Goal: Task Accomplishment & Management: Manage account settings

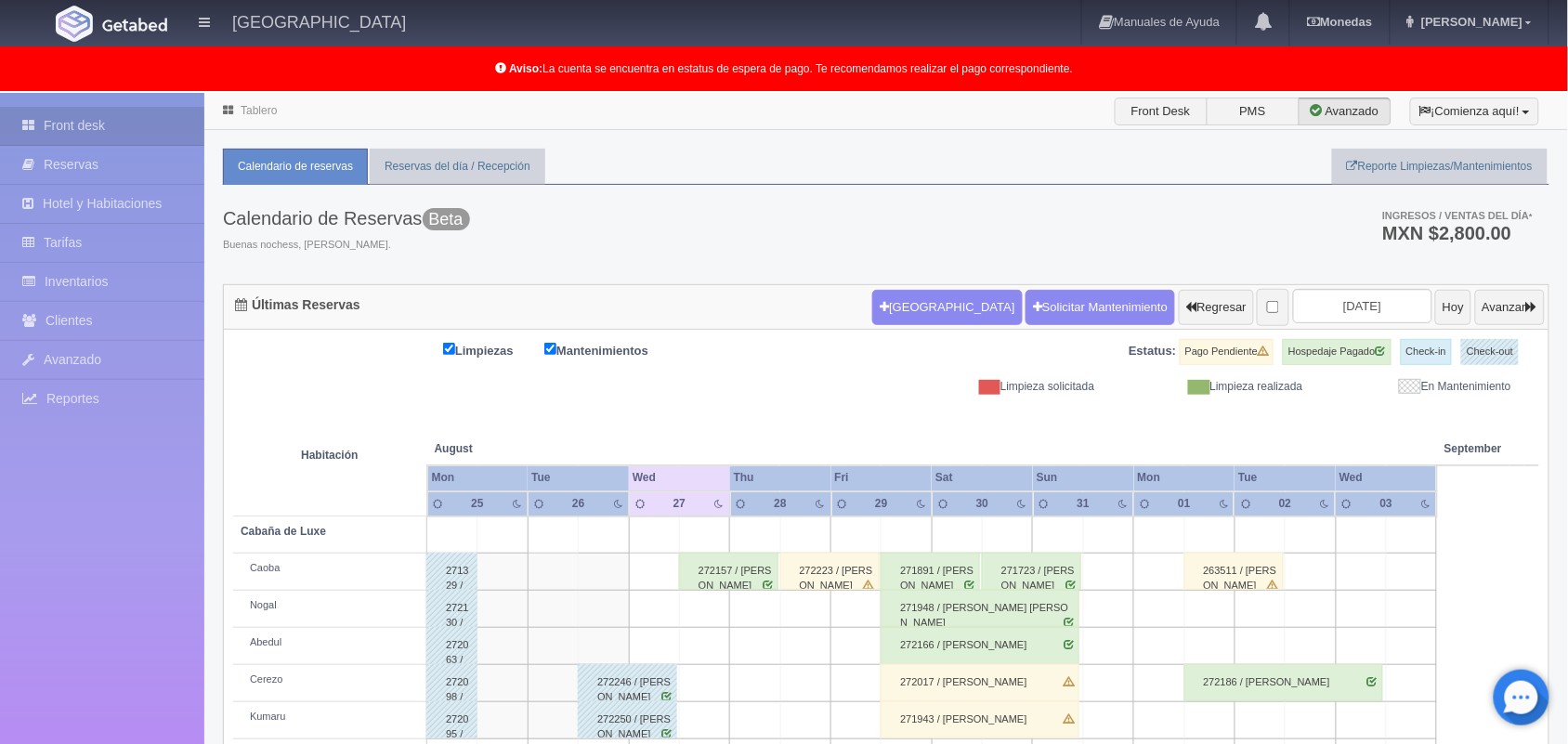
click at [1415, 492] on th "03" at bounding box center [1386, 505] width 101 height 26
click at [1496, 318] on button "Avanzar" at bounding box center [1509, 307] width 70 height 35
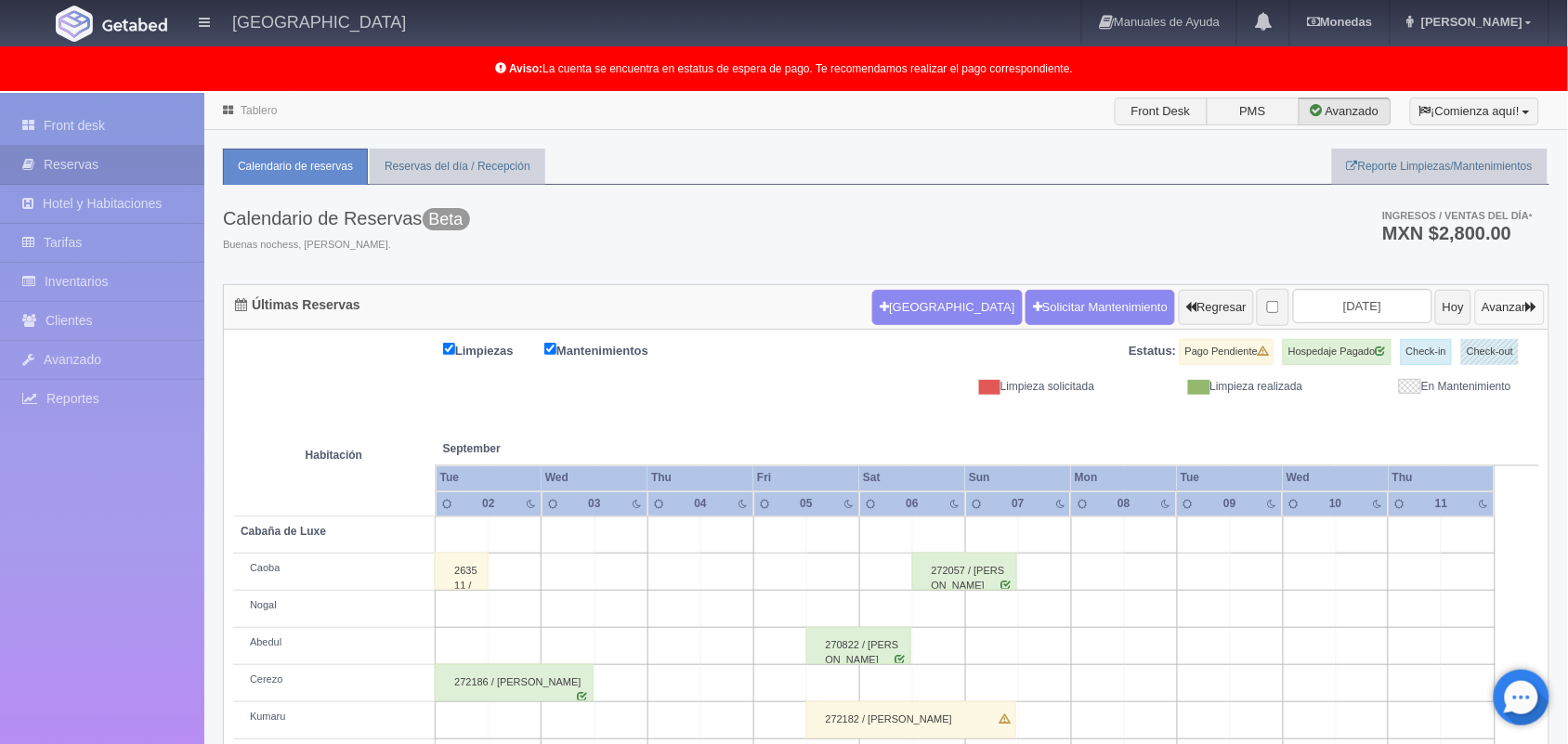
click at [1512, 306] on button "Avanzar" at bounding box center [1509, 307] width 70 height 35
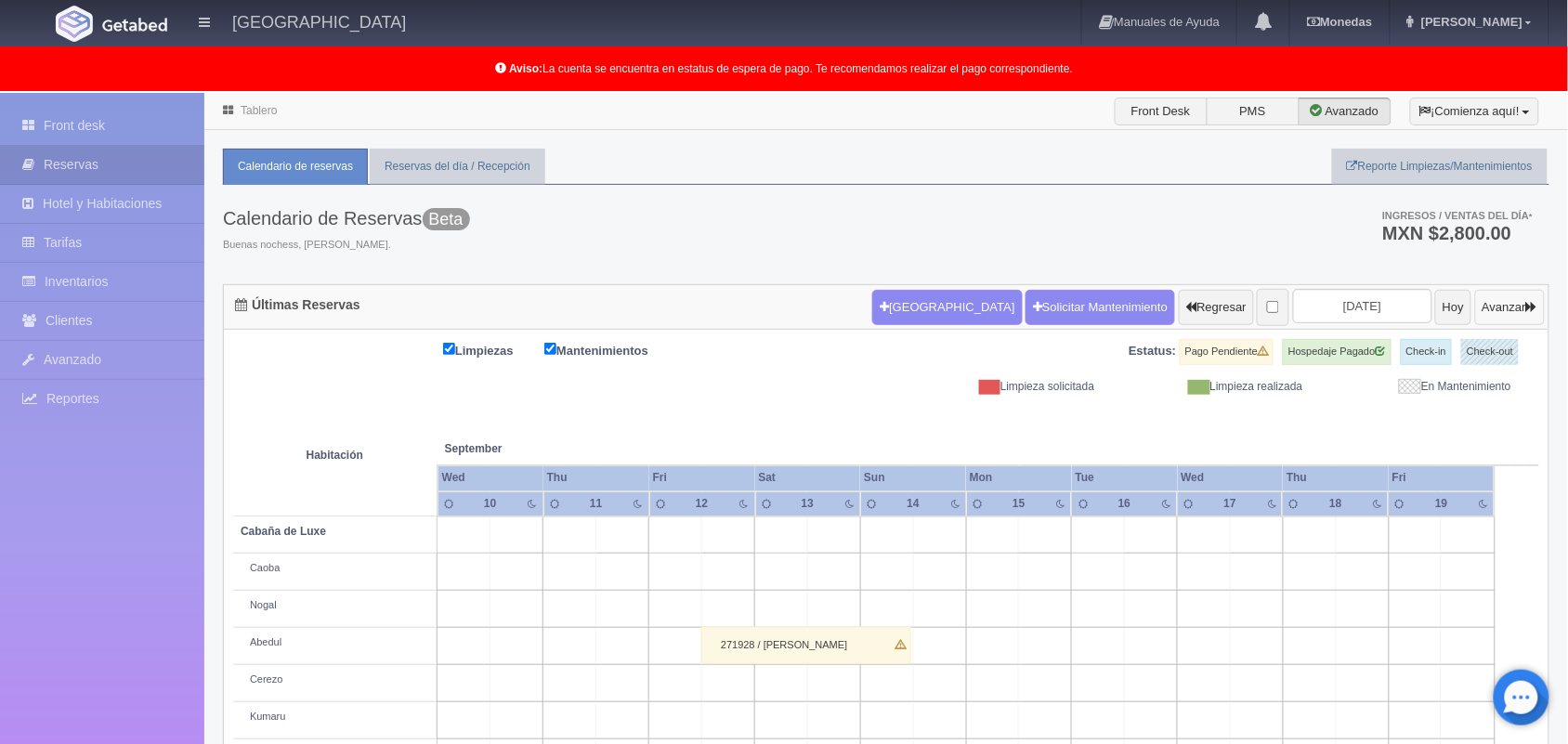
click at [1512, 306] on button "Avanzar" at bounding box center [1509, 307] width 70 height 35
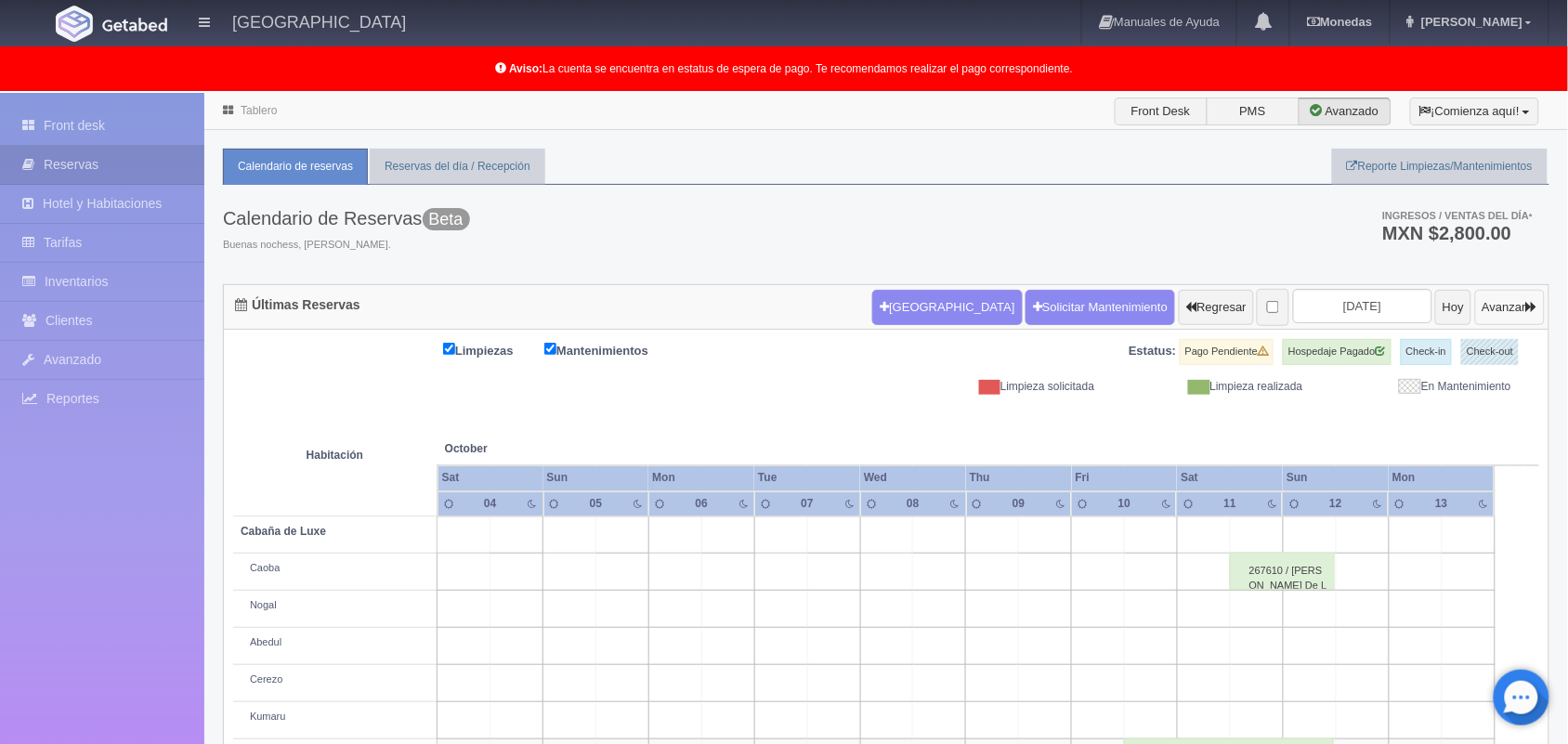
click at [1512, 306] on button "Avanzar" at bounding box center [1509, 307] width 70 height 35
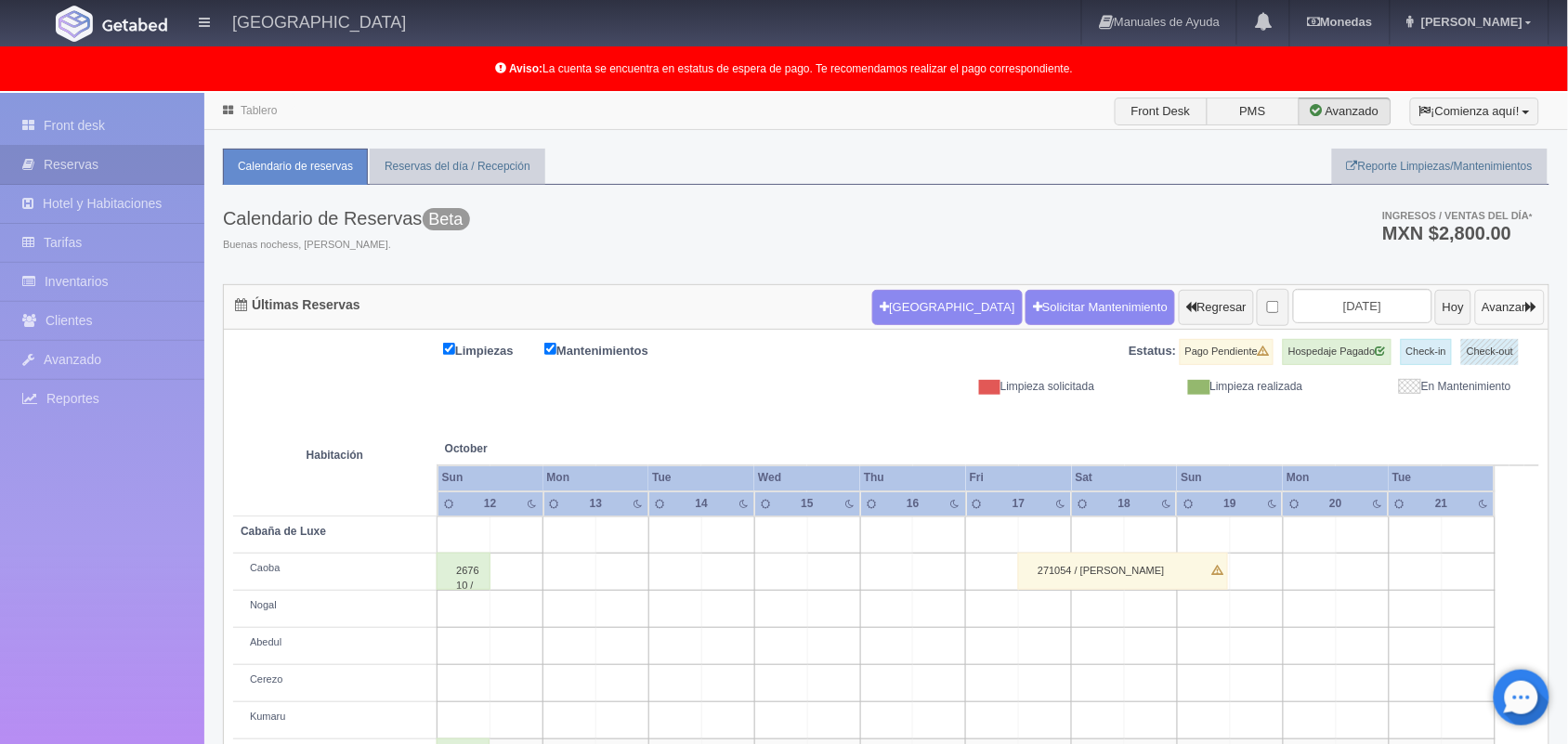
click at [1512, 306] on button "Avanzar" at bounding box center [1509, 307] width 70 height 35
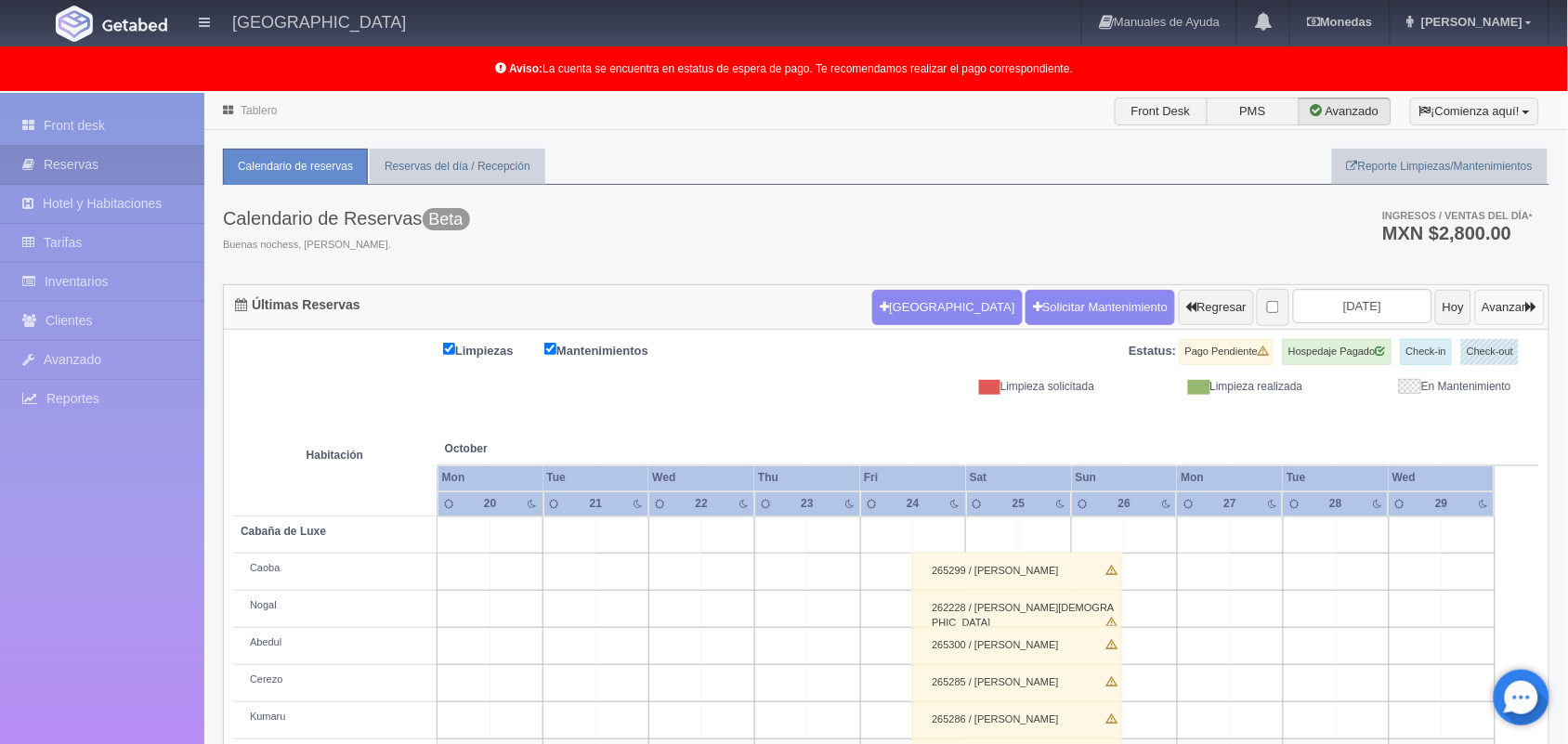
click at [1512, 306] on button "Avanzar" at bounding box center [1509, 307] width 70 height 35
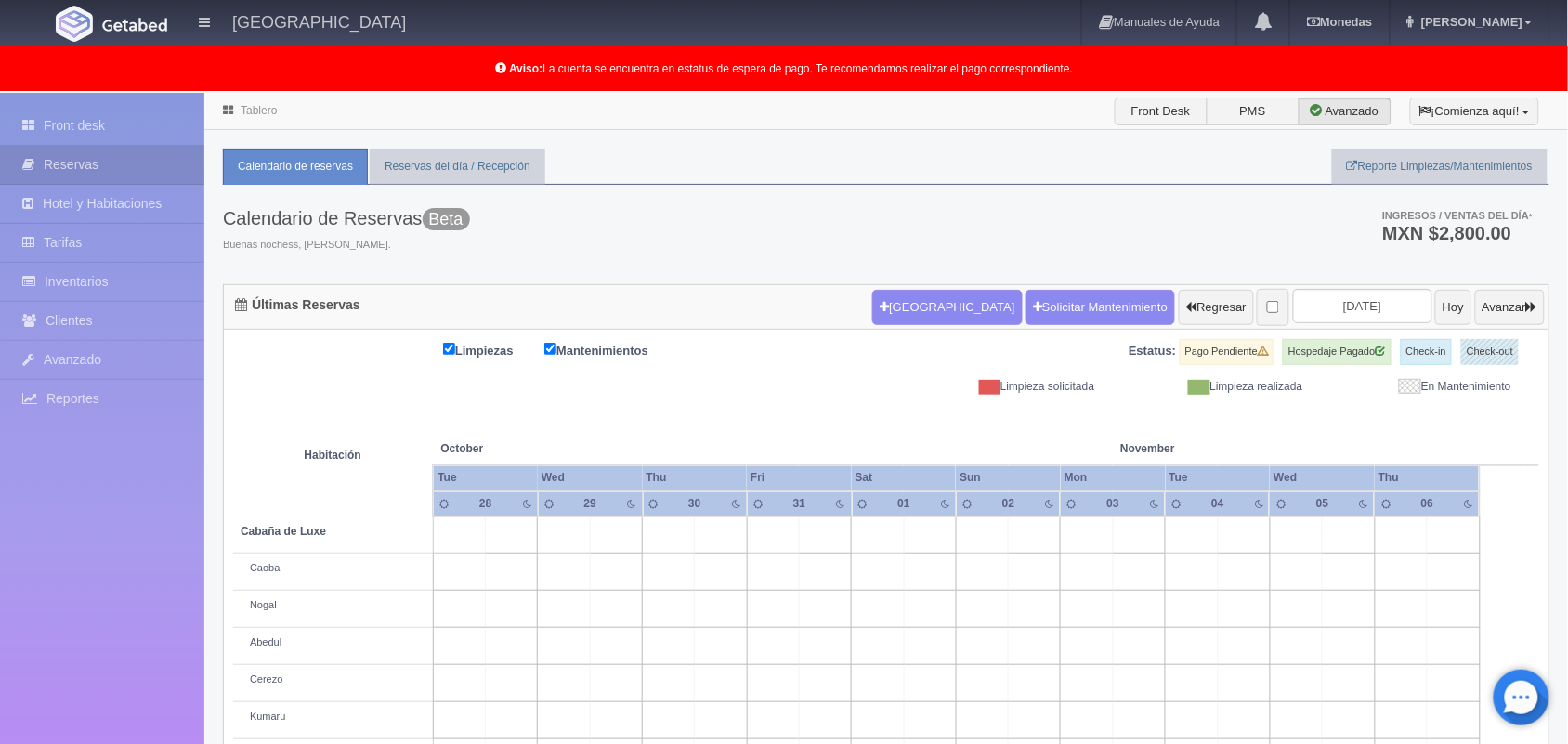
click at [1403, 475] on th "Thu" at bounding box center [1427, 478] width 105 height 26
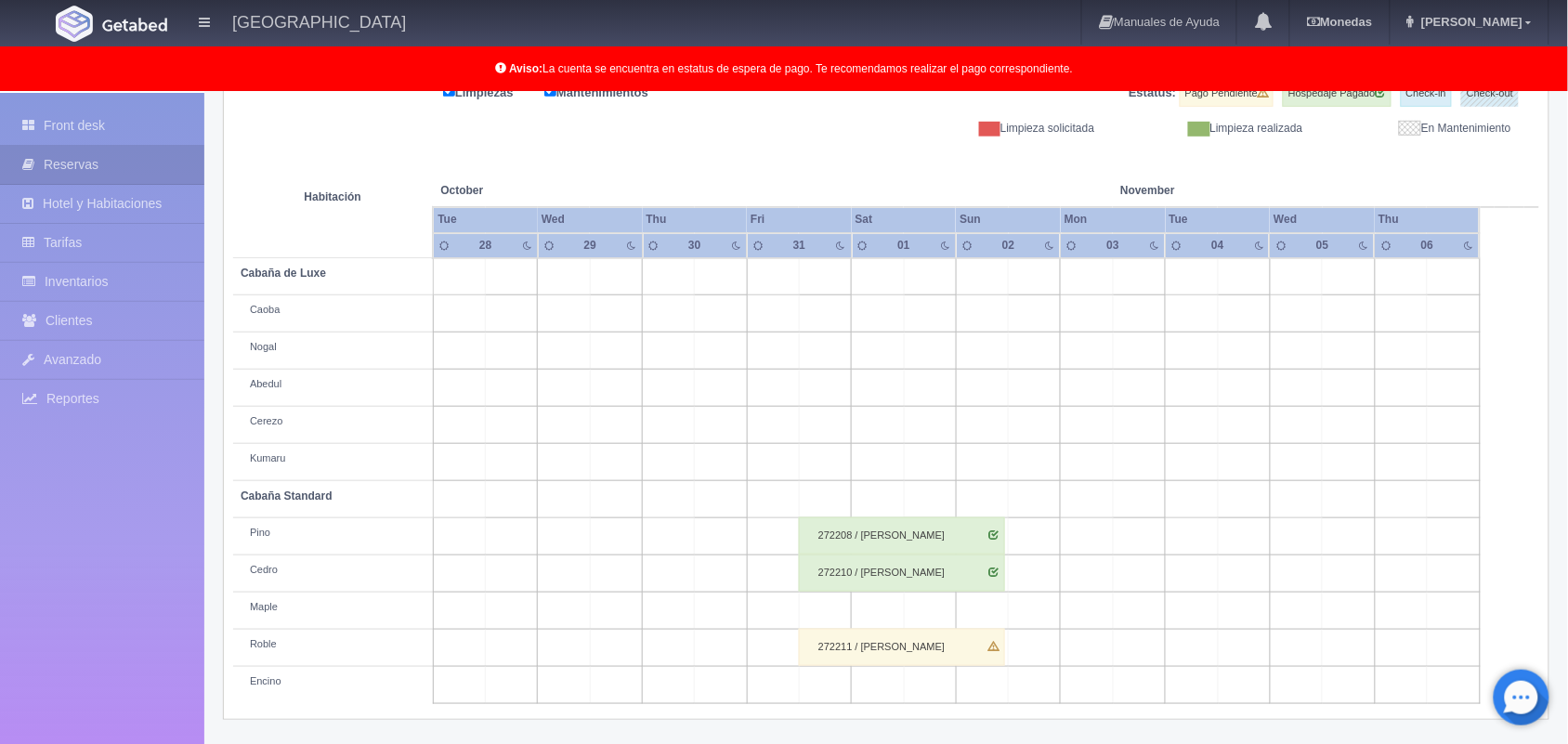
click at [905, 638] on div "272211 / Luis Arias Sanchez" at bounding box center [902, 648] width 206 height 37
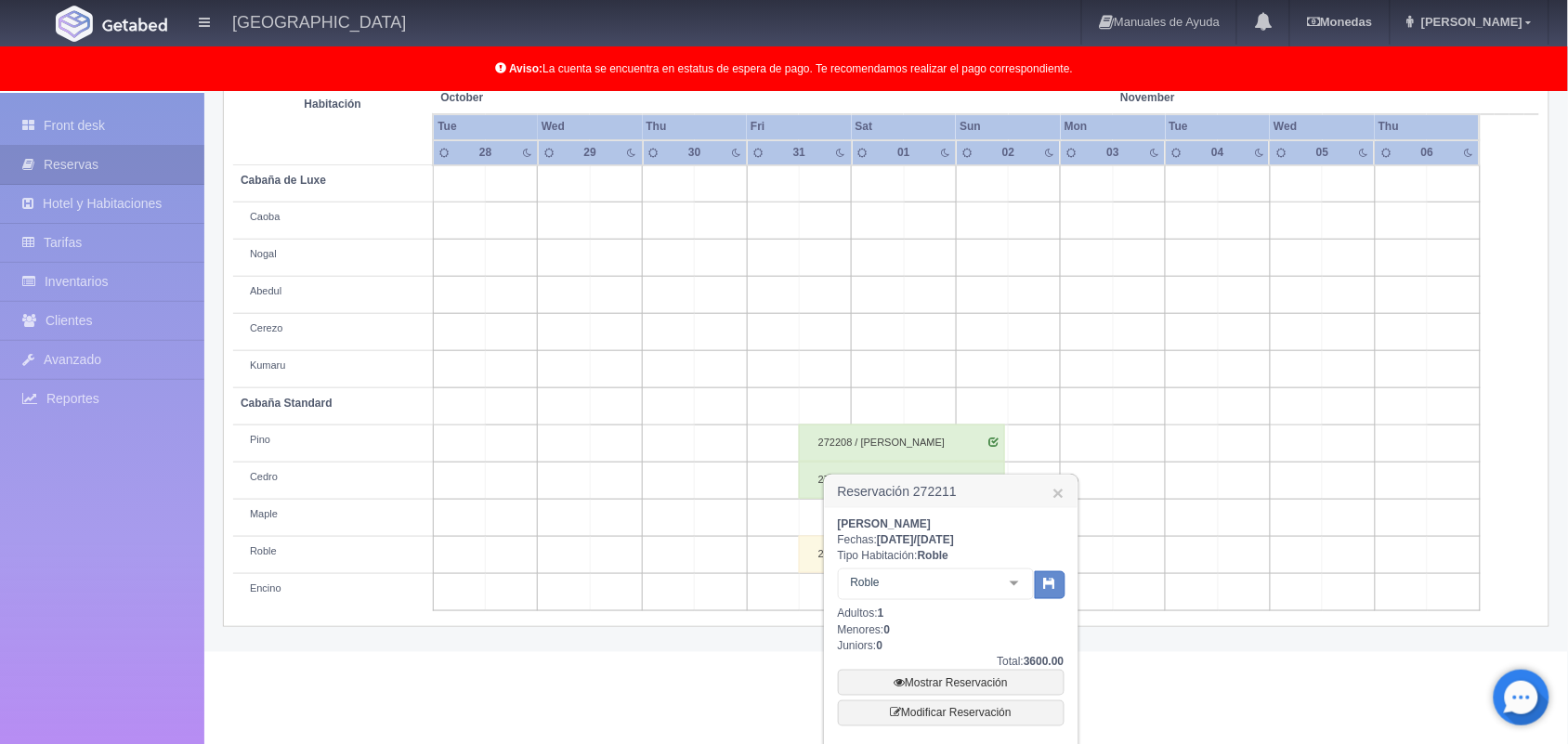
scroll to position [398, 0]
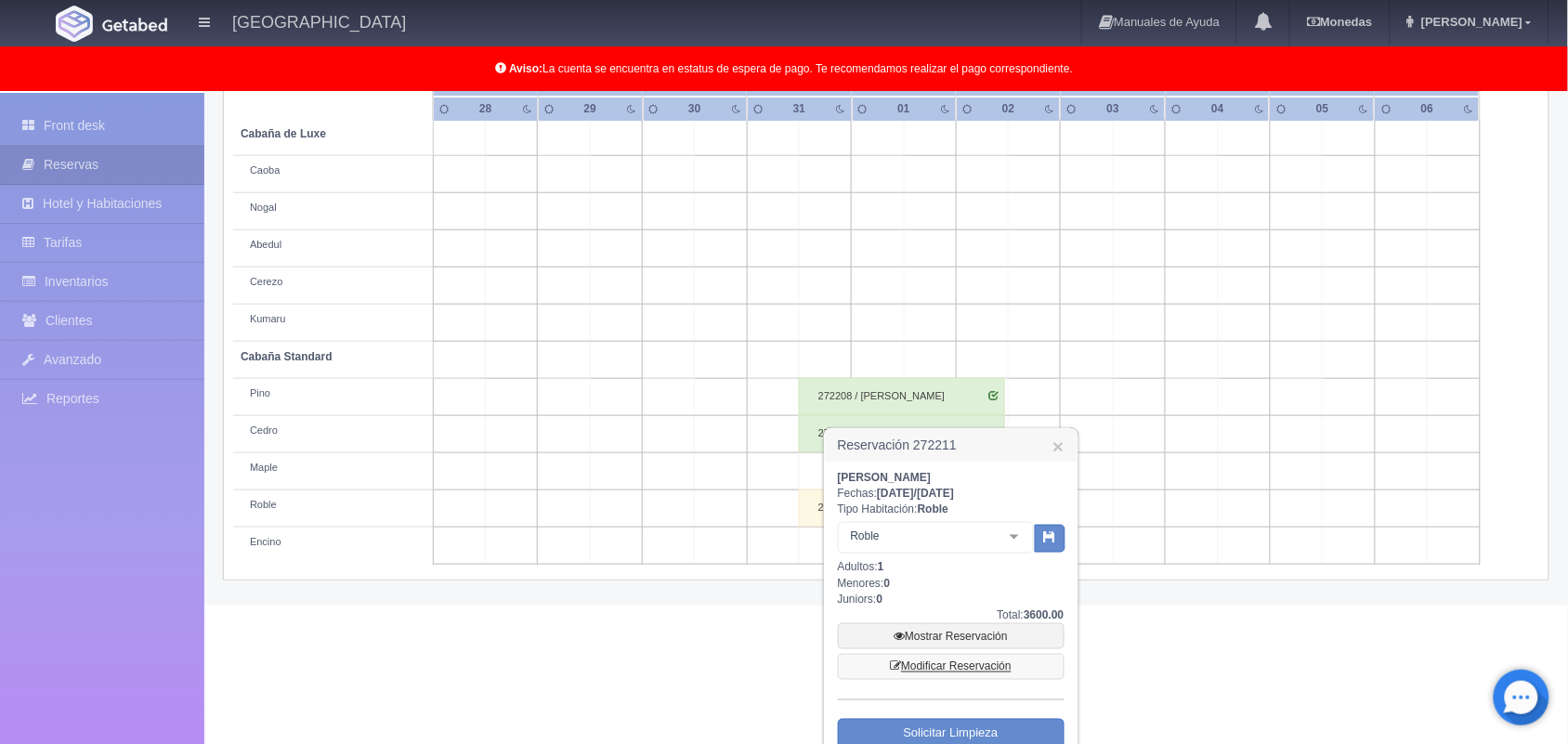
click at [963, 654] on link "Modificar Reservación" at bounding box center [950, 666] width 227 height 26
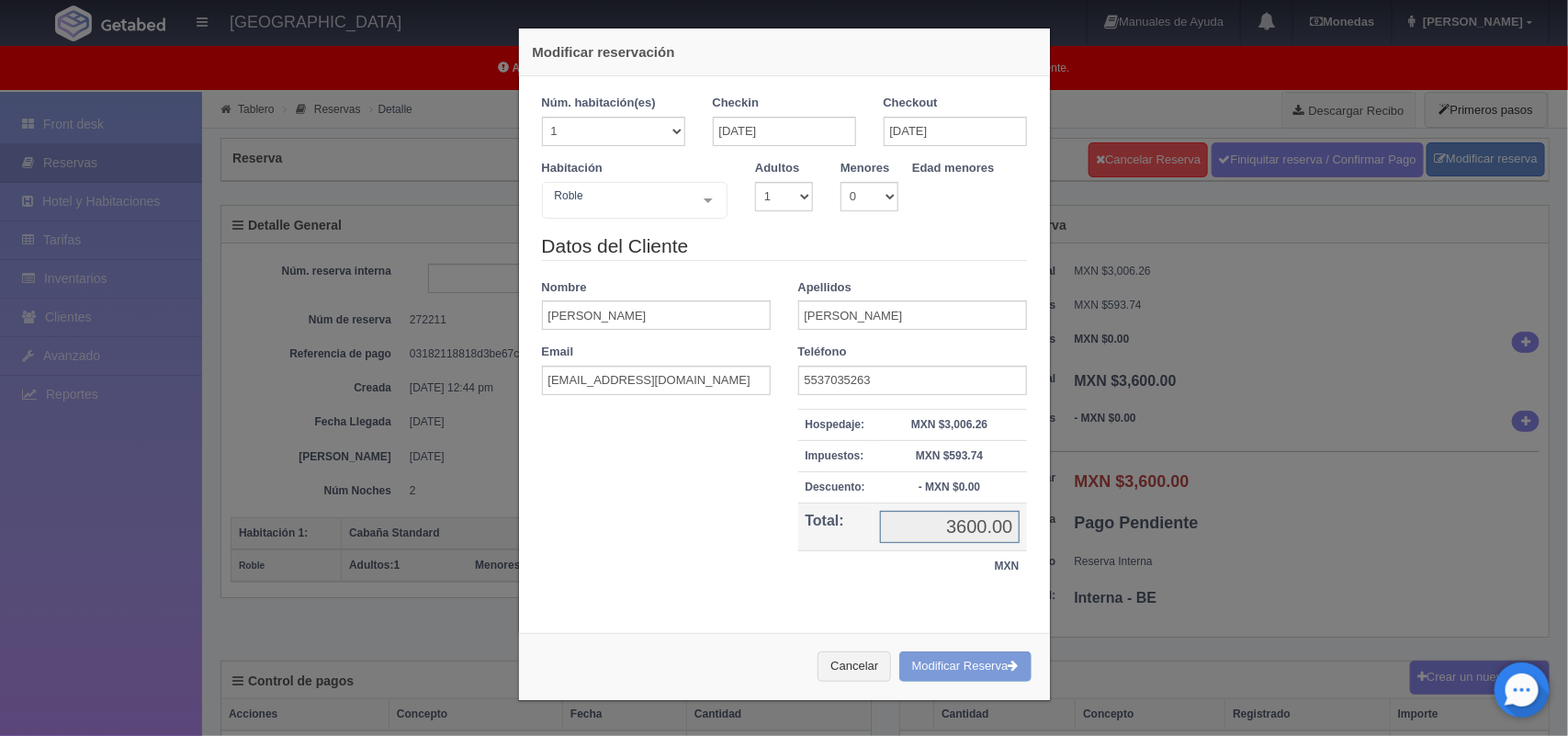
click at [902, 526] on input "3600.00" at bounding box center [950, 526] width 140 height 32
click at [947, 668] on div "Cancelar Modificar Reserva" at bounding box center [784, 666] width 531 height 67
click at [1132, 651] on div "Modificar reservación Núm. habitación(es) 1 2 3 4 5 6 7 8 9 10 11 12 13 14 15 1…" at bounding box center [784, 368] width 1568 height 736
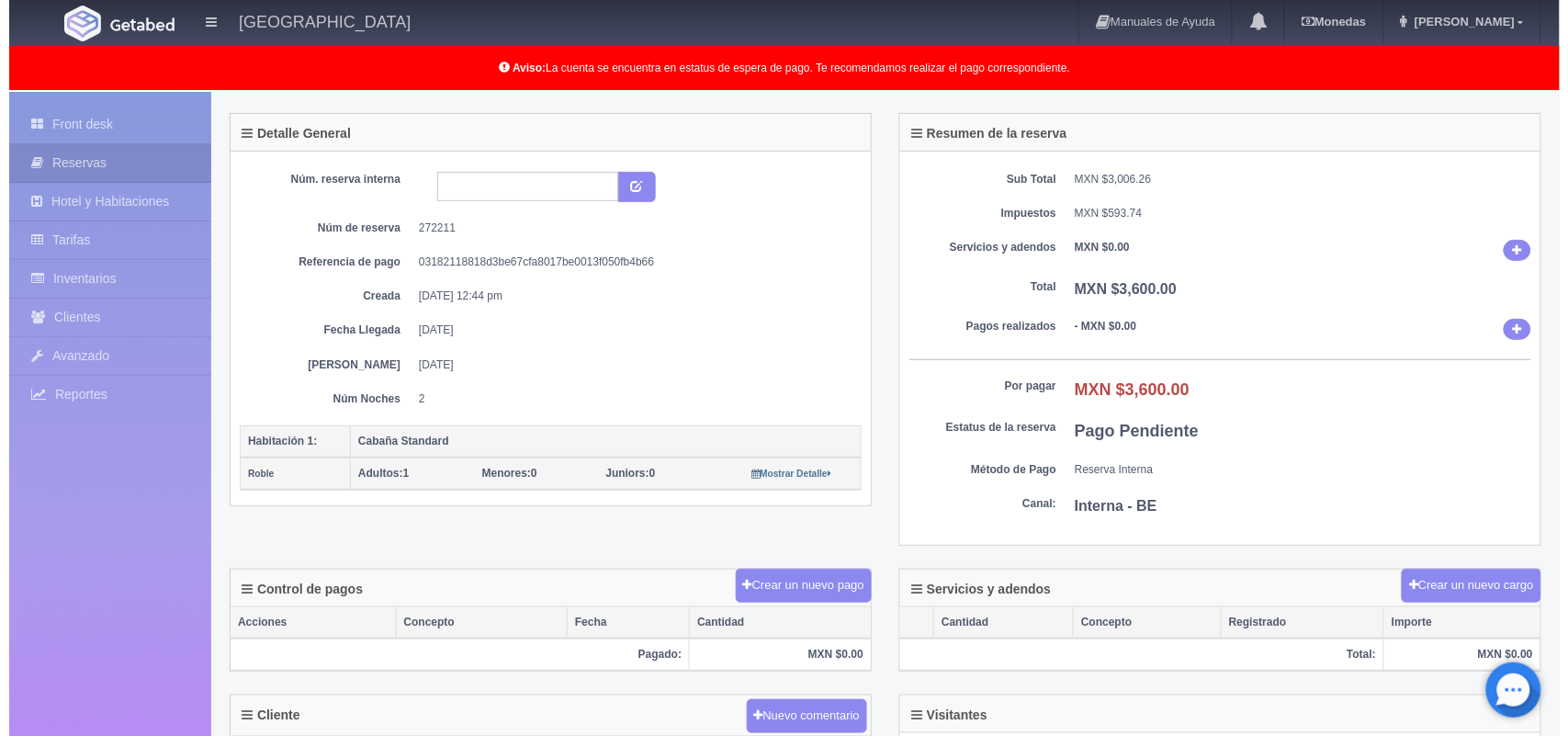
scroll to position [138, 0]
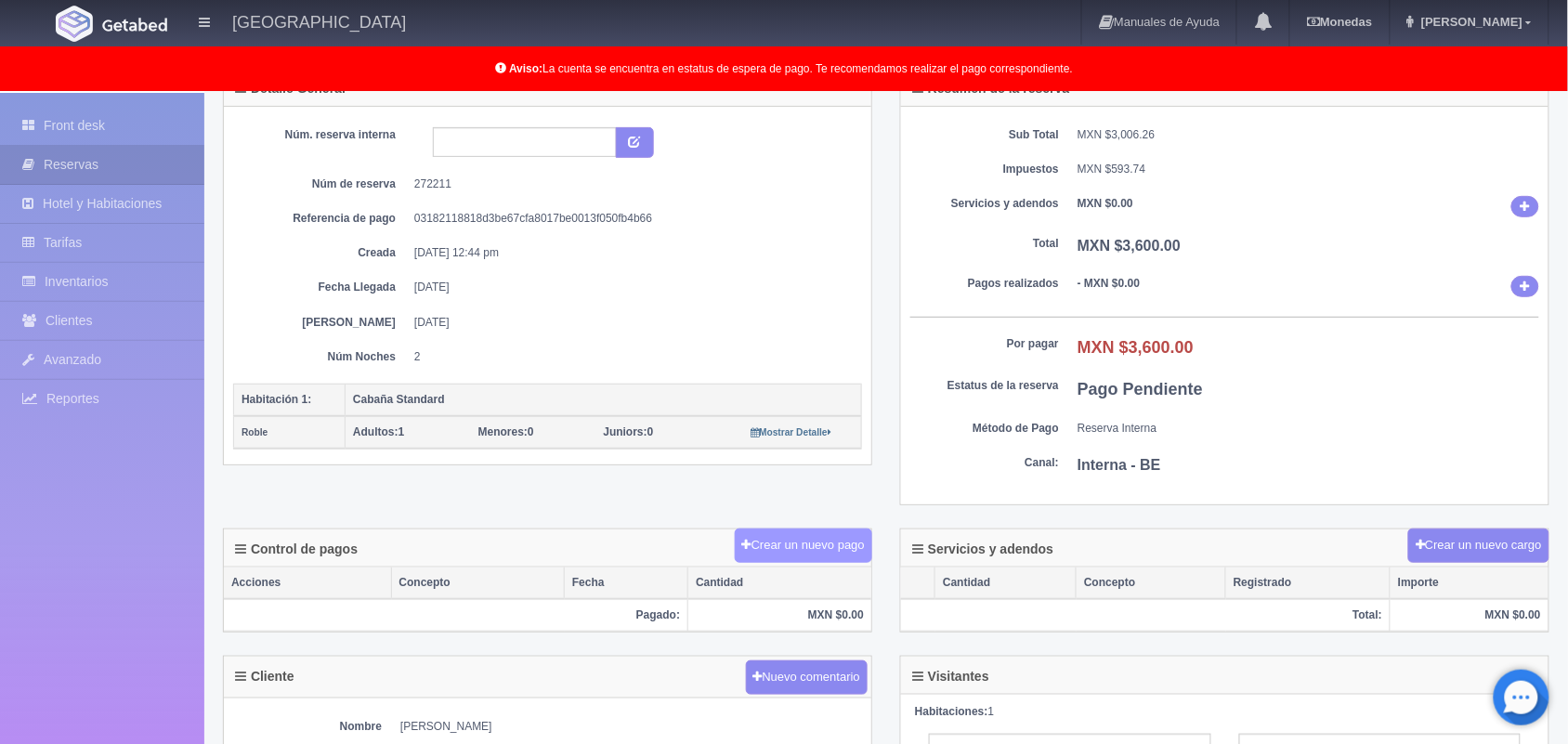
click at [813, 551] on button "Crear un nuevo pago" at bounding box center [803, 545] width 137 height 34
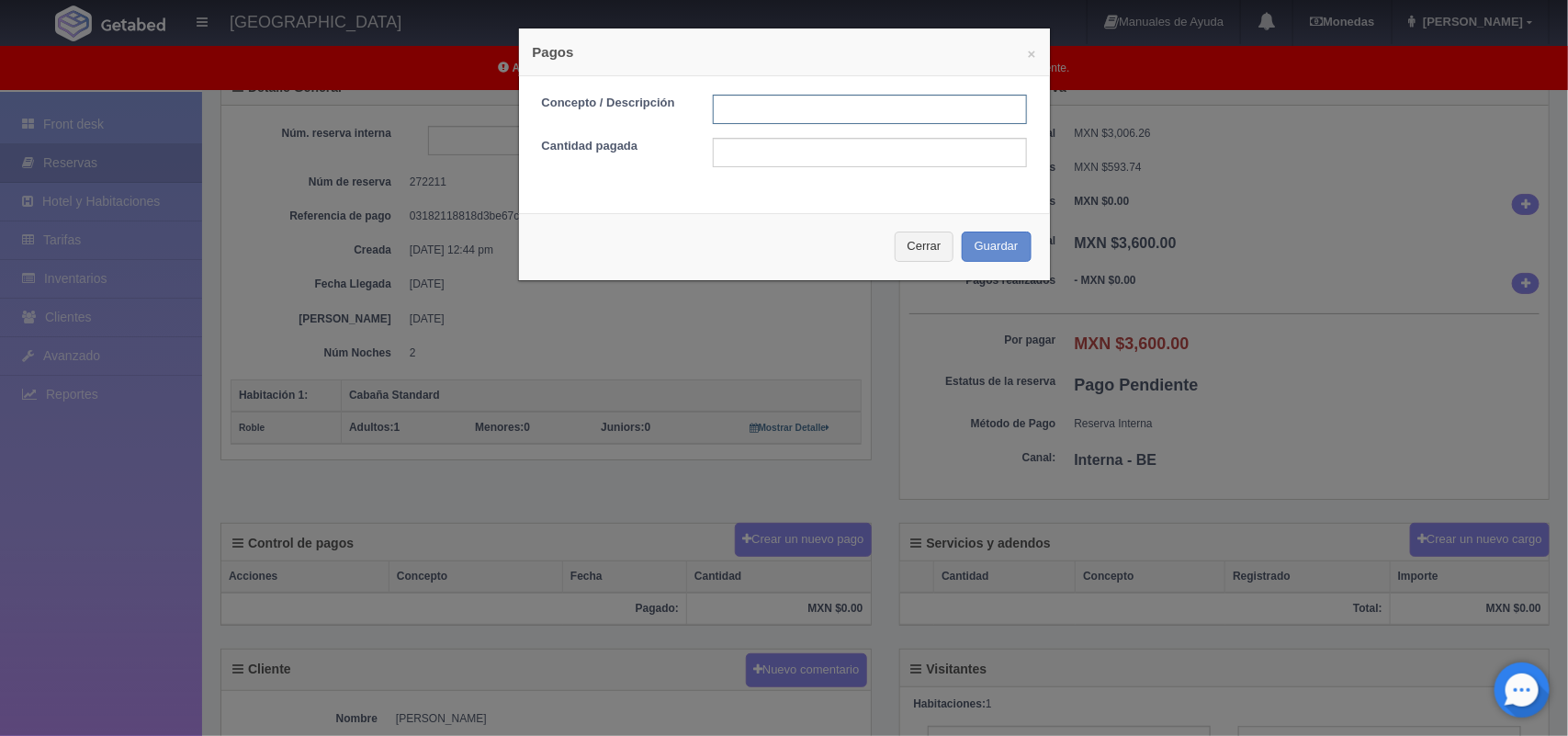
click at [796, 104] on input "text" at bounding box center [870, 109] width 315 height 29
type input "Pago transferencia"
drag, startPoint x: 892, startPoint y: 234, endPoint x: 814, endPoint y: 157, distance: 109.6
click at [814, 157] on div "× Pagos Concepto / Descripción Pago transferencia Cantidad pagada Cerrar Guardar" at bounding box center [784, 153] width 533 height 253
click at [814, 157] on input "text" at bounding box center [870, 152] width 315 height 29
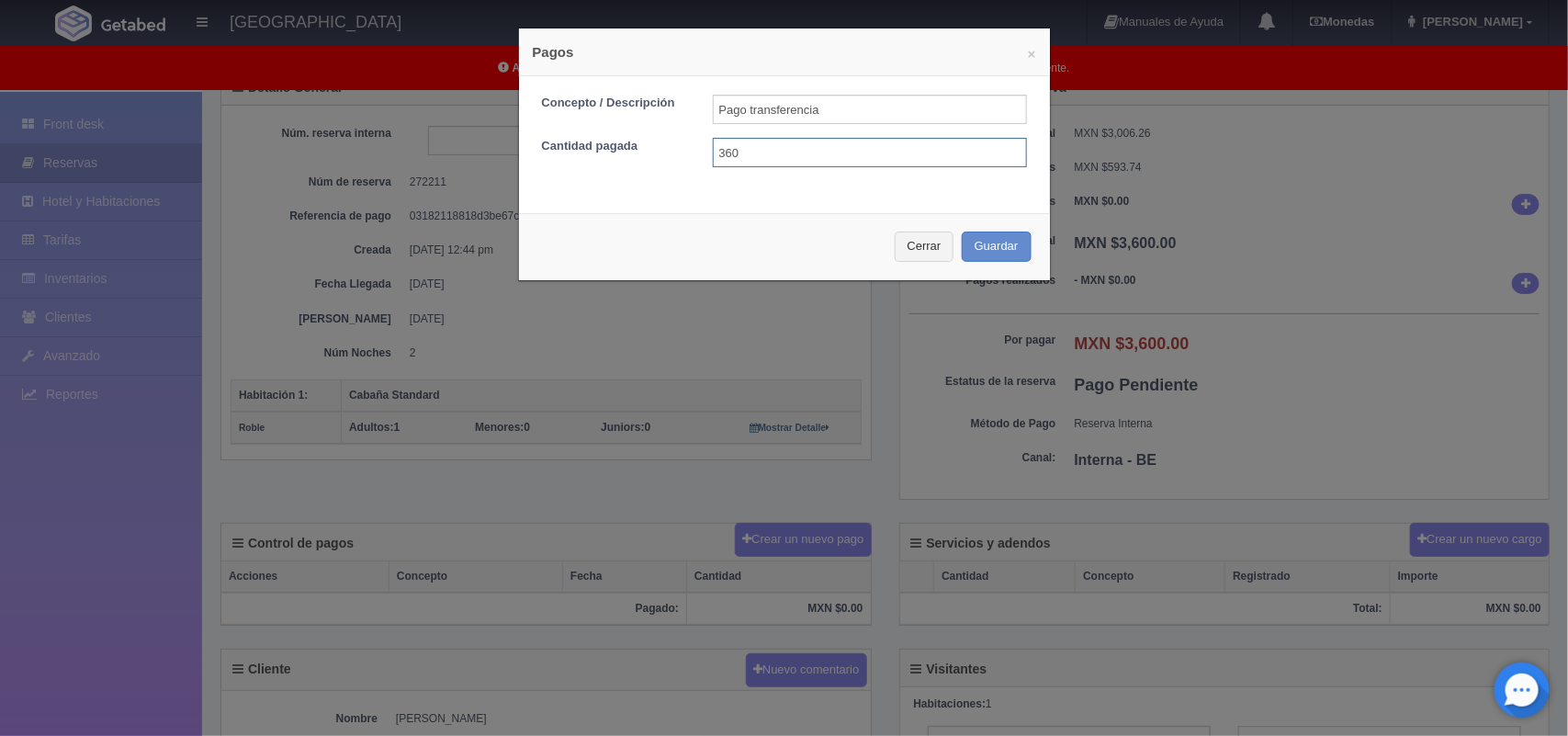
type input "3600.00"
click at [997, 246] on button "Guardar" at bounding box center [997, 246] width 70 height 30
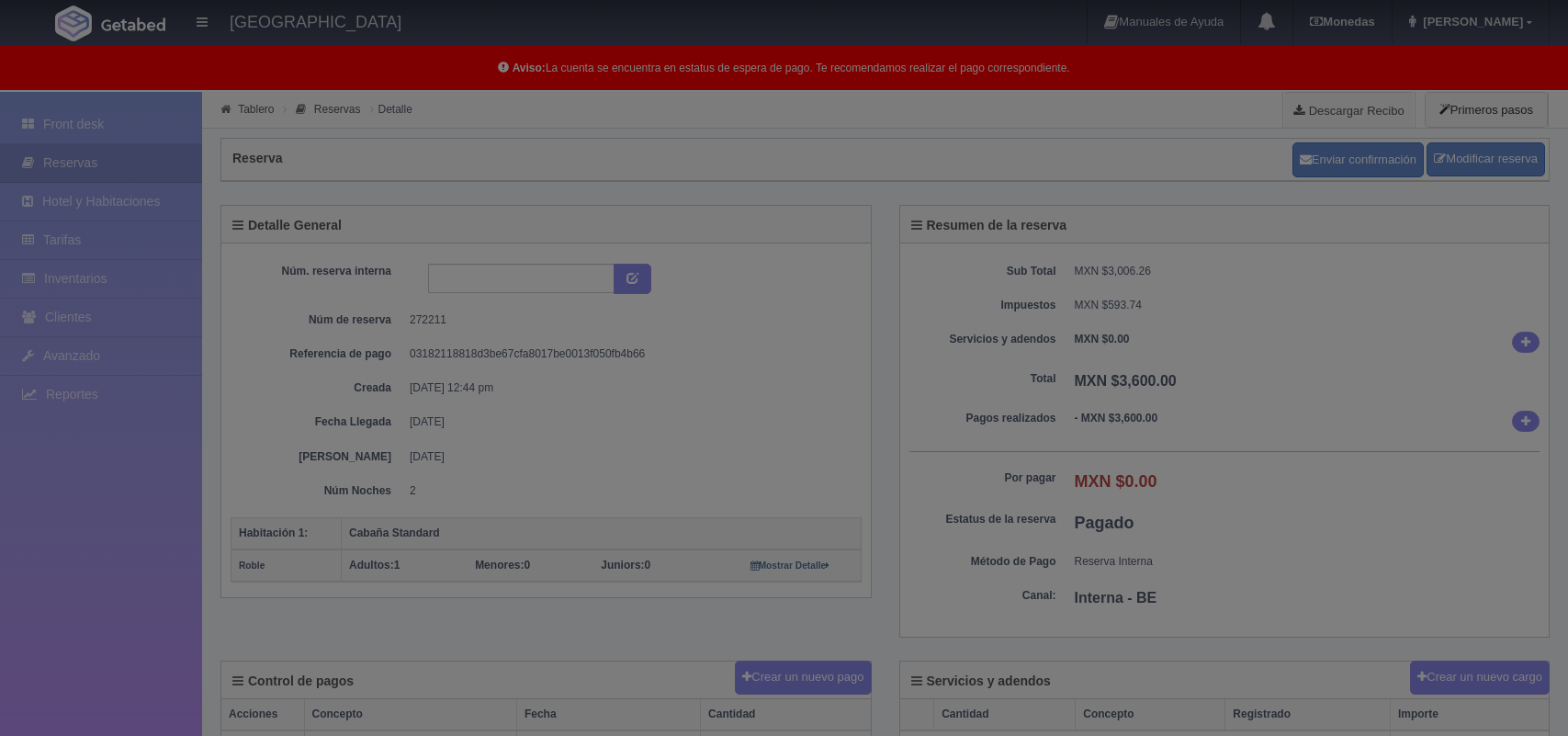
scroll to position [138, 0]
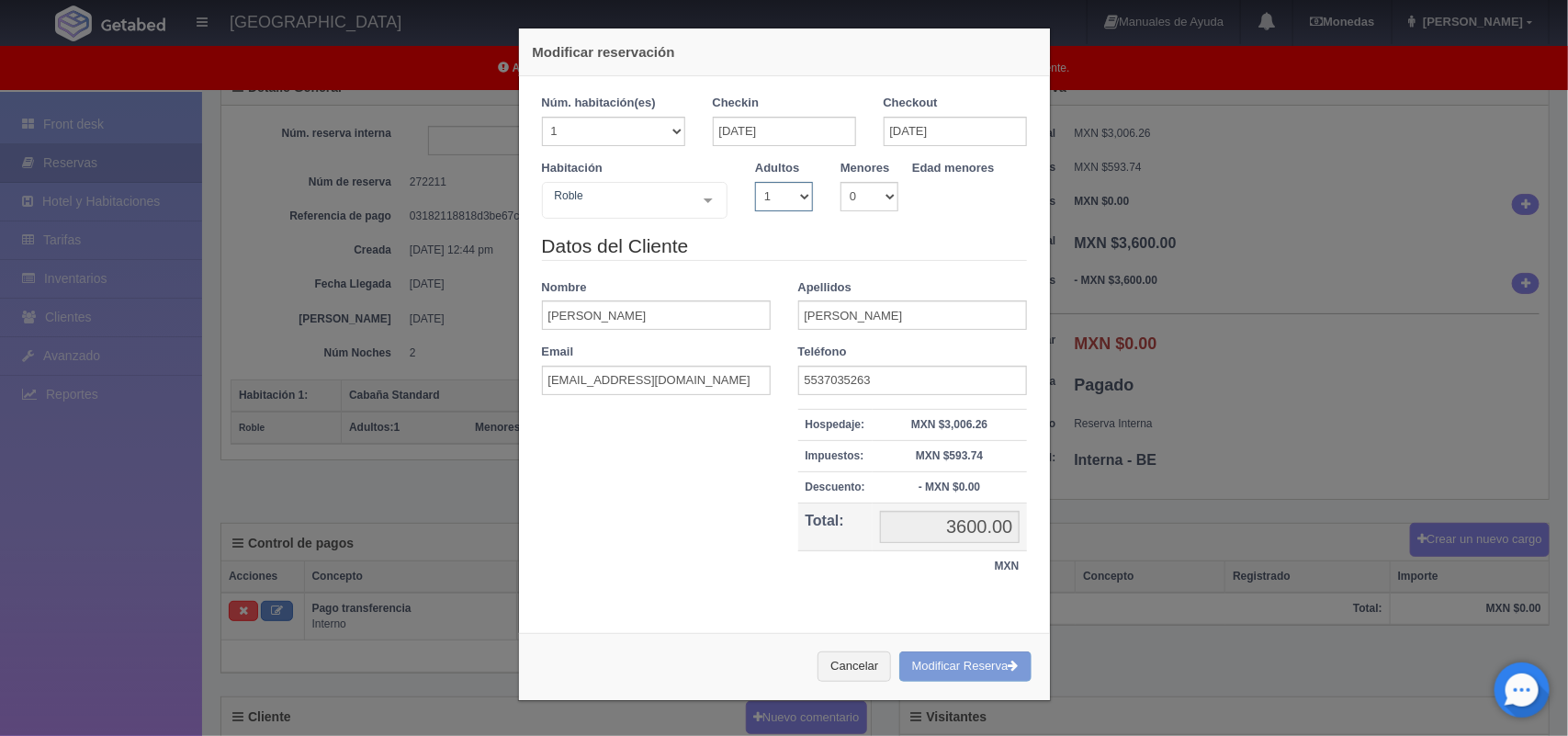
click at [794, 194] on select "1 2 3 4 5 6 7 8 9 10" at bounding box center [784, 196] width 58 height 29
select select "2"
click at [755, 182] on select "1 2 3 4 5 6 7 8 9 10" at bounding box center [784, 196] width 58 height 29
checkbox input "false"
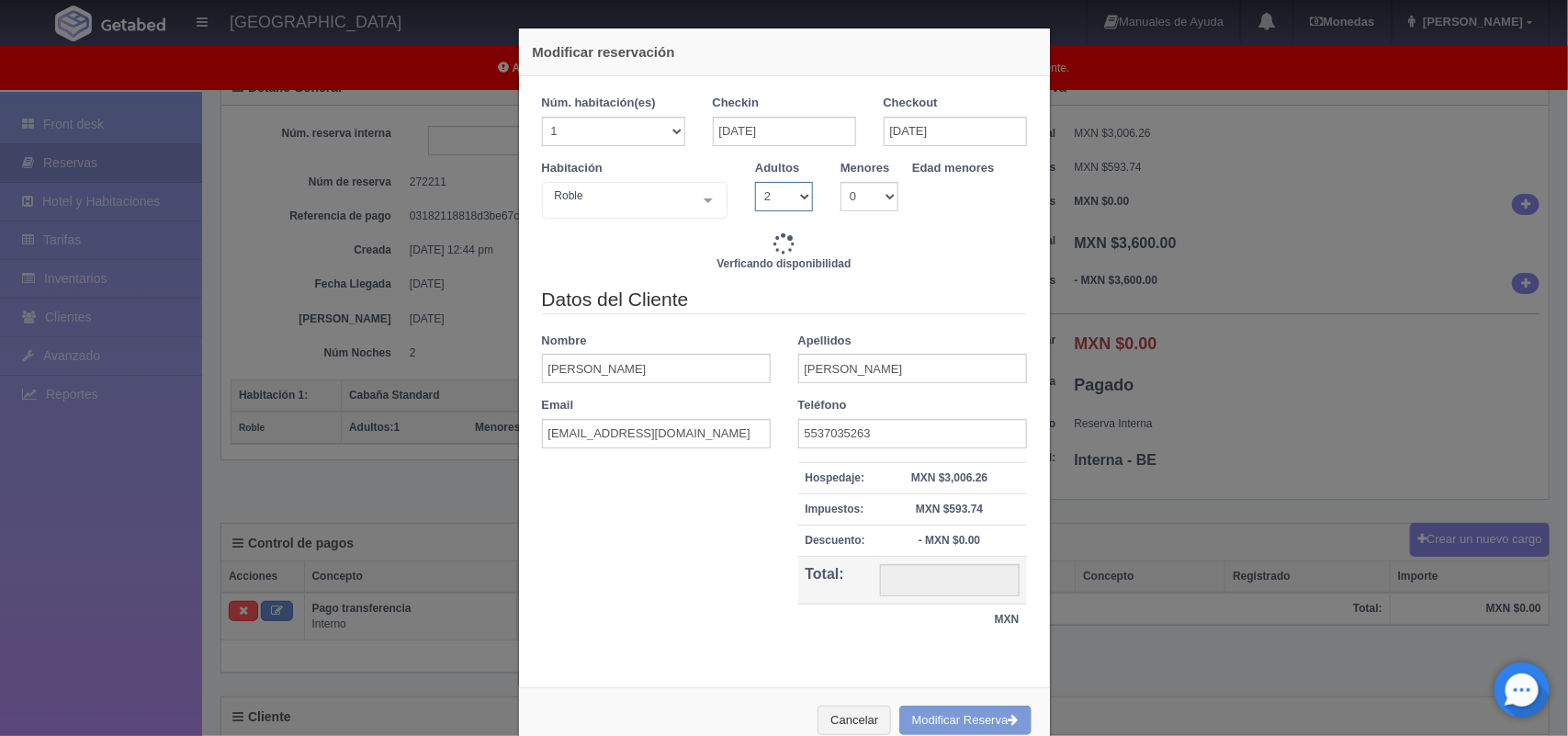
type input "3600.00"
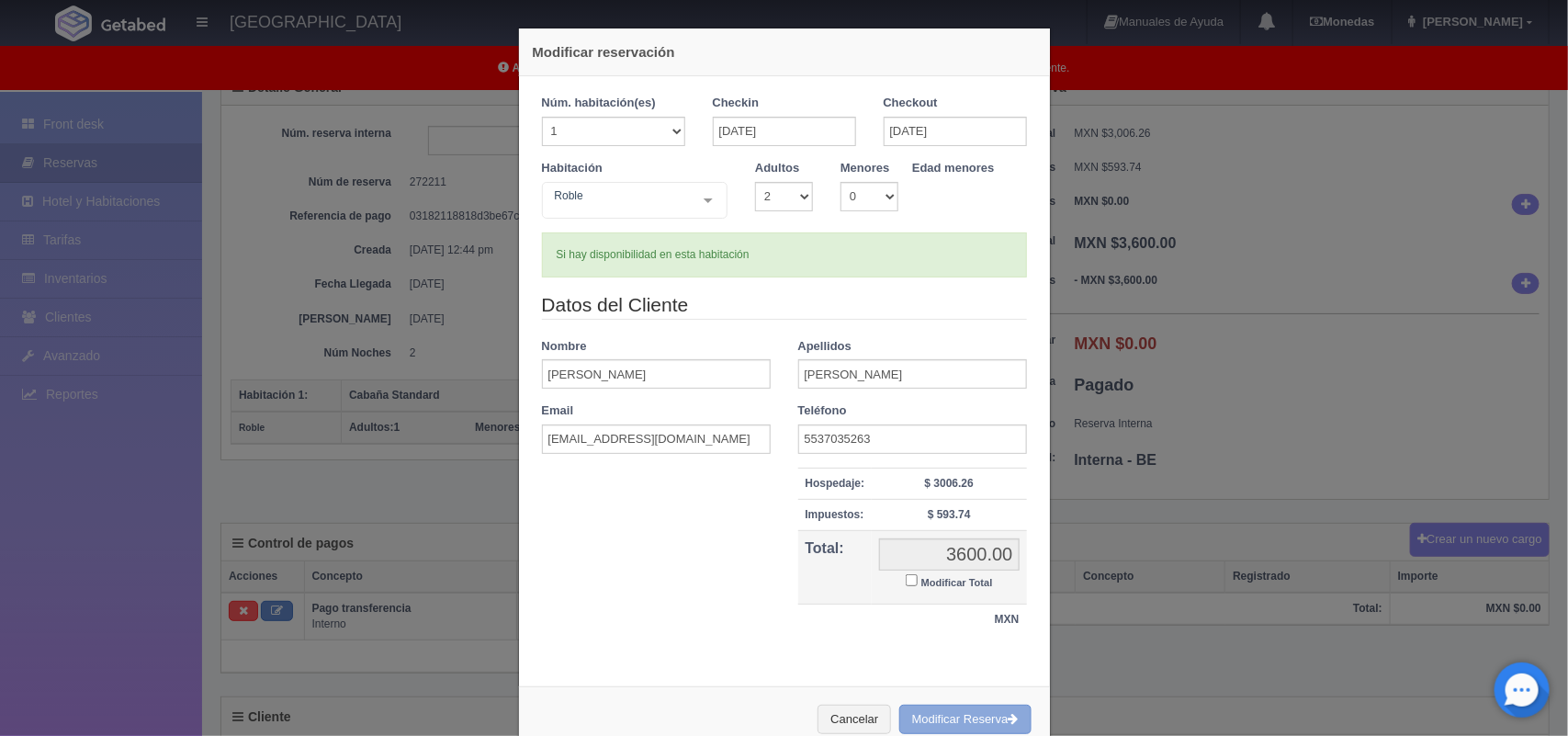
click at [920, 724] on button "Modificar Reserva" at bounding box center [965, 719] width 132 height 30
click at [1218, 592] on div "Modificar reservación Núm. habitación(es) 1 2 3 4 5 6 7 8 9 10 11 12 13 14 15 1…" at bounding box center [784, 368] width 1568 height 736
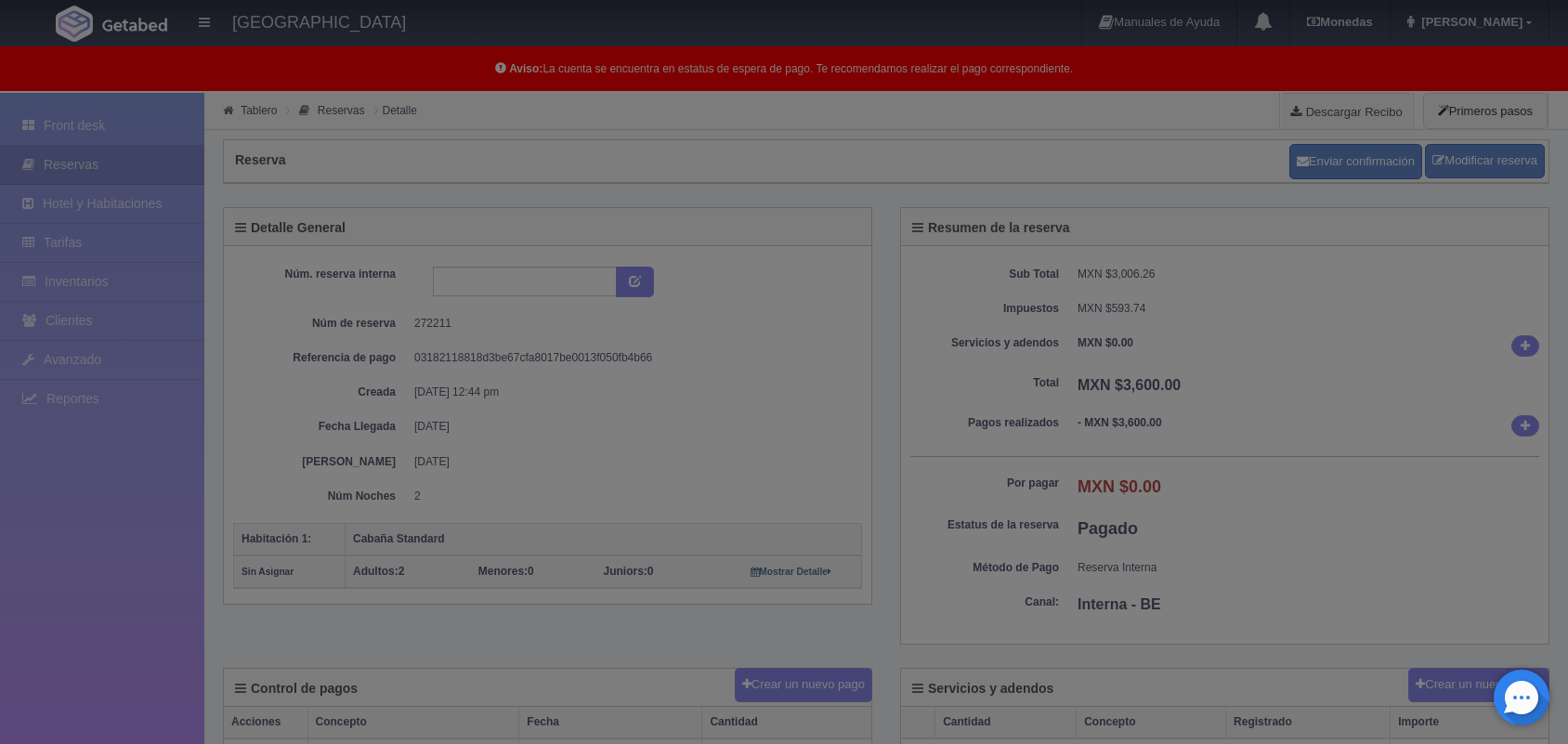
select select "2"
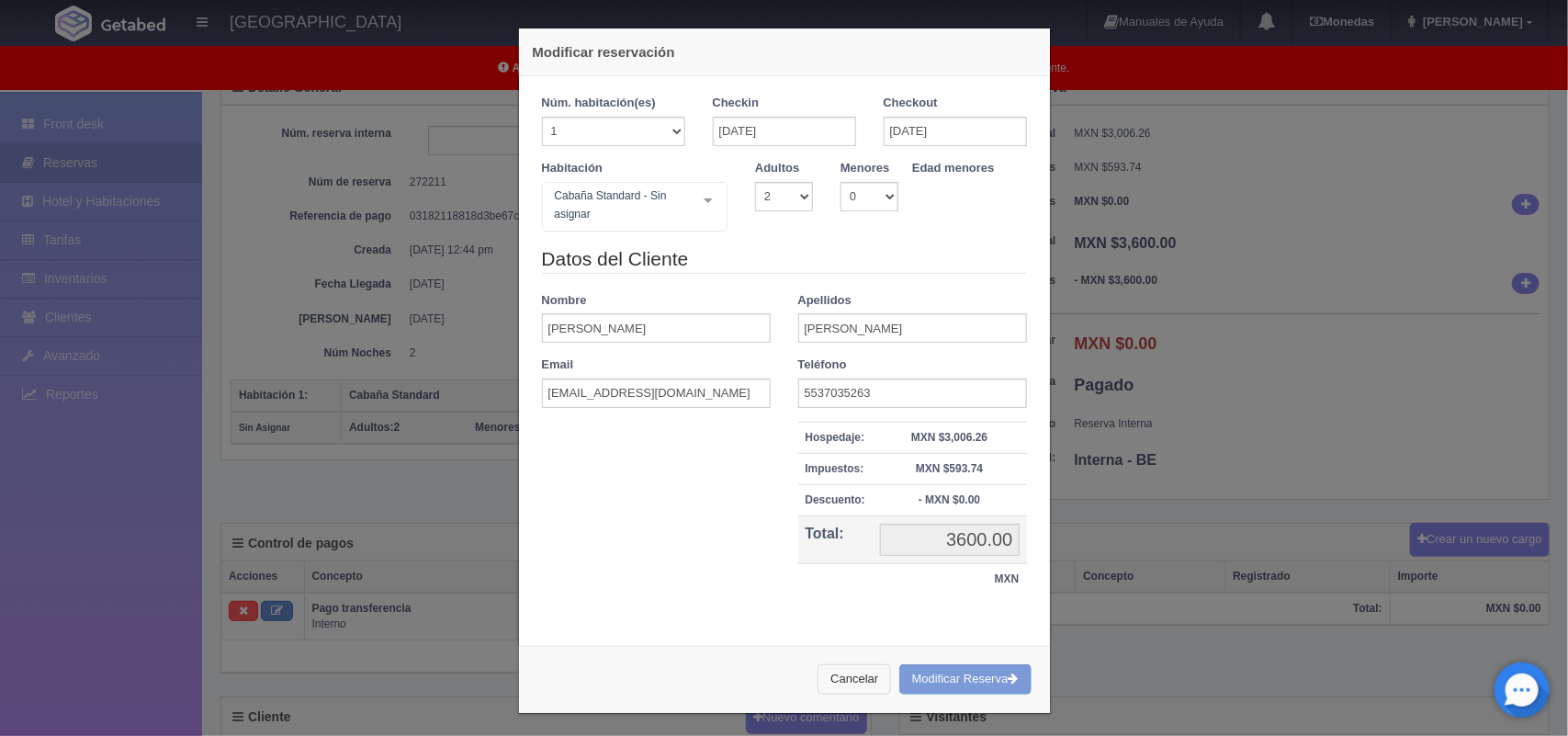
click at [856, 687] on button "Cancelar" at bounding box center [854, 679] width 74 height 30
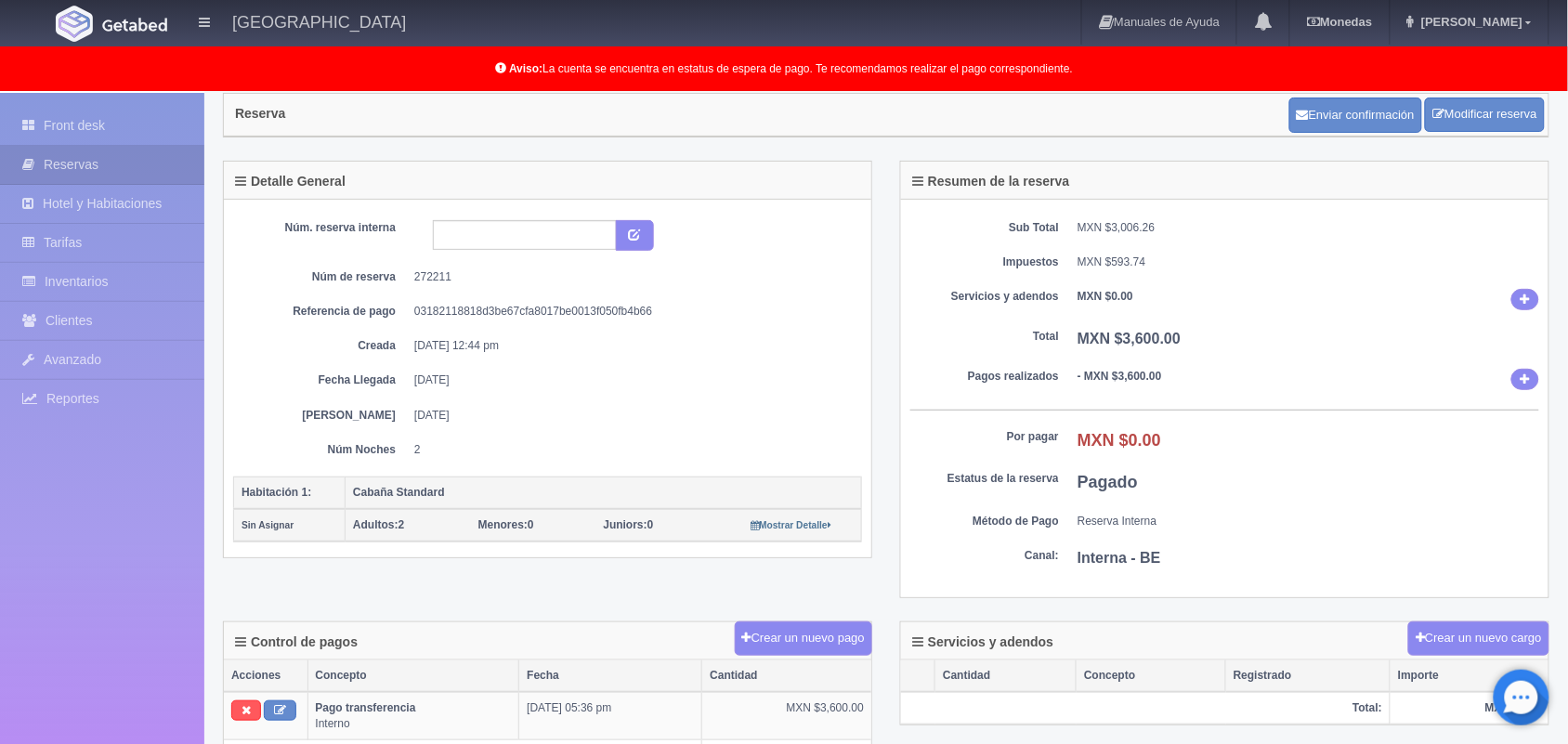
scroll to position [0, 0]
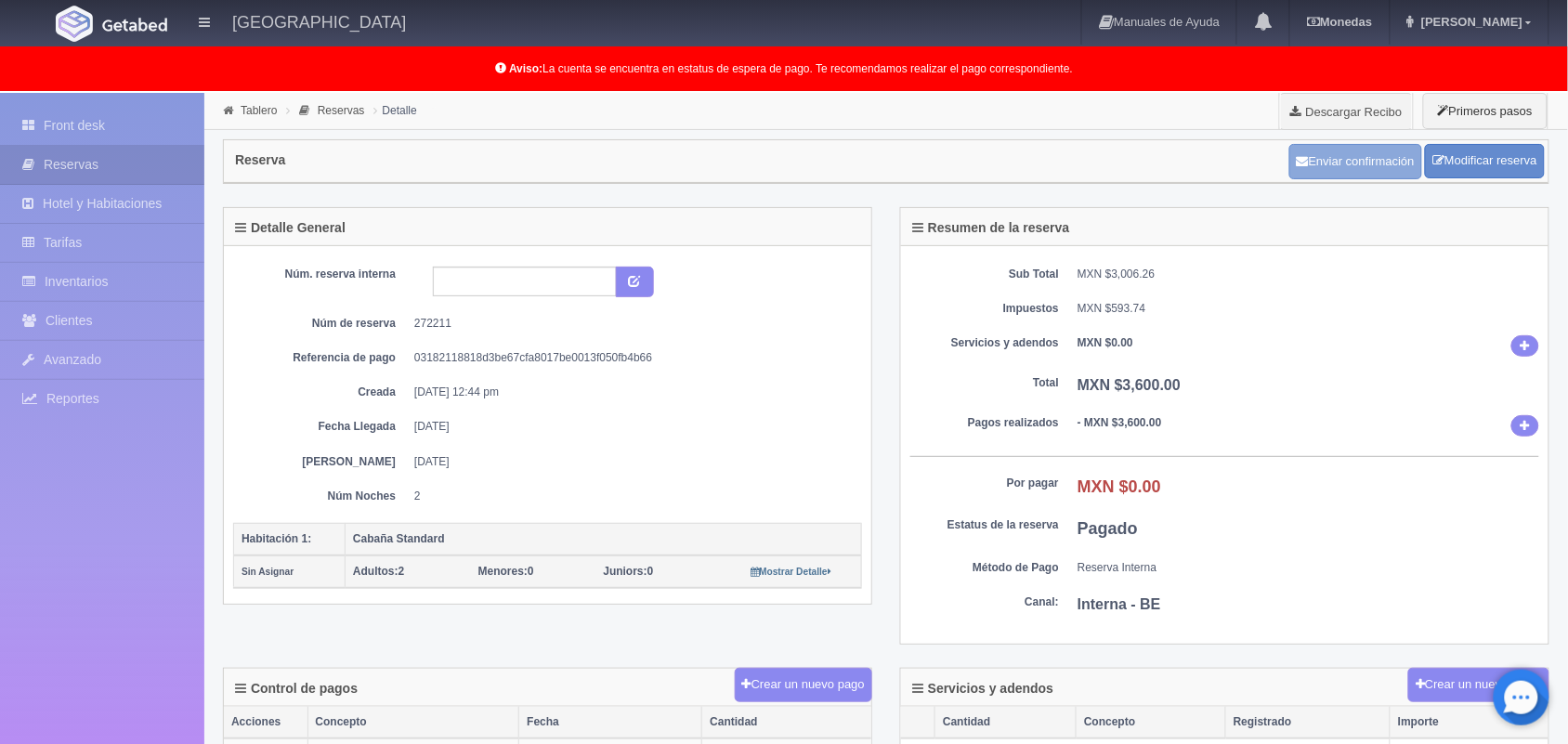
click at [1338, 165] on button "Enviar confirmación" at bounding box center [1355, 162] width 133 height 35
click at [865, 226] on div "Detalle General" at bounding box center [547, 227] width 647 height 38
click at [49, 128] on link "Front desk" at bounding box center [102, 126] width 204 height 38
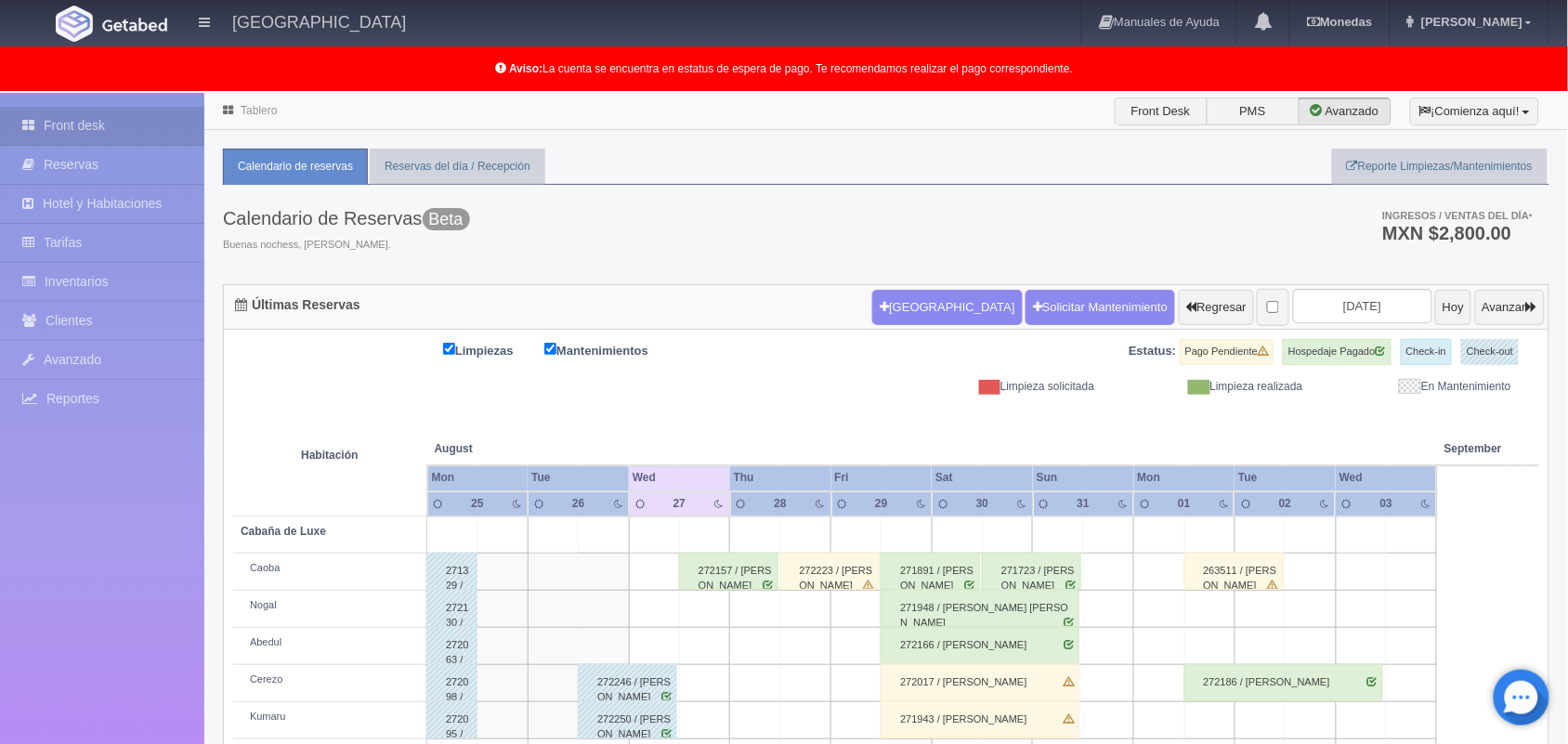
click at [612, 486] on th "Tue" at bounding box center [577, 478] width 101 height 26
click at [1495, 312] on button "Avanzar" at bounding box center [1509, 307] width 70 height 35
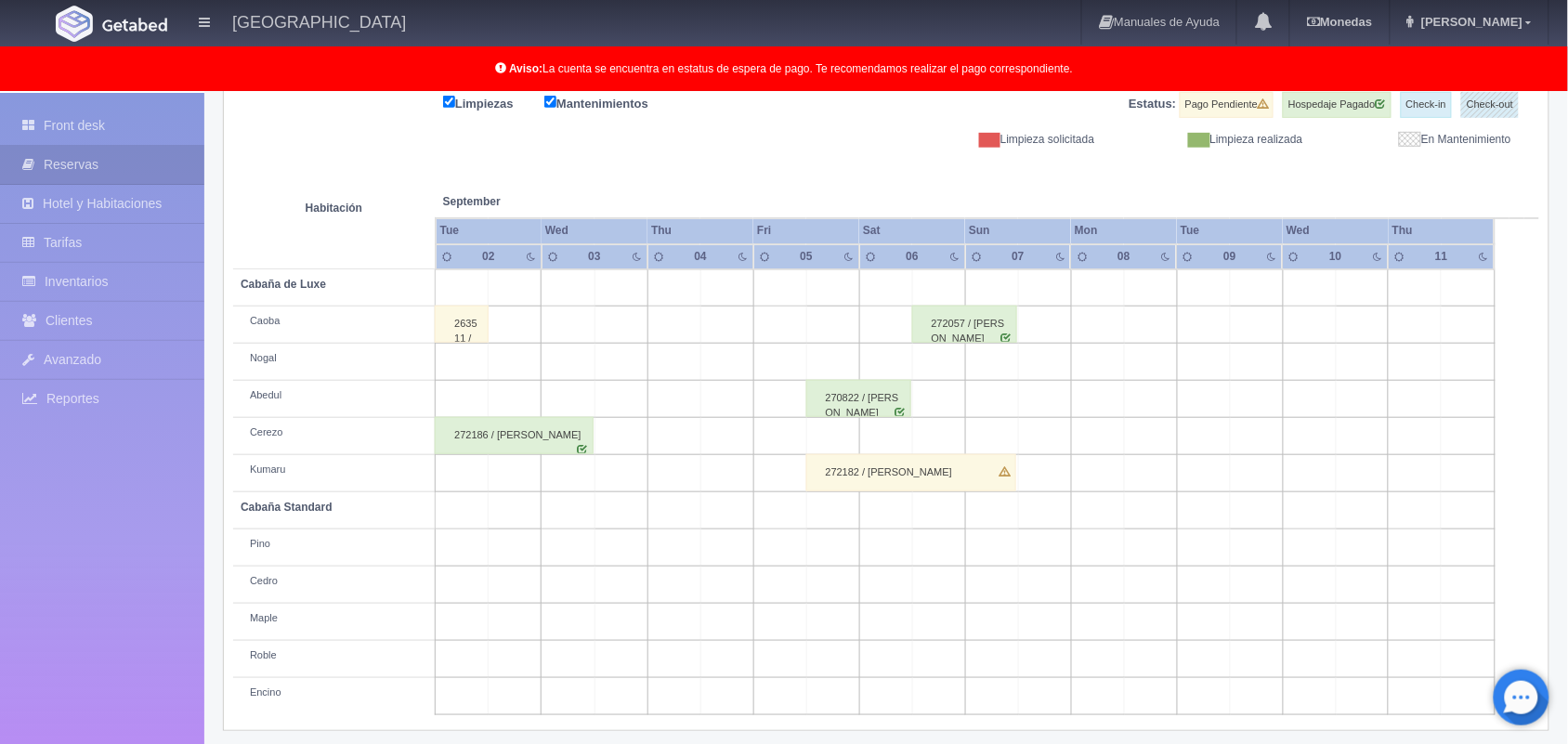
scroll to position [258, 0]
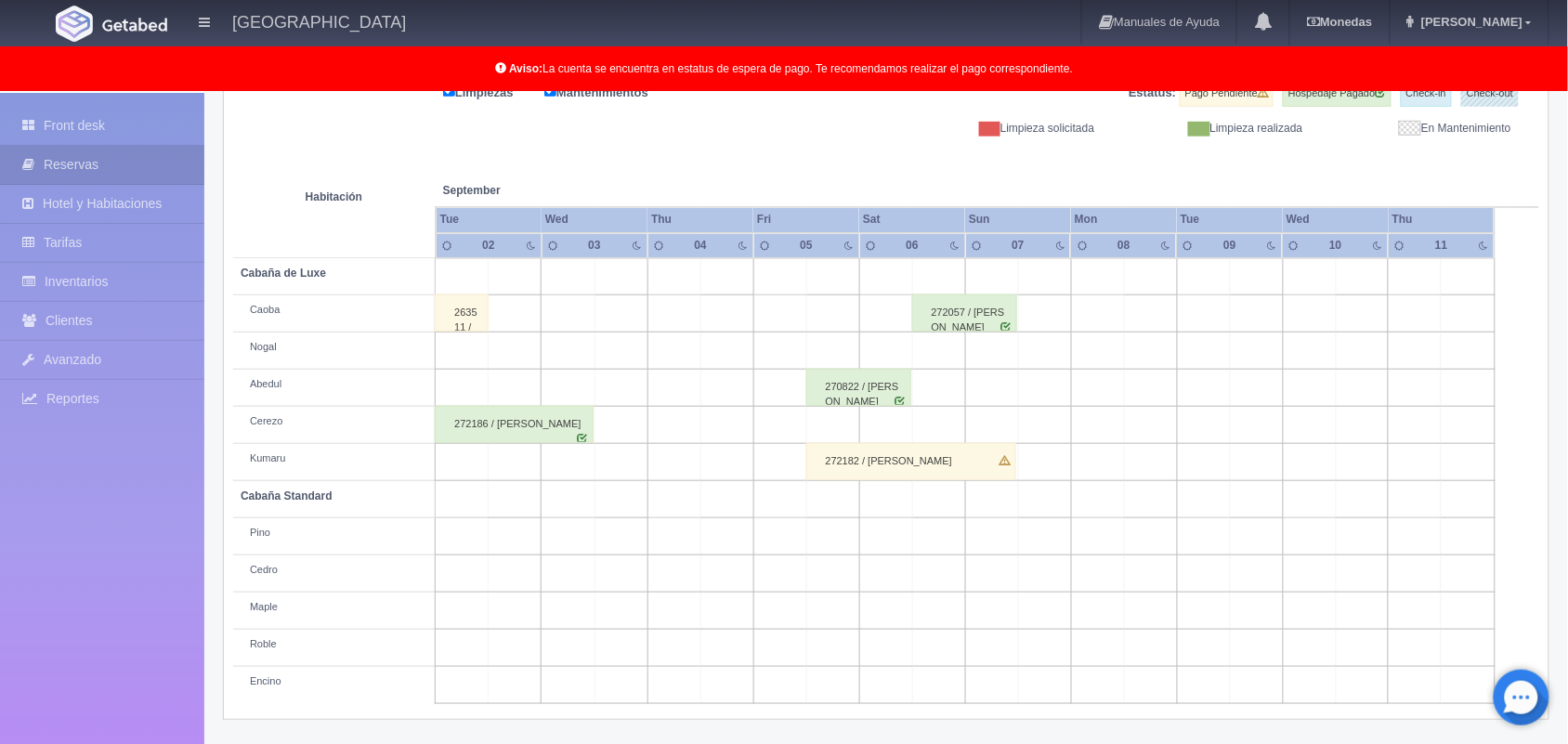
click at [827, 428] on td at bounding box center [833, 425] width 53 height 37
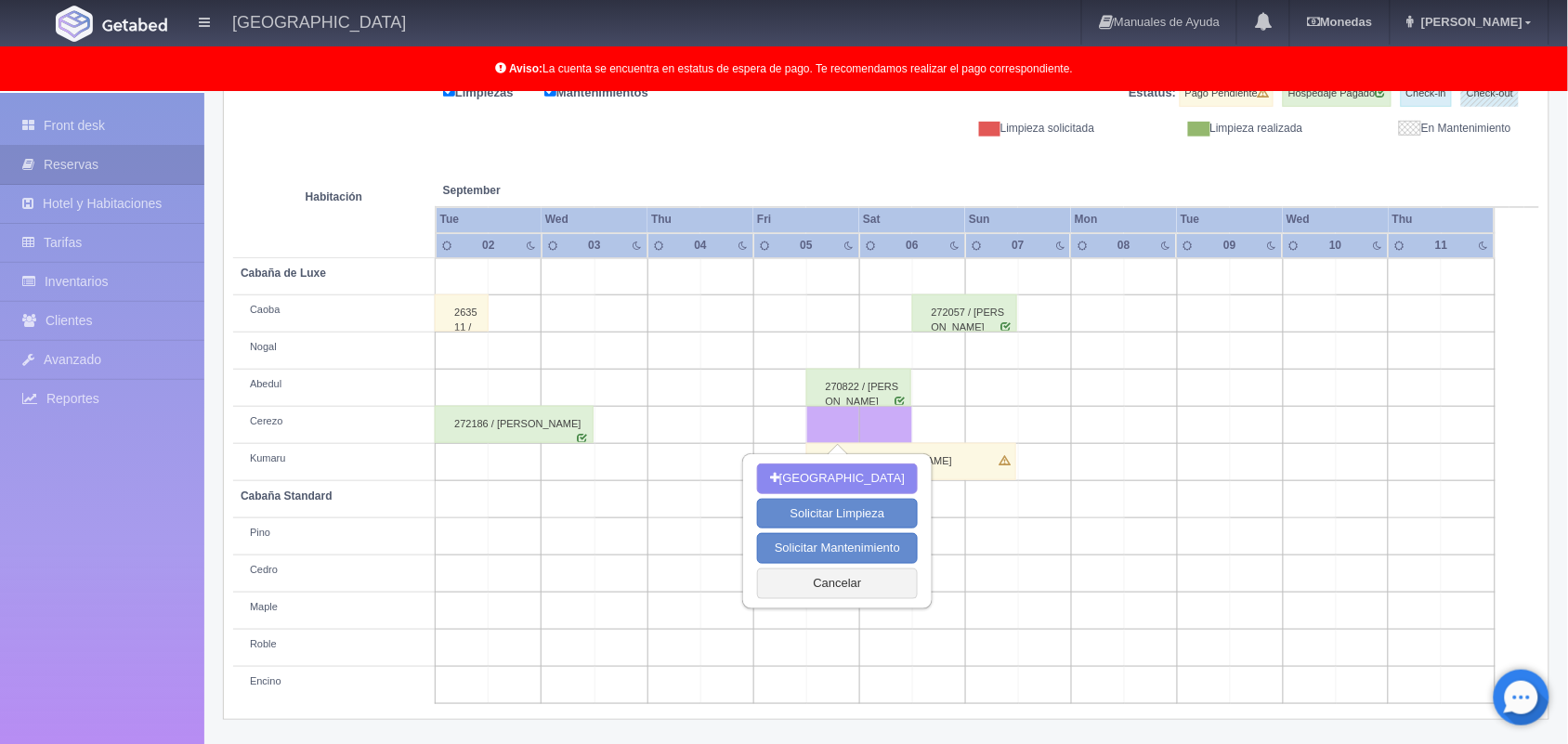
click at [827, 428] on td at bounding box center [833, 425] width 53 height 37
click at [791, 362] on td at bounding box center [780, 351] width 53 height 37
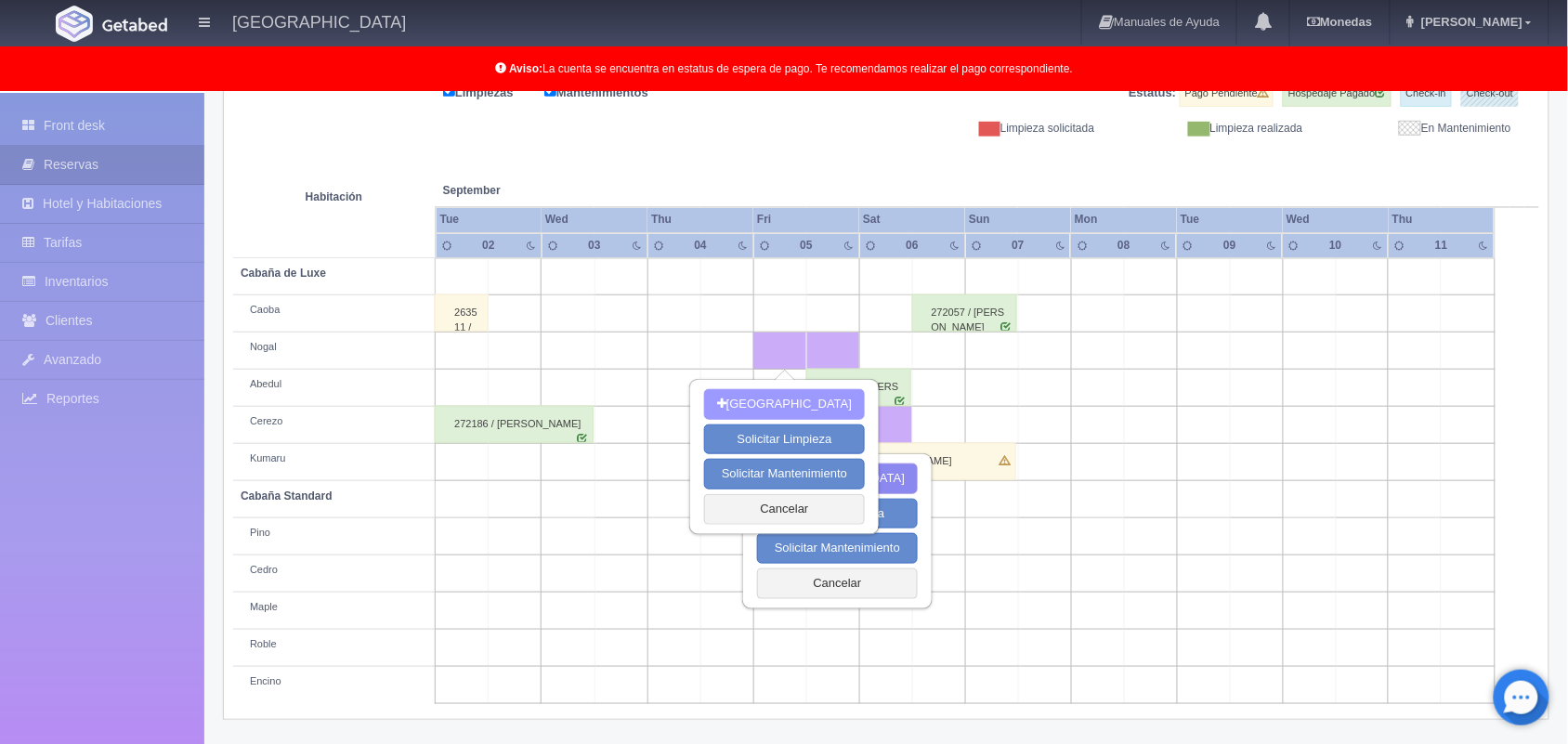
click at [796, 400] on button "Nueva Reserva" at bounding box center [784, 403] width 161 height 30
type input "[DATE]"
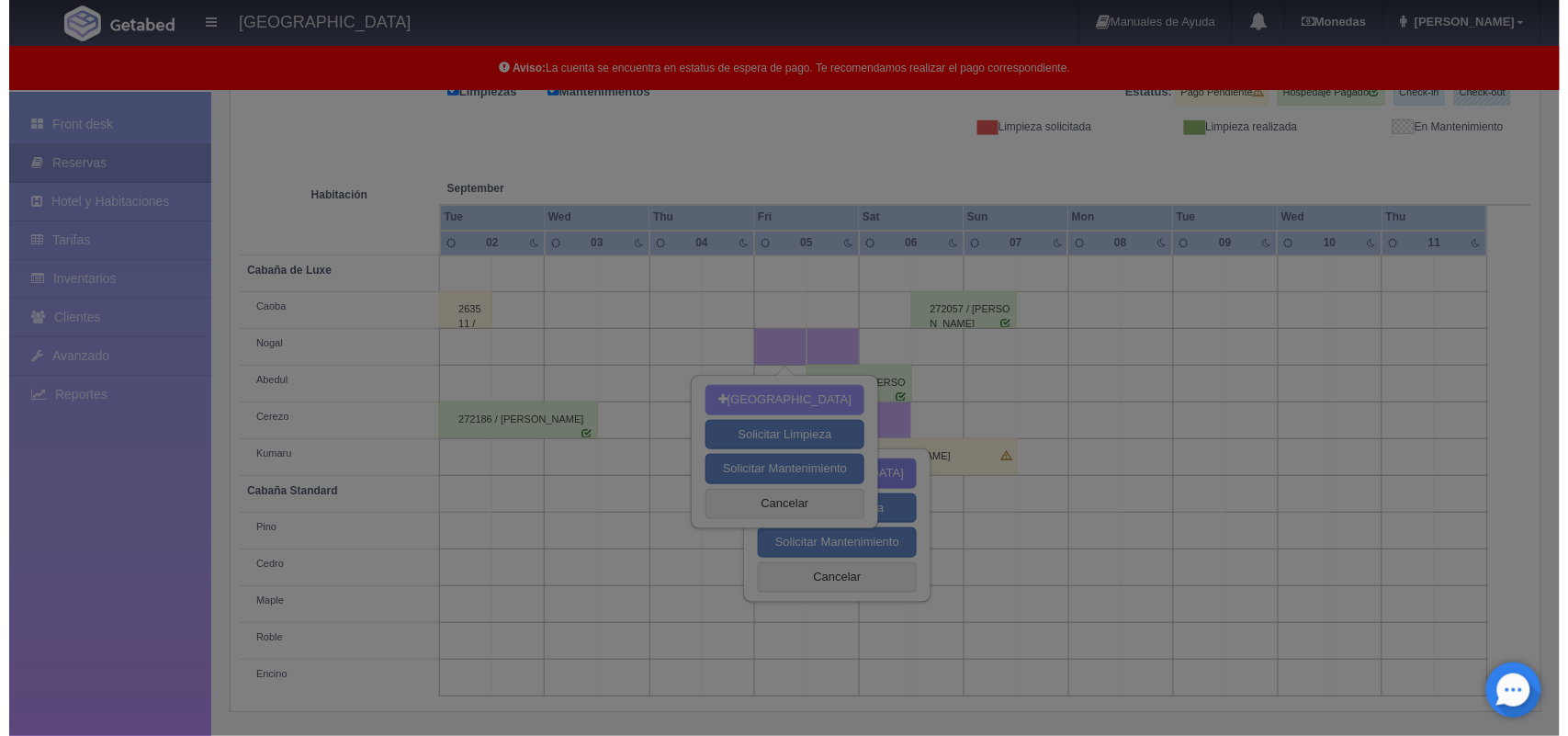
scroll to position [254, 0]
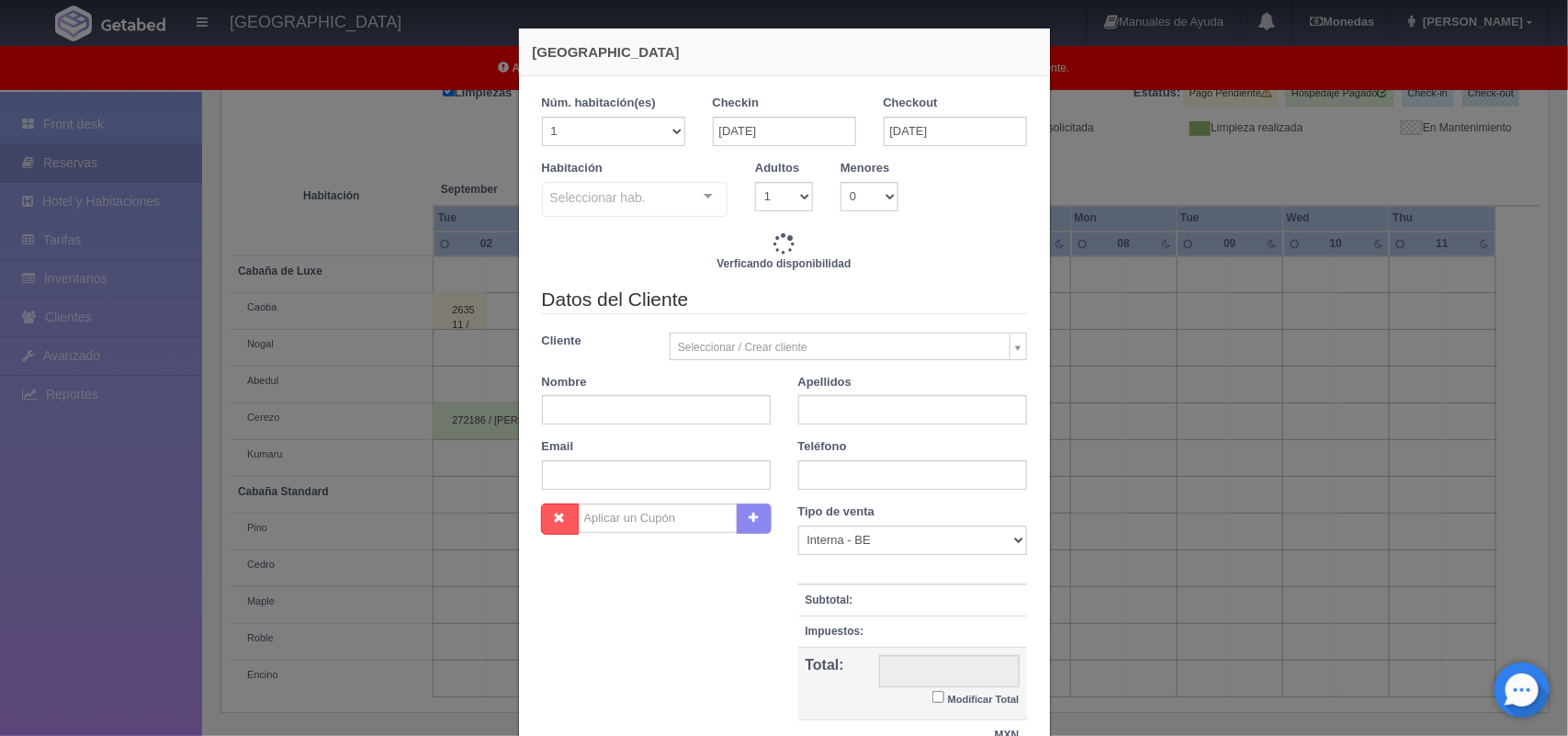
checkbox input "false"
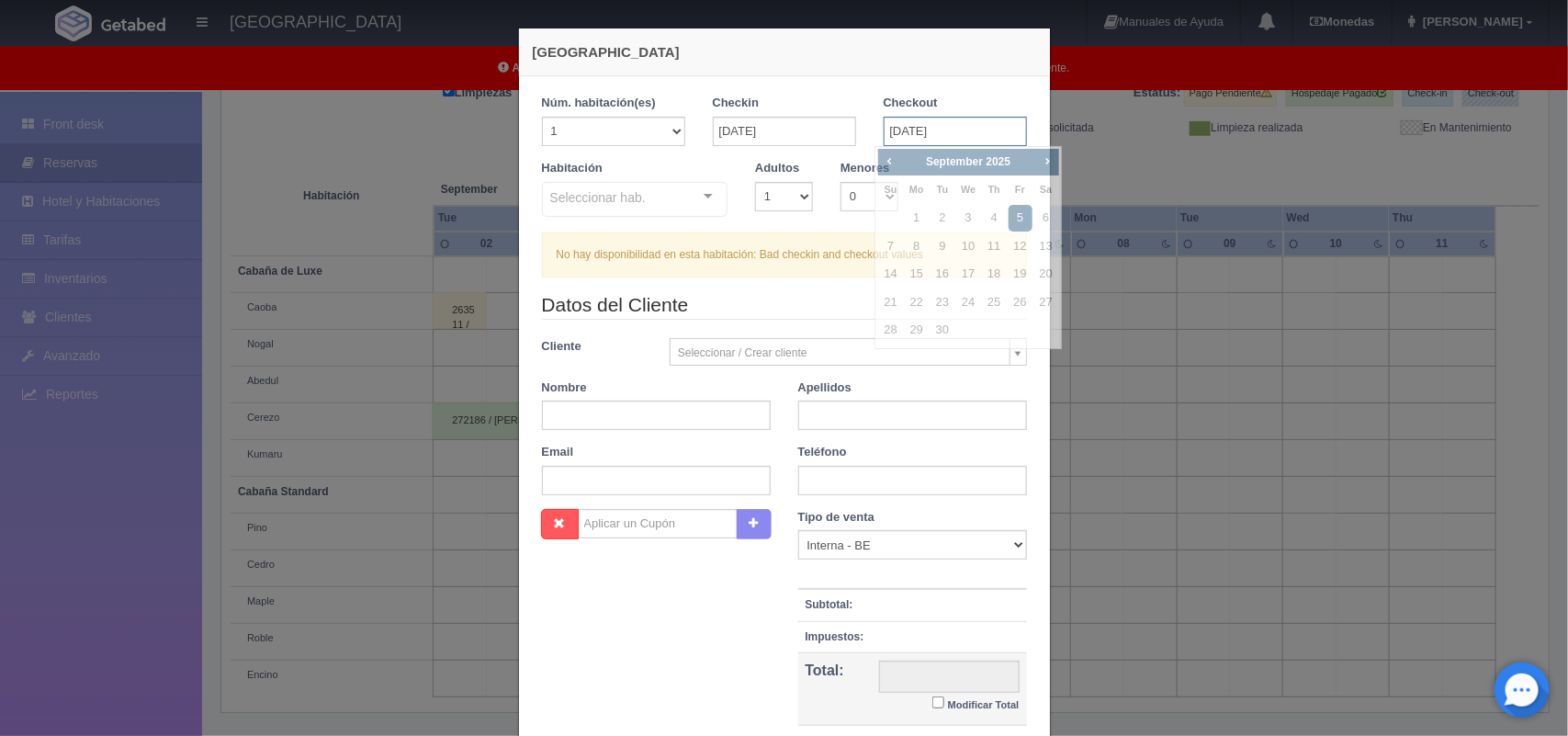
click at [892, 131] on input "[DATE]" at bounding box center [955, 131] width 144 height 29
click at [891, 241] on link "7" at bounding box center [890, 246] width 24 height 26
type input "[DATE]"
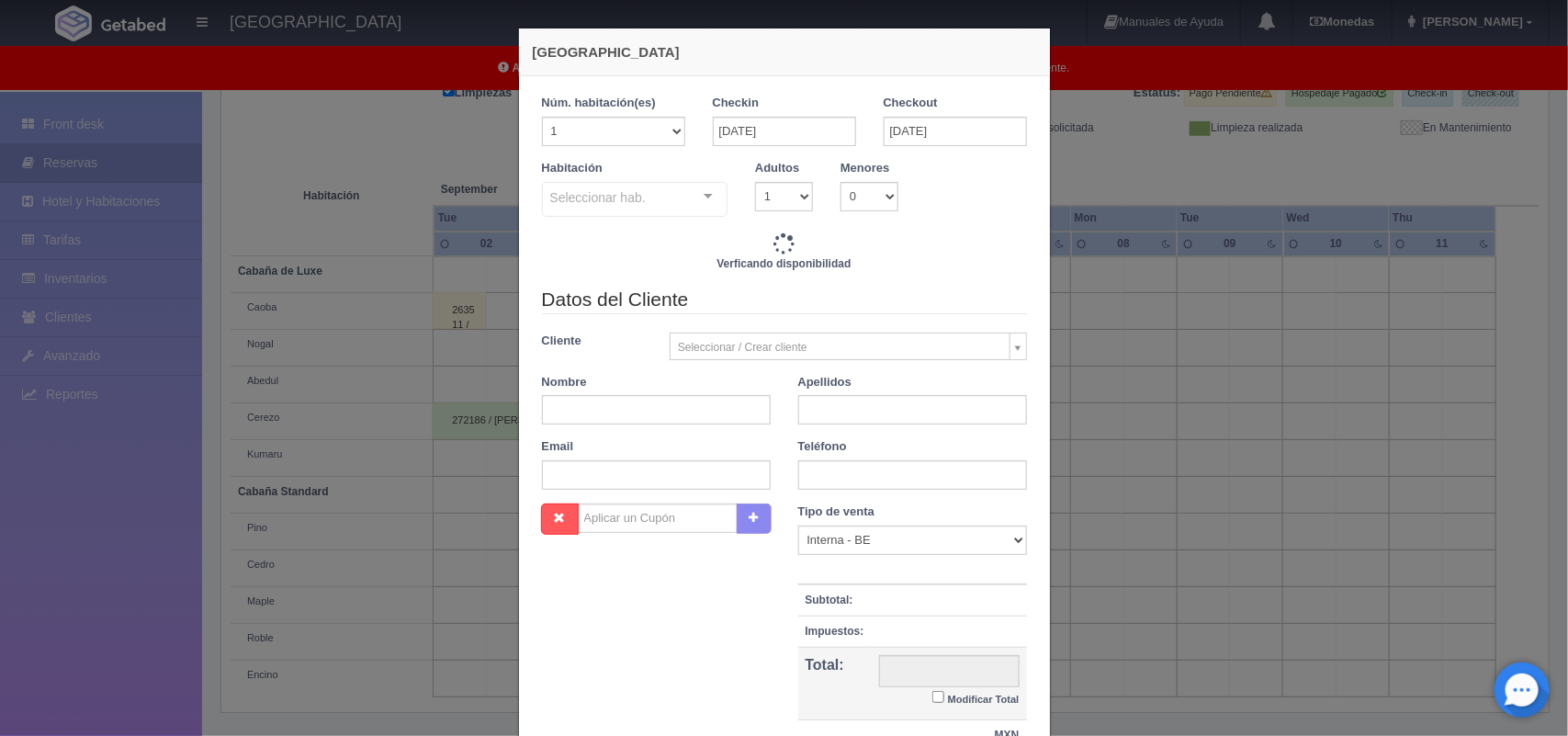
checkbox input "false"
type input "4020.00"
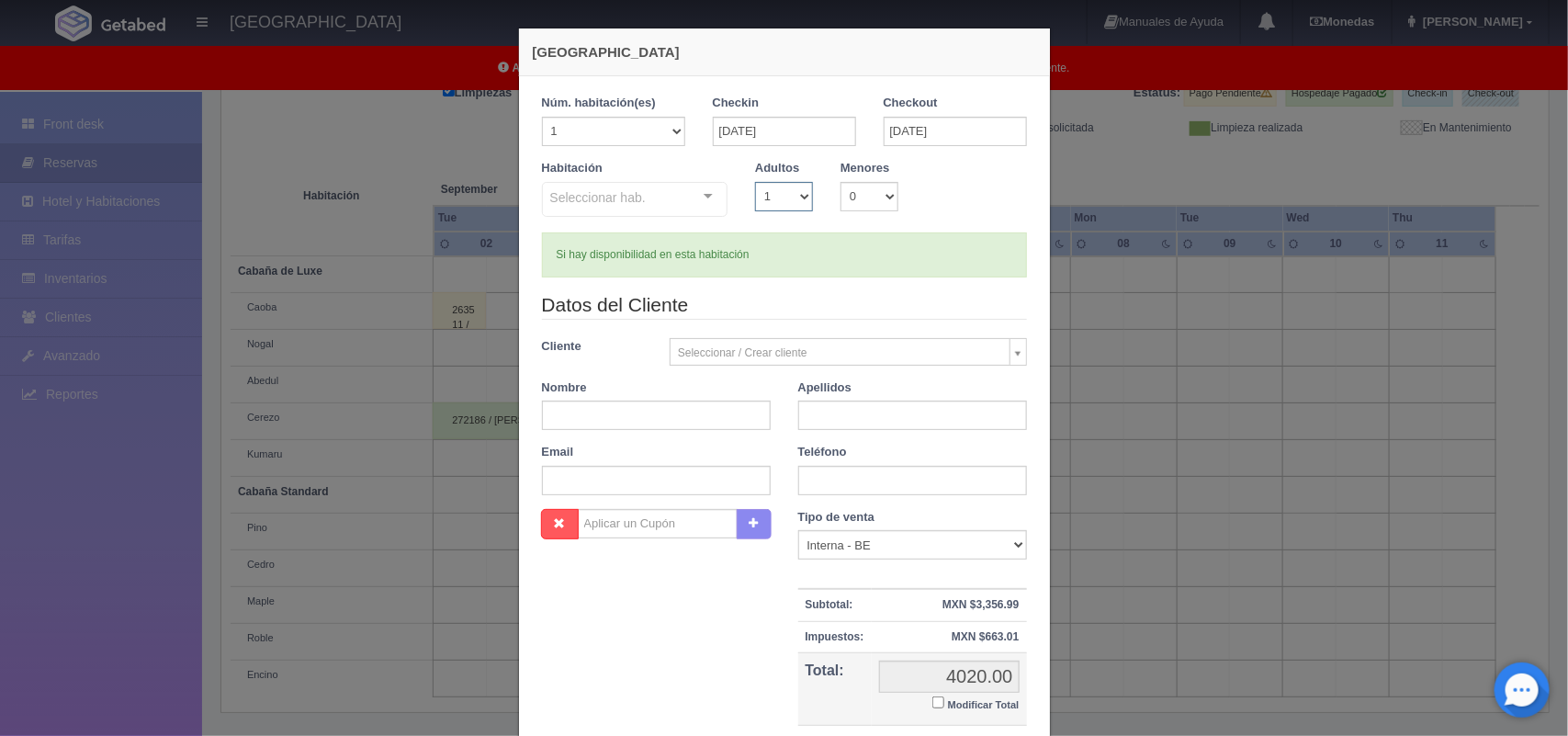
checkbox input "false"
click at [800, 198] on select "1 2 3 4 5 6 7 8 9 10" at bounding box center [784, 196] width 58 height 29
select select "2"
click at [755, 182] on select "1 2 3 4 5 6 7 8 9 10" at bounding box center [784, 196] width 58 height 29
checkbox input "false"
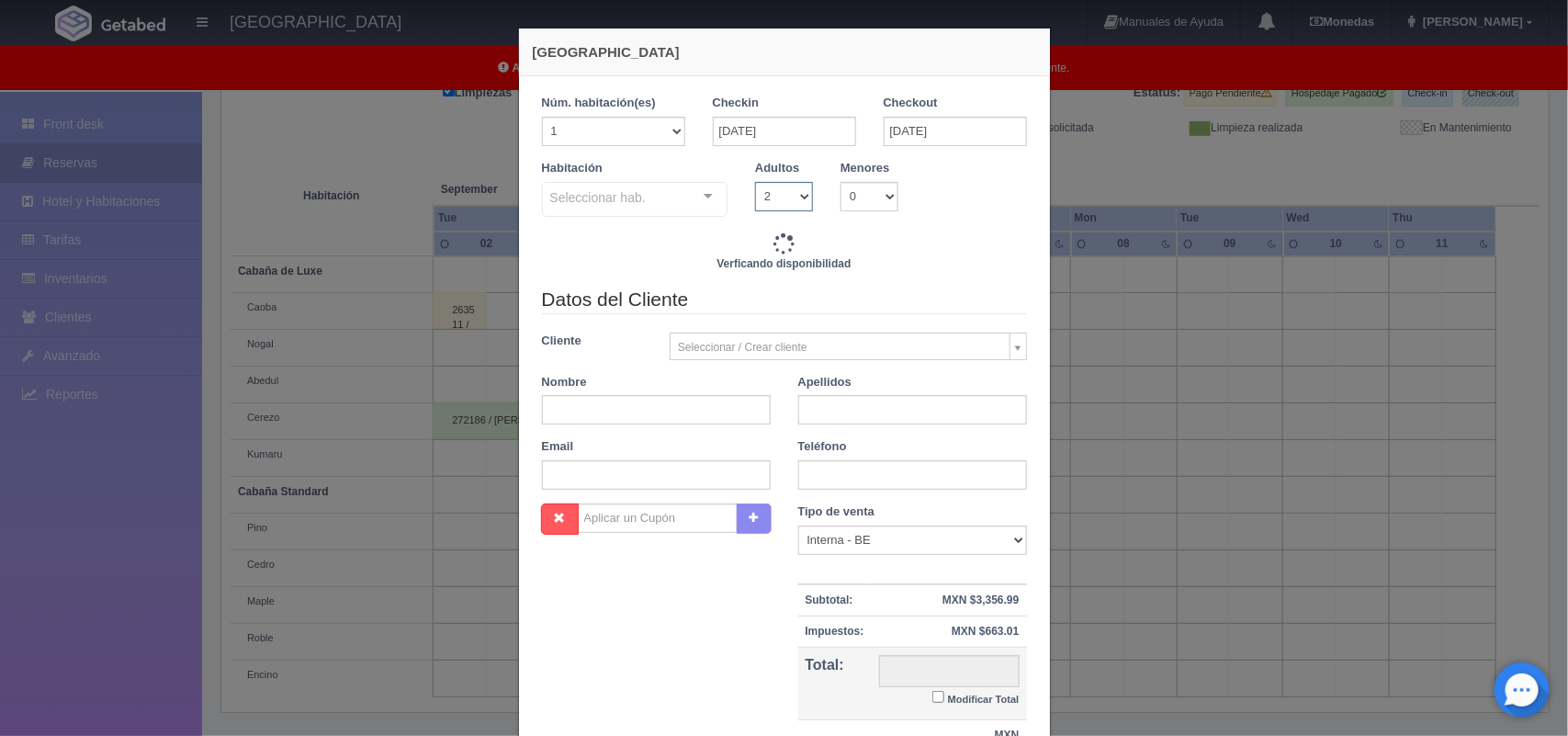
type input "4020.00"
checkbox input "false"
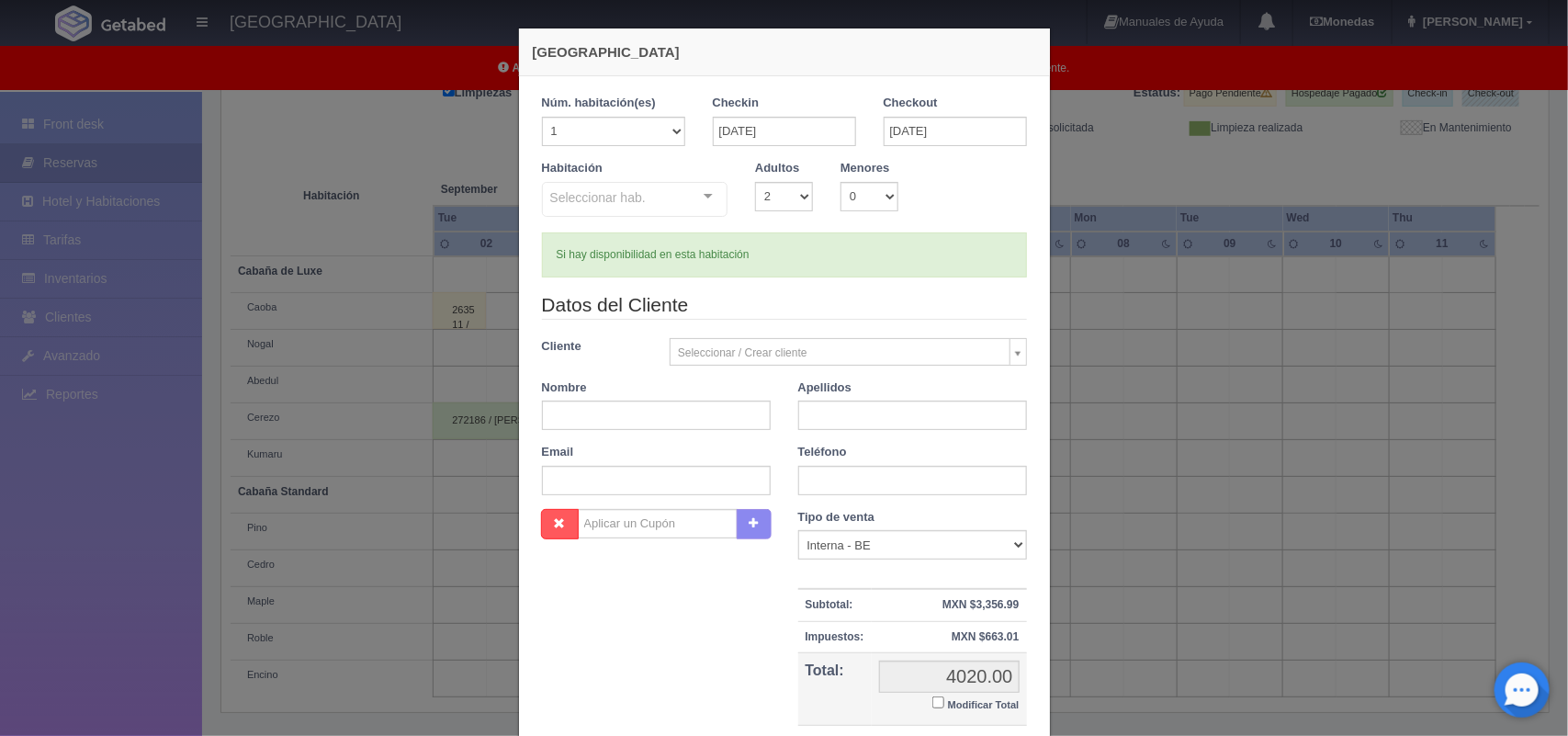
click at [653, 202] on div "Seleccionar hab." at bounding box center [635, 199] width 186 height 35
click at [550, 202] on input "text" at bounding box center [550, 195] width 0 height 18
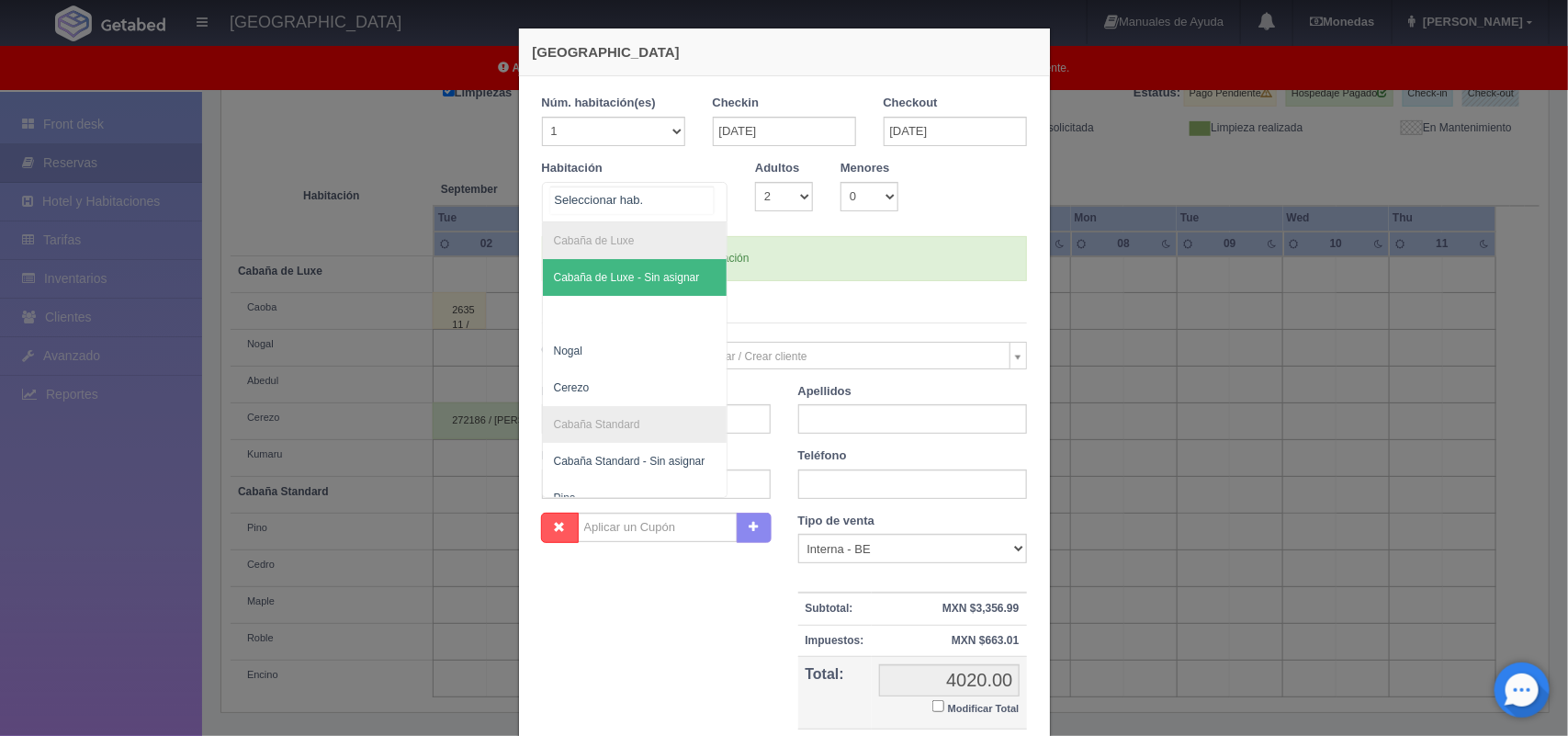
click at [691, 196] on input "text" at bounding box center [632, 200] width 163 height 27
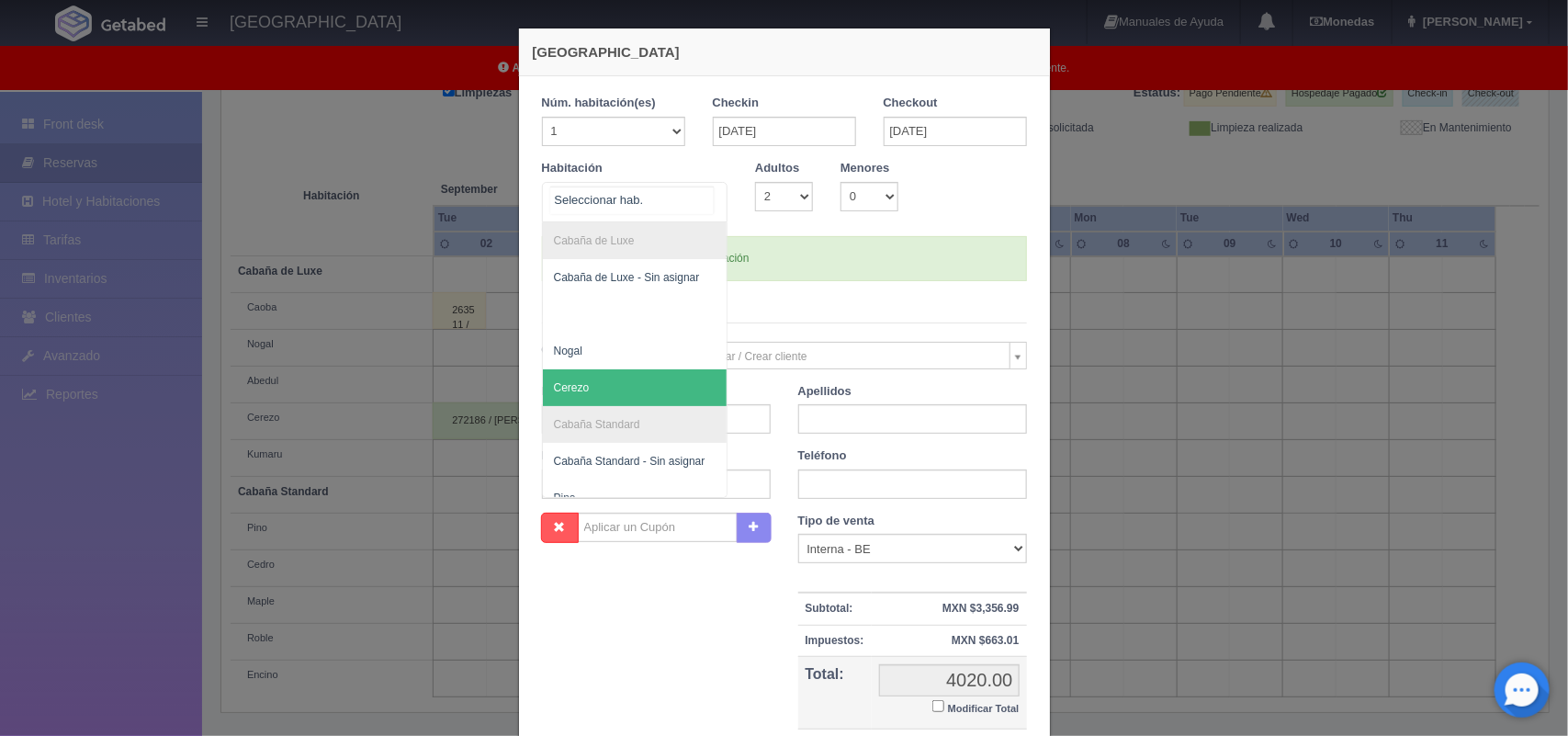
click at [580, 377] on span "Cerezo" at bounding box center [635, 387] width 184 height 37
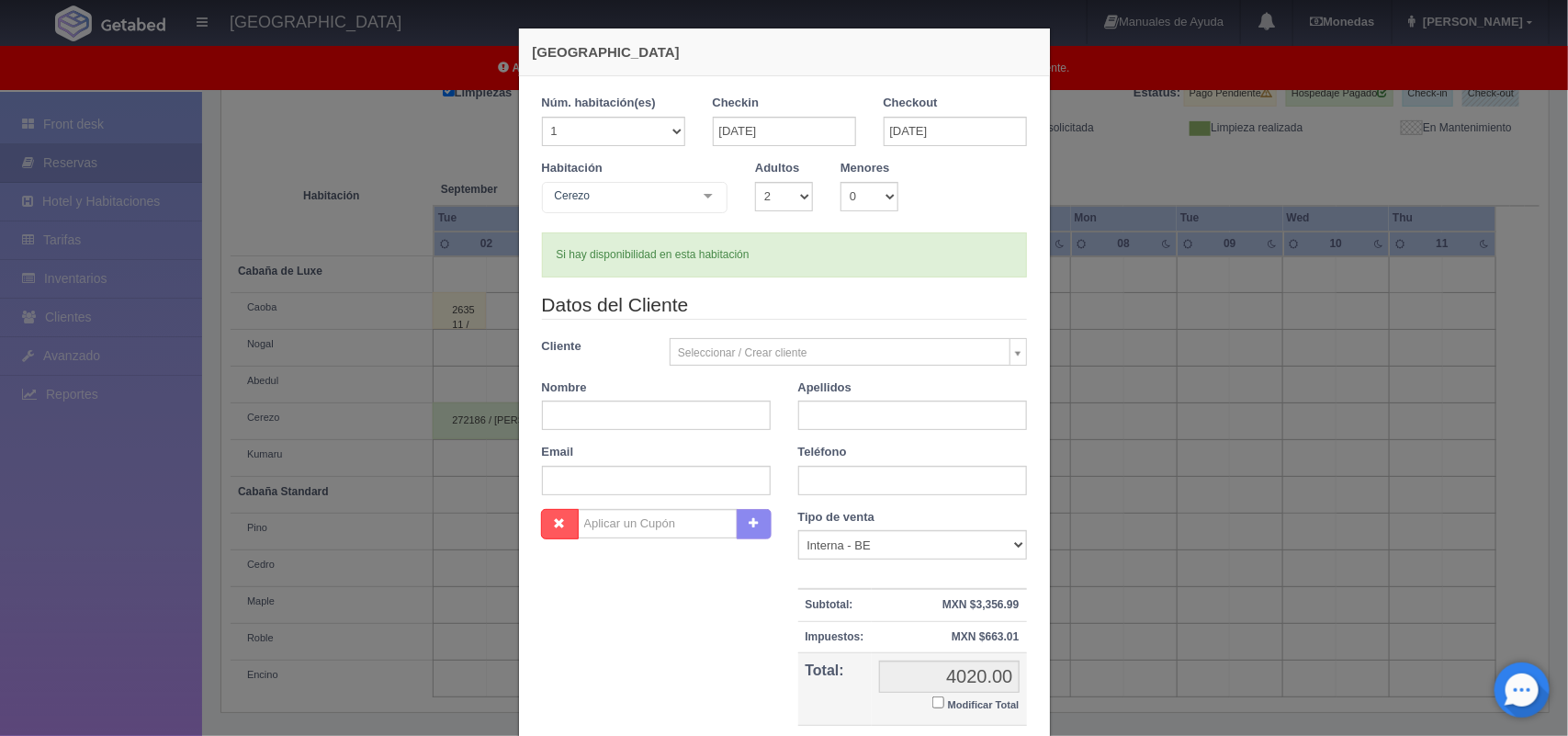
checkbox input "false"
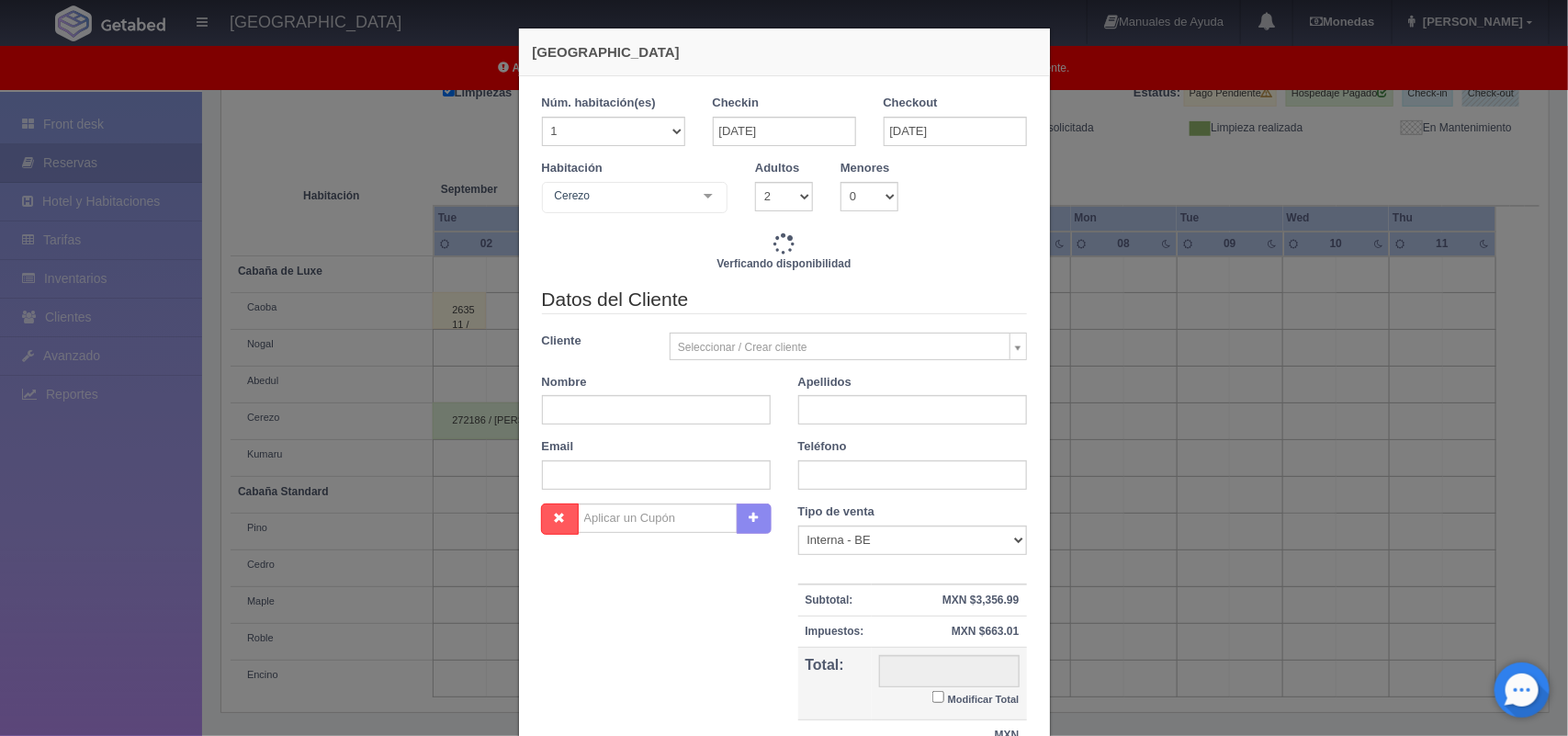
type input "4020.00"
checkbox input "false"
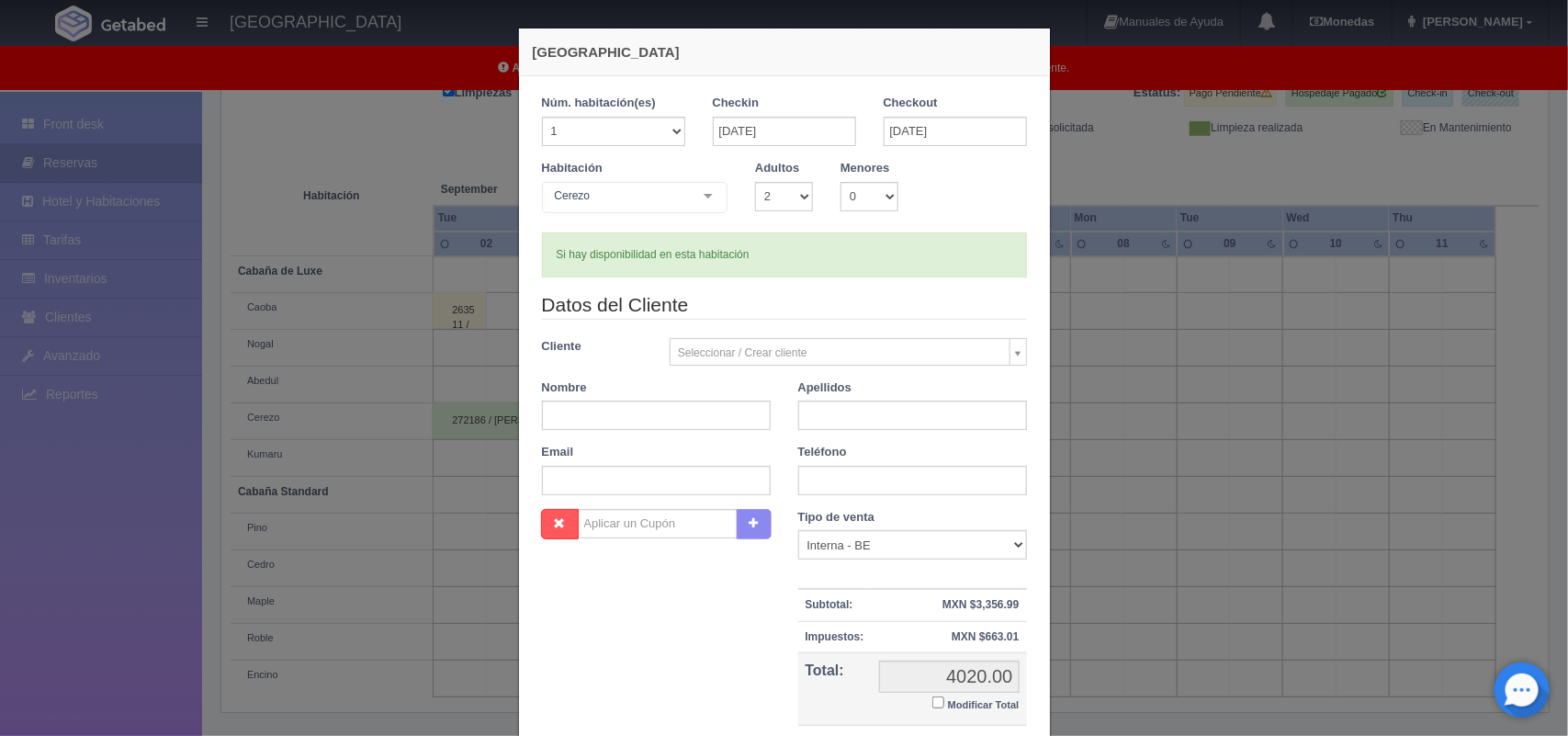
click at [795, 350] on body "[GEOGRAPHIC_DATA] Manuales de Ayuda Actualizaciones recientes [GEOGRAPHIC_DATA]…" at bounding box center [784, 287] width 1568 height 900
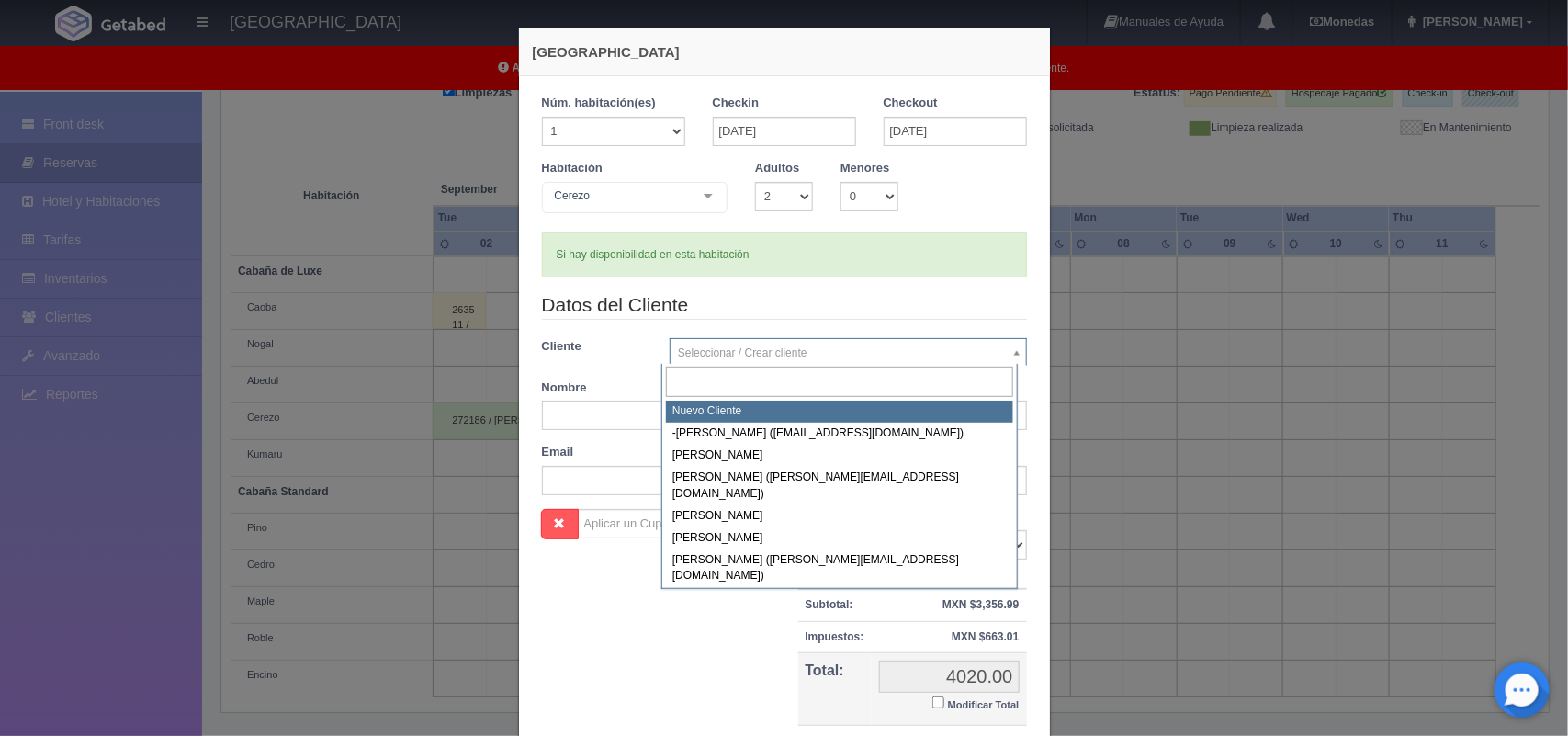
select select "-1"
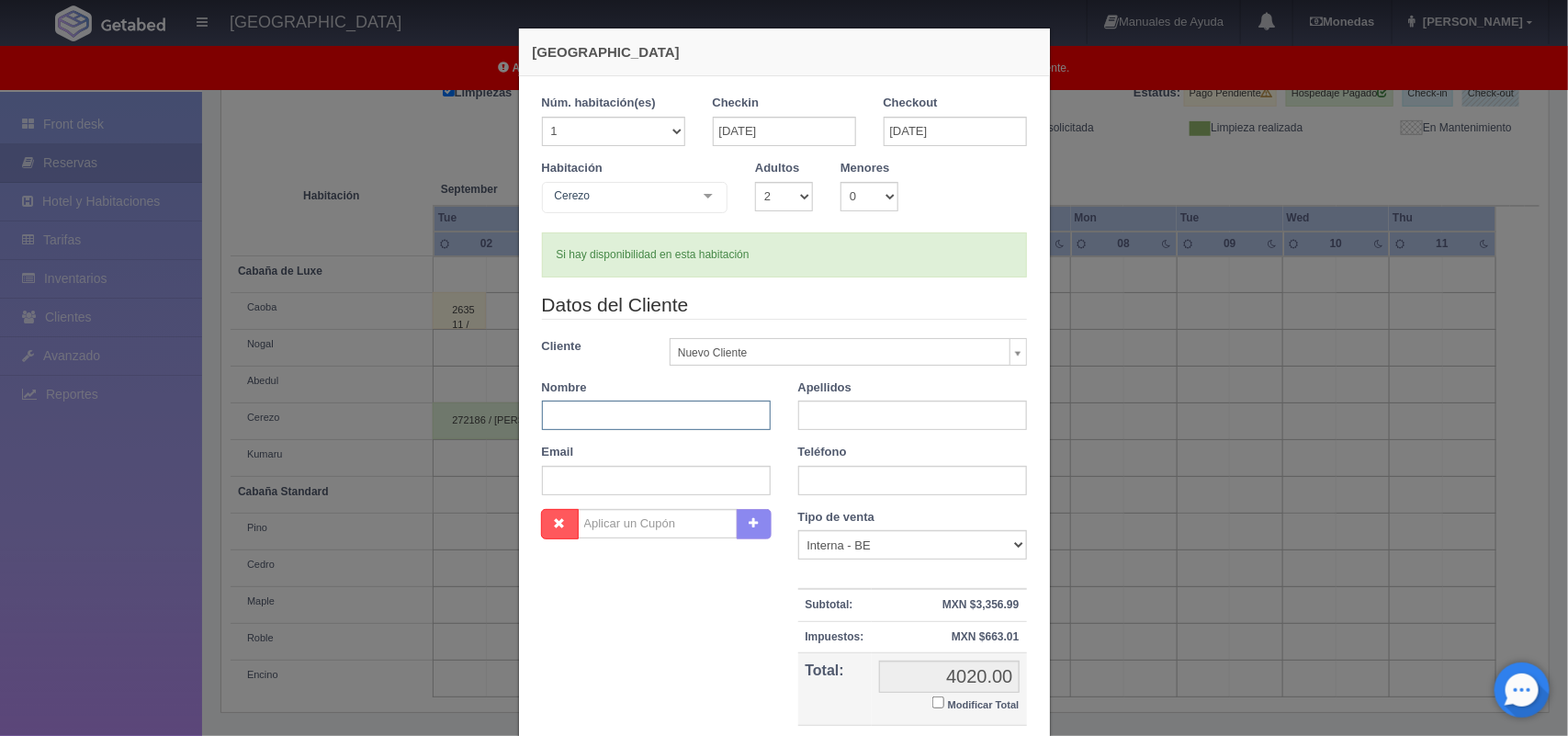
click at [662, 412] on input "text" at bounding box center [656, 416] width 229 height 29
type input "[PERSON_NAME]"
click at [831, 418] on input "text" at bounding box center [913, 416] width 229 height 29
type input "[PERSON_NAME]"
click at [658, 471] on input "text" at bounding box center [656, 481] width 229 height 29
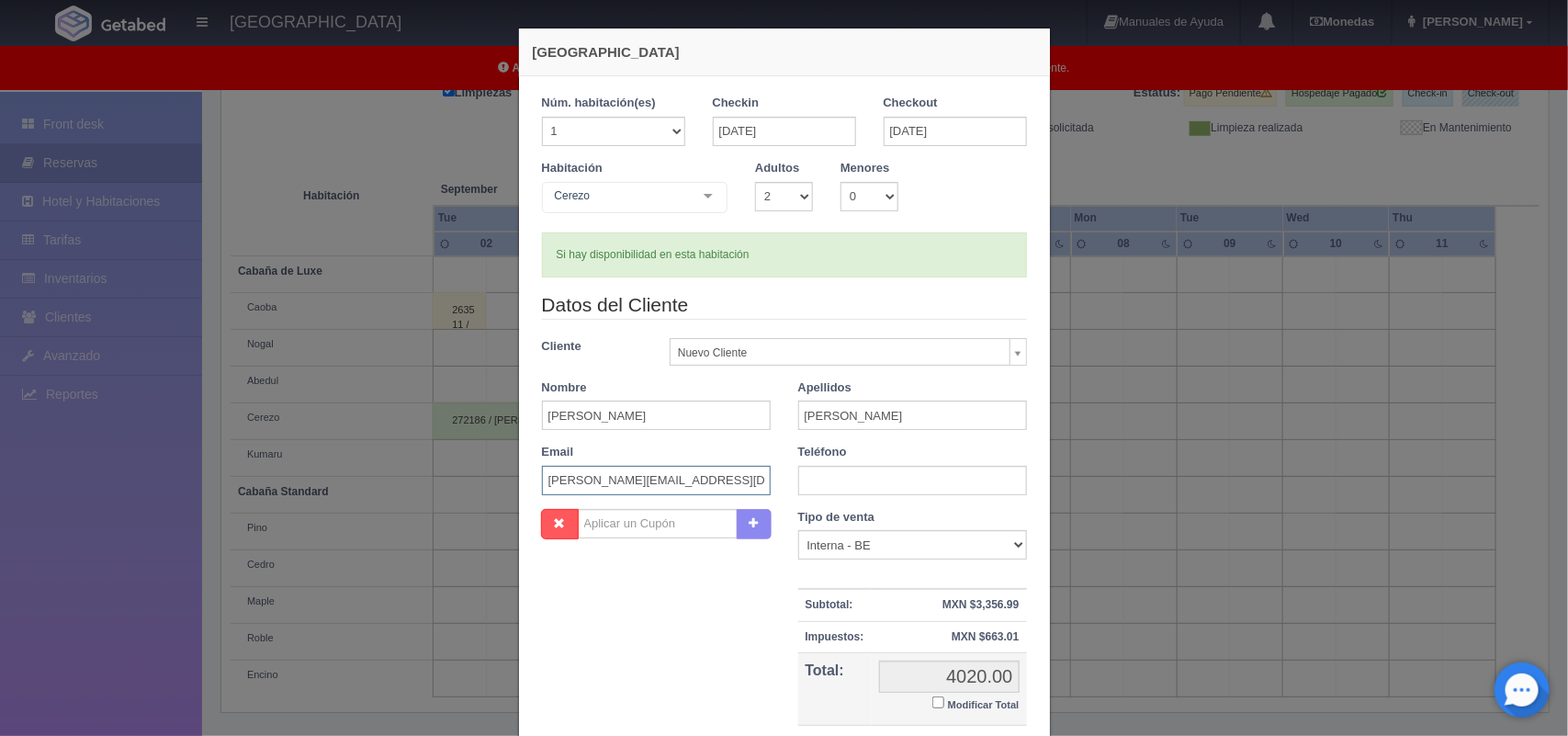
click at [562, 485] on input "ely.ft@hotmail.com" at bounding box center [656, 481] width 229 height 29
click at [561, 485] on input "ely.ft@hotmail.com" at bounding box center [656, 481] width 229 height 29
click at [563, 481] on input "ely.ft@hotmail.com" at bounding box center [656, 481] width 229 height 29
click at [645, 486] on input "anitapirs09@hotmail.com" at bounding box center [656, 481] width 229 height 29
click at [645, 486] on input "anitapirs09@l.com" at bounding box center [656, 481] width 229 height 29
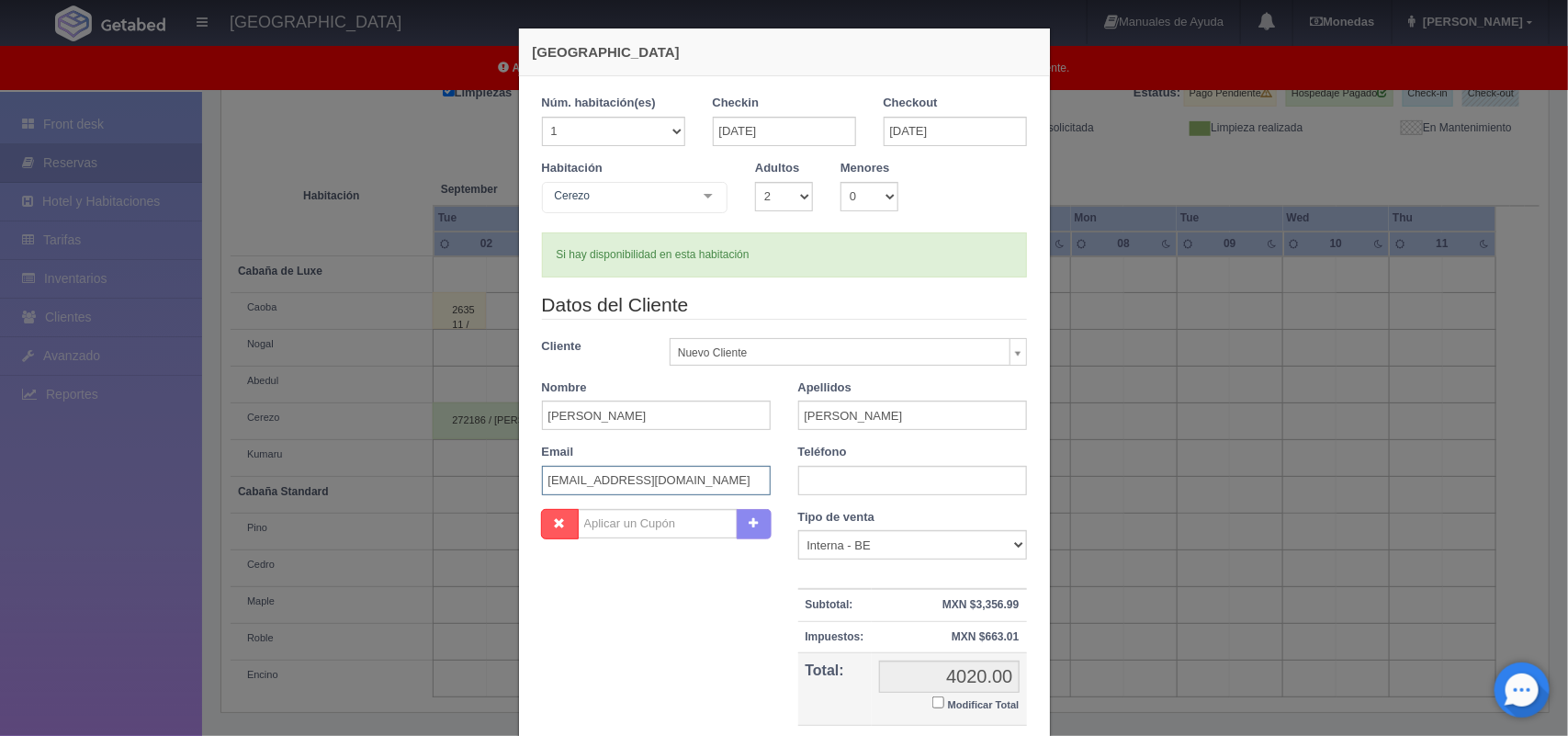
click at [645, 486] on input "anitapirs09@l.com" at bounding box center [656, 481] width 229 height 29
click at [655, 485] on input "anitapirs09@l.com" at bounding box center [656, 481] width 229 height 29
type input "anitapirs09@gmail.com"
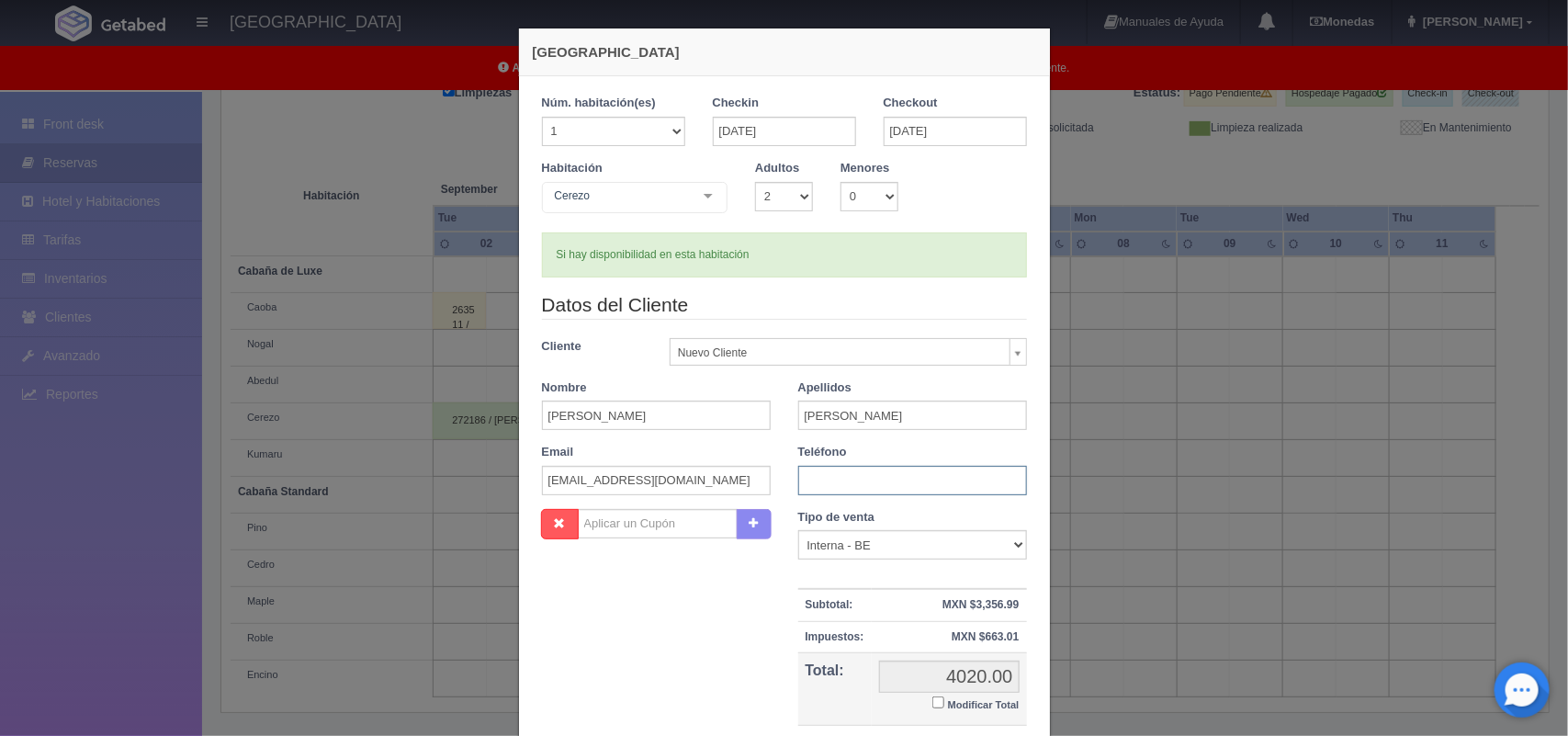
click at [900, 479] on input "text" at bounding box center [913, 481] width 229 height 29
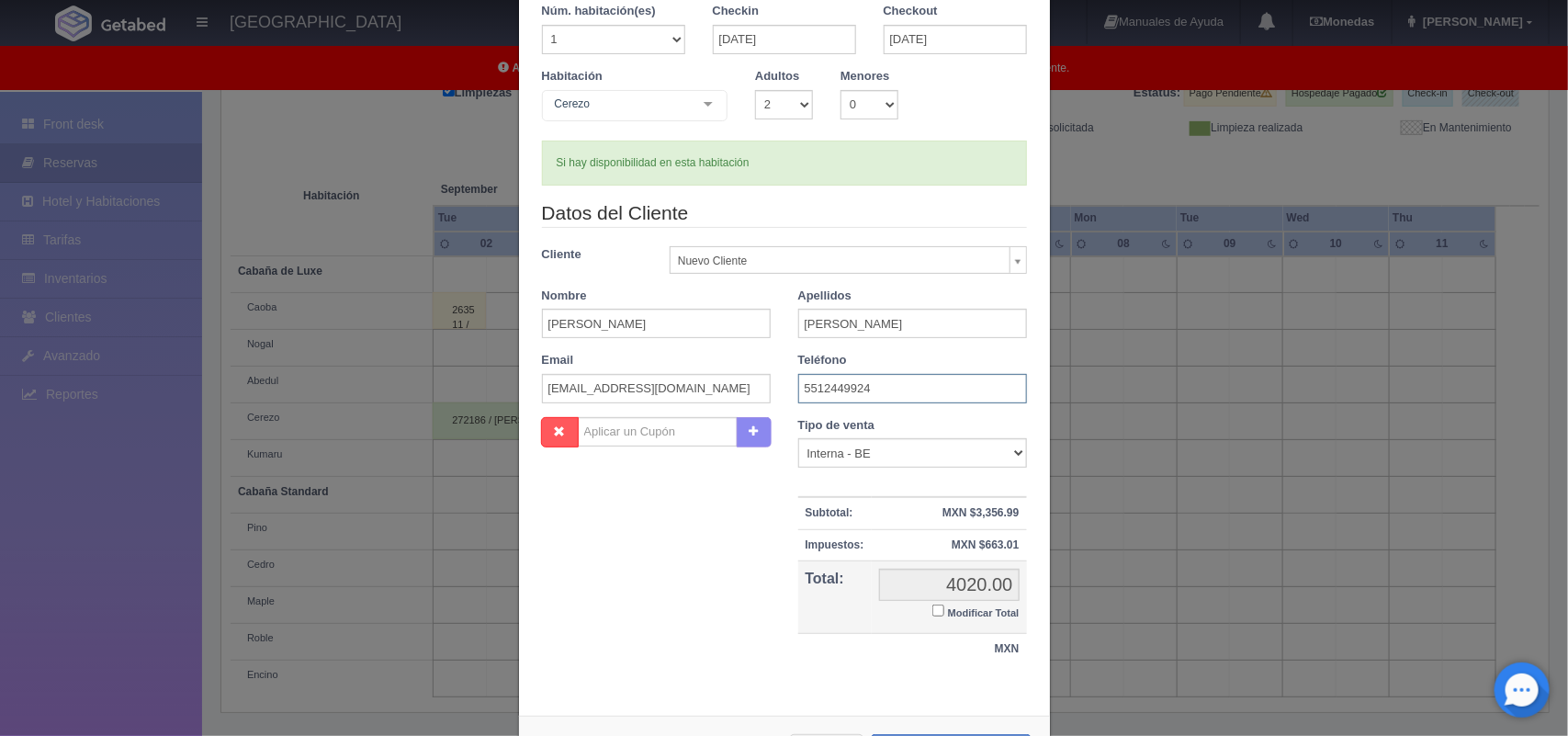
scroll to position [138, 0]
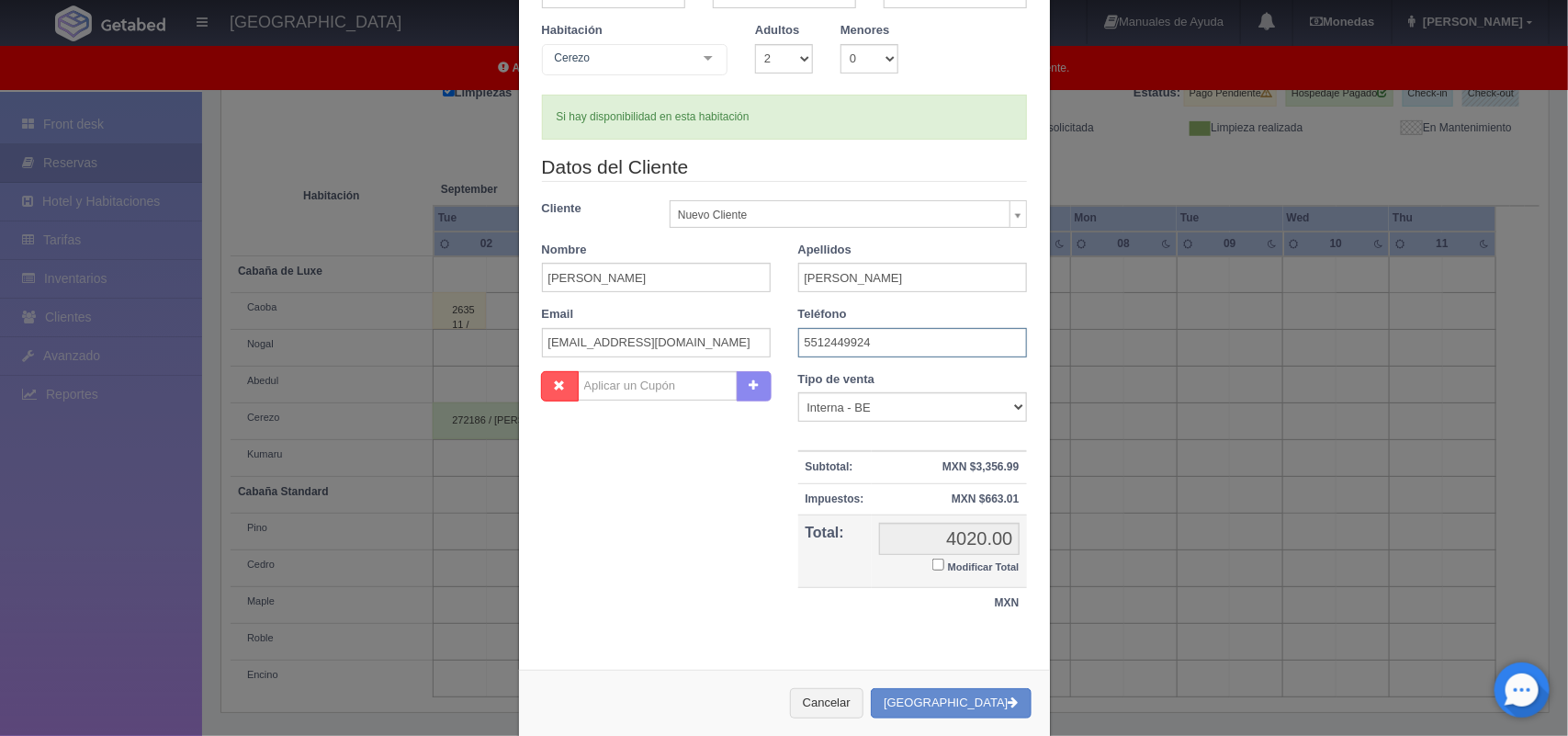
type input "5512449924"
click at [932, 558] on input "Modificar Total" at bounding box center [938, 564] width 12 height 12
checkbox input "true"
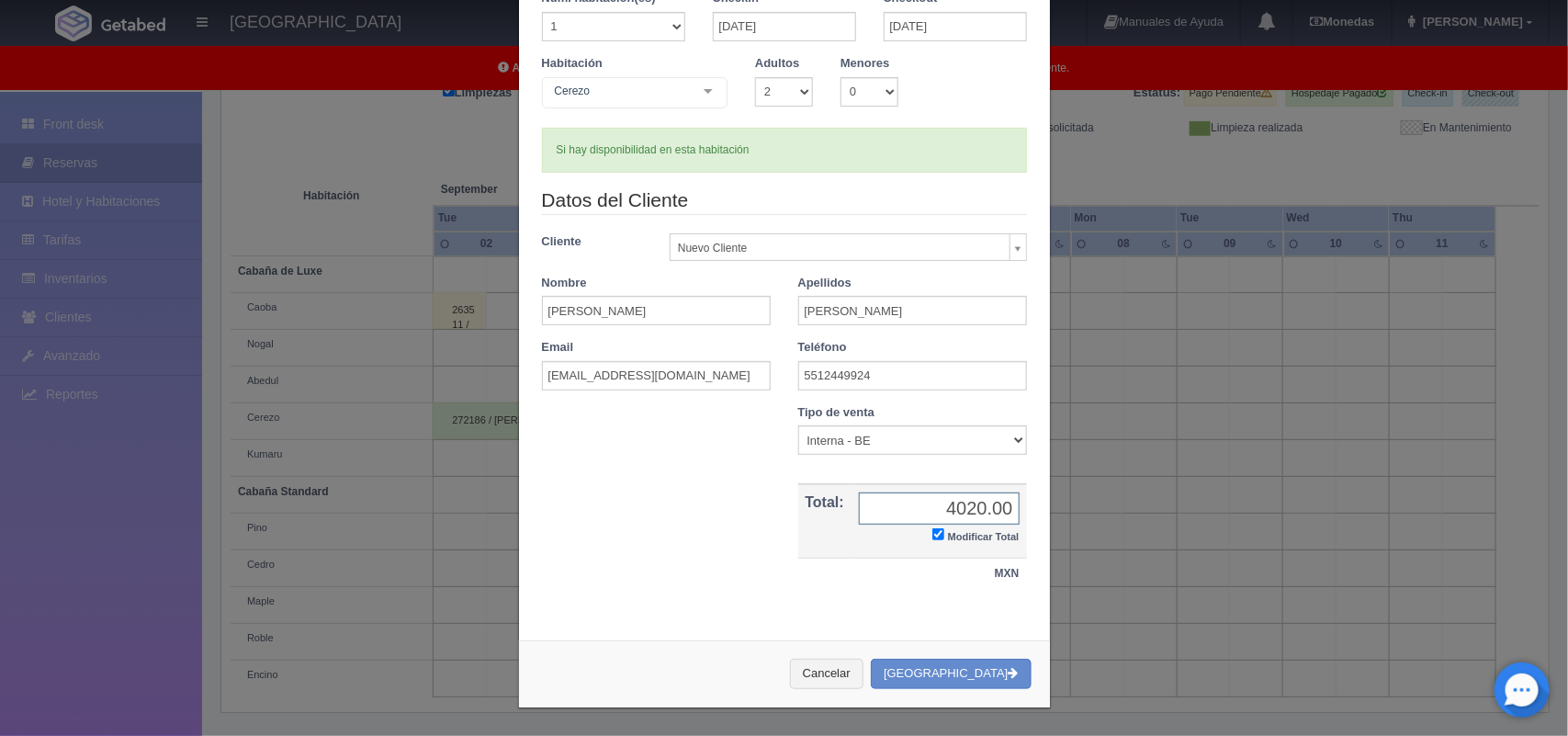
scroll to position [106, 0]
click at [997, 503] on input "4020.00" at bounding box center [940, 508] width 161 height 32
click at [975, 507] on input "4020.00" at bounding box center [940, 508] width 161 height 32
type input "3820.00"
click at [958, 672] on button "[GEOGRAPHIC_DATA]" at bounding box center [951, 673] width 160 height 30
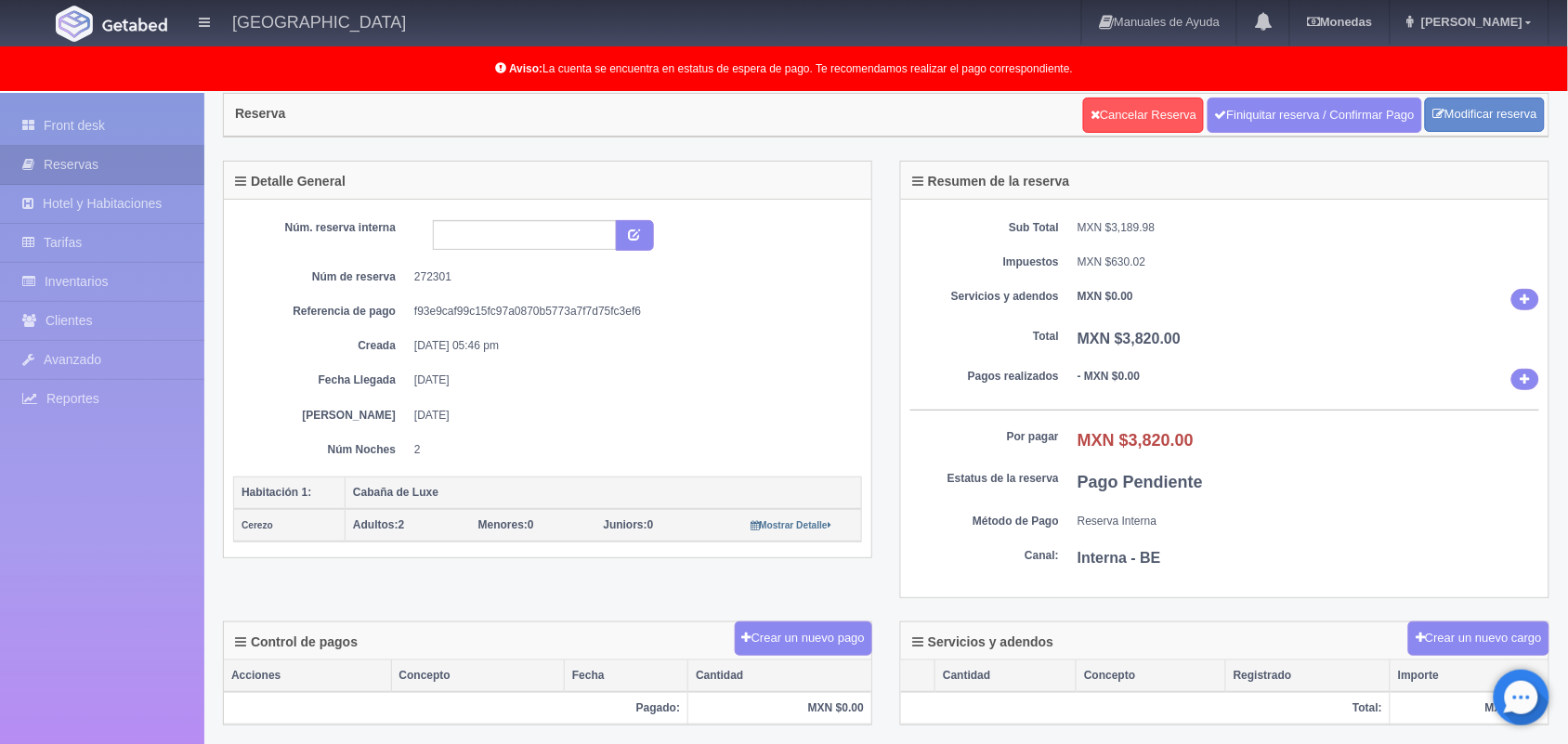
scroll to position [108, 0]
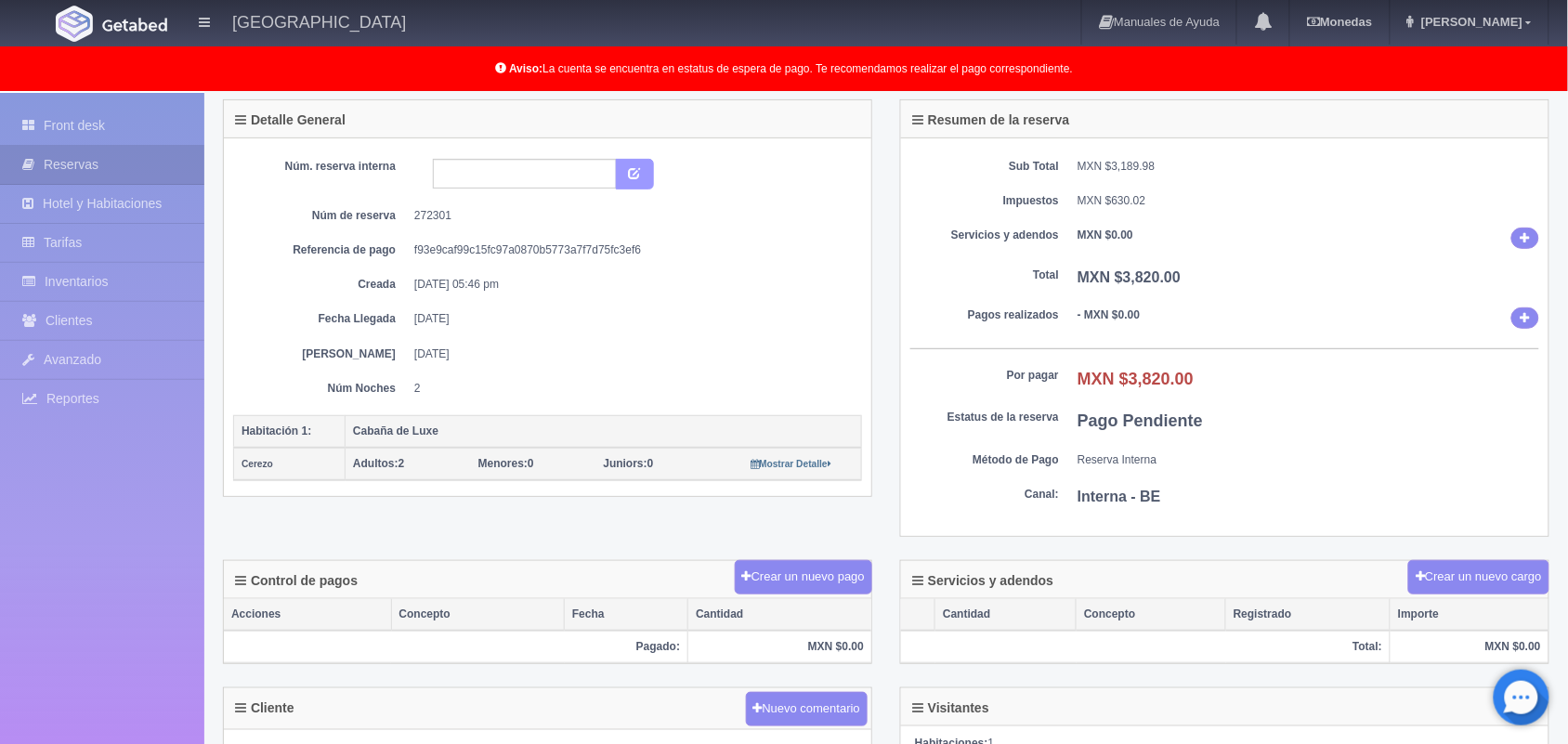
click at [638, 182] on button "submit" at bounding box center [634, 175] width 38 height 31
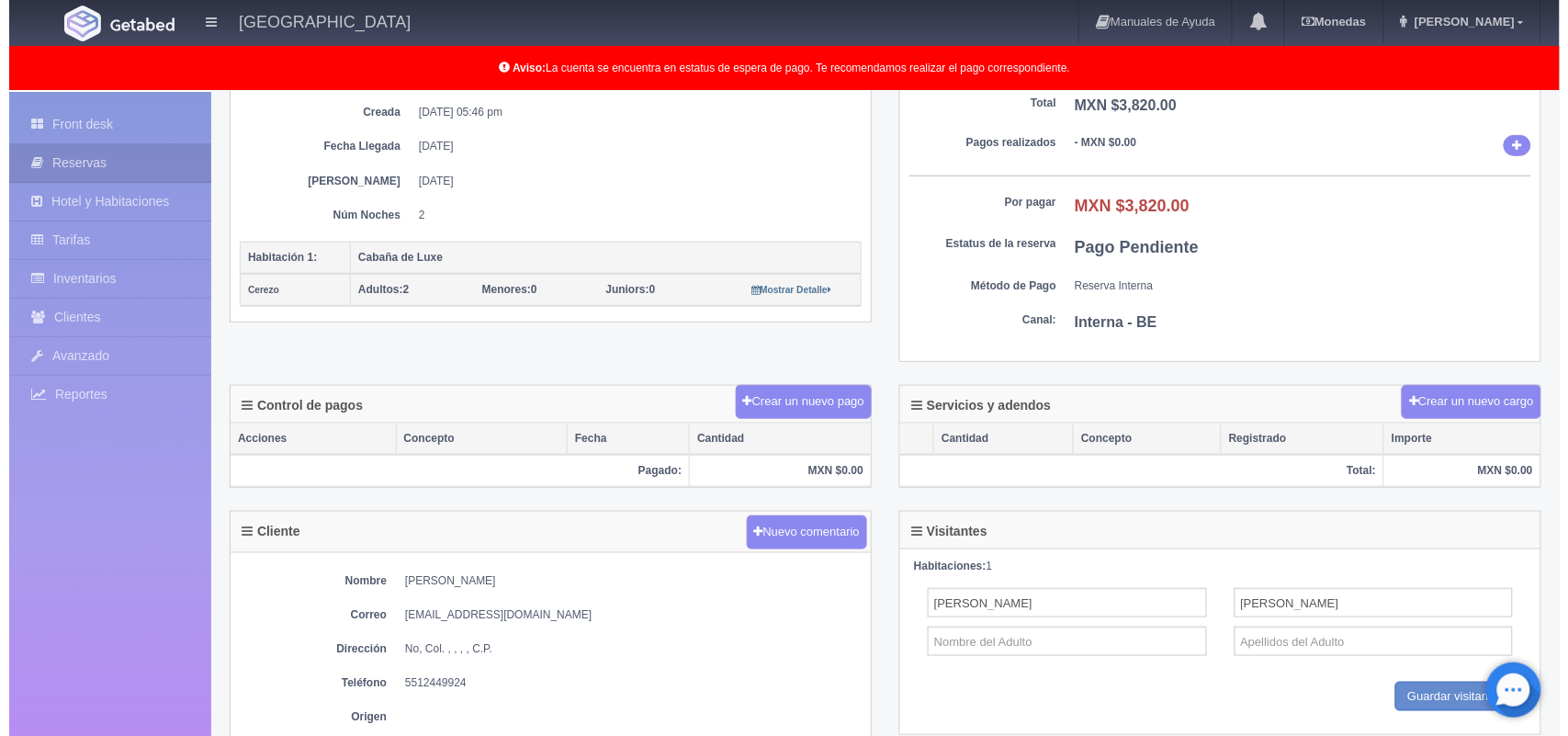
scroll to position [321, 0]
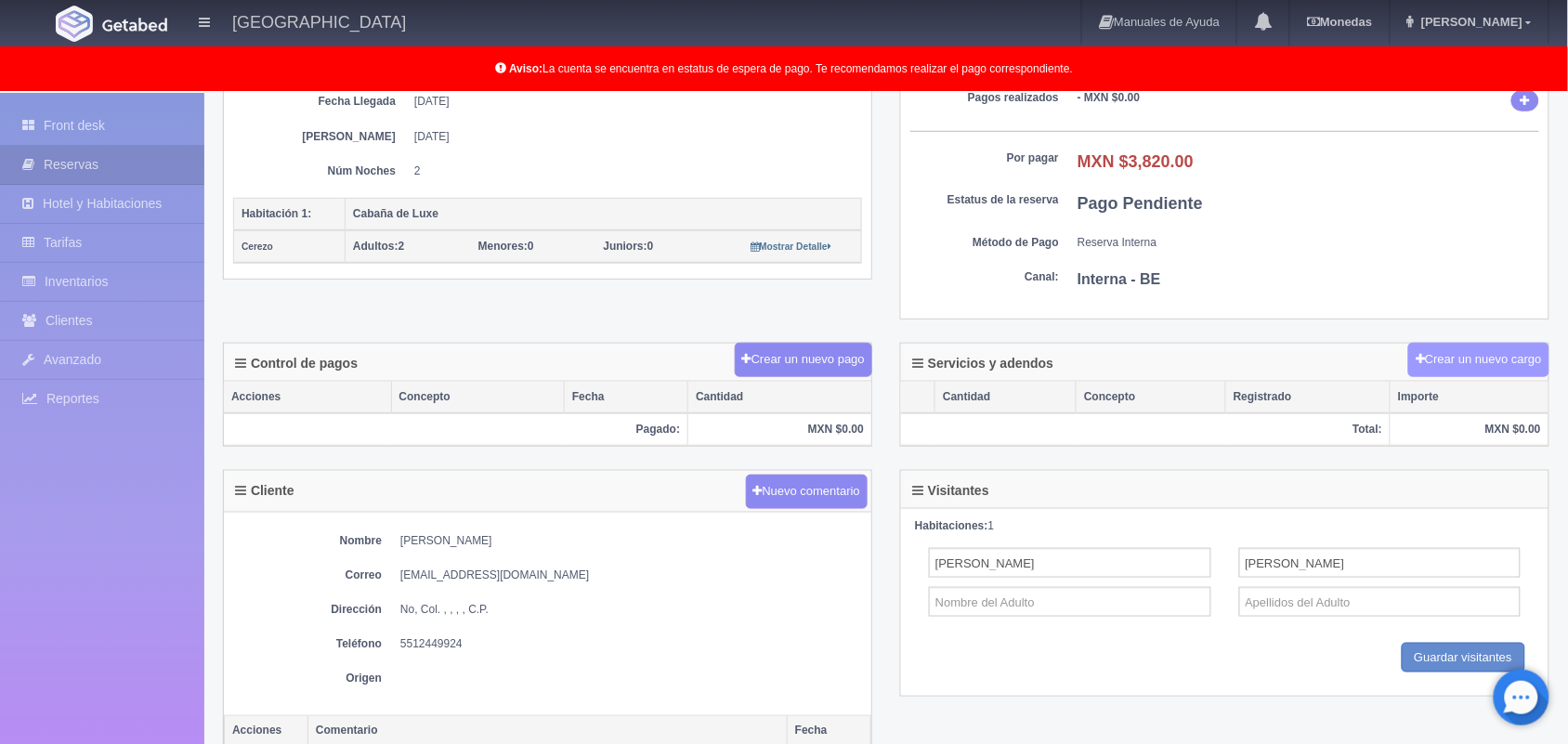
click at [1489, 358] on button "Crear un nuevo cargo" at bounding box center [1479, 359] width 141 height 34
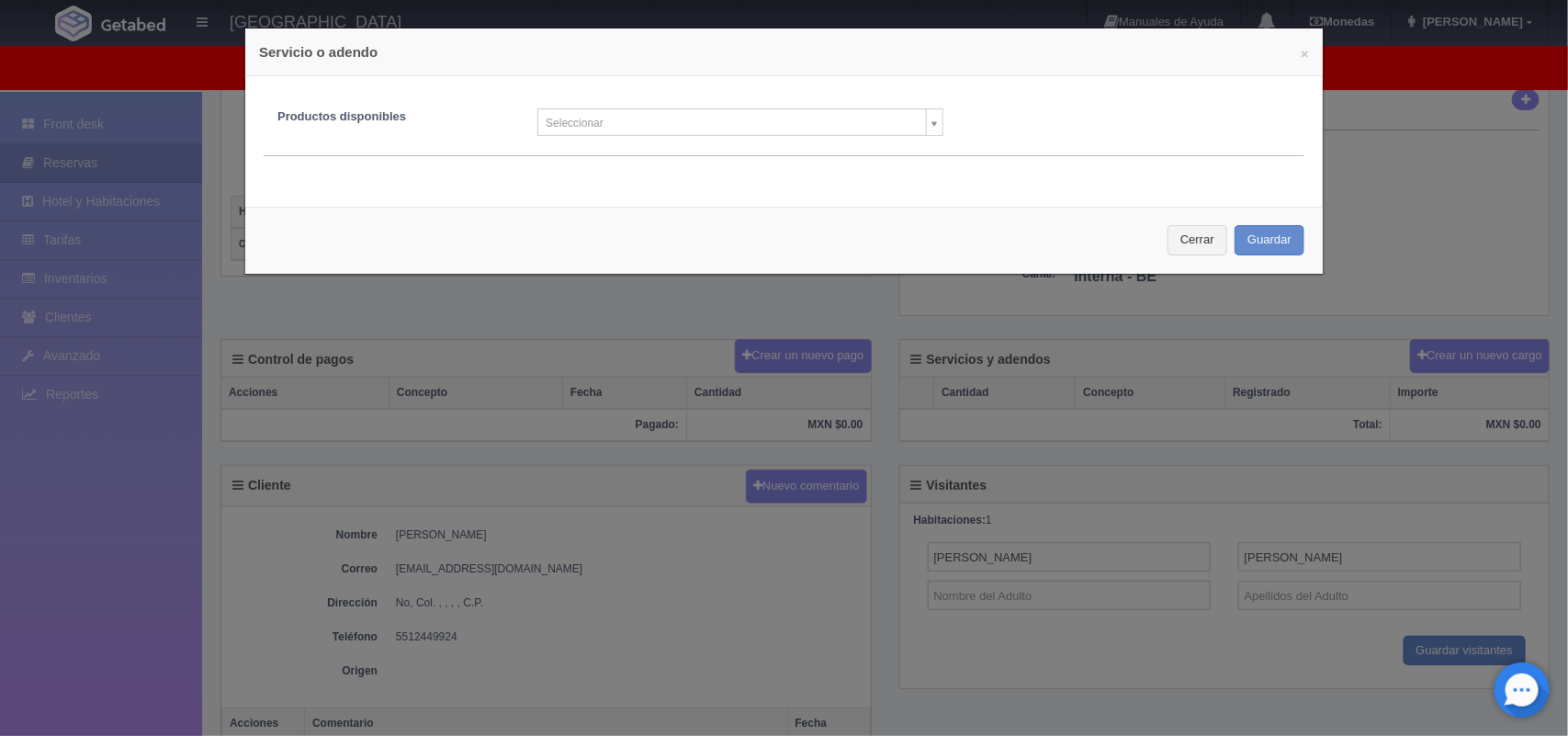
click at [919, 125] on body "[GEOGRAPHIC_DATA] Manuales de Ayuda Actualizaciones recientes [GEOGRAPHIC_DATA]…" at bounding box center [784, 383] width 1568 height 1226
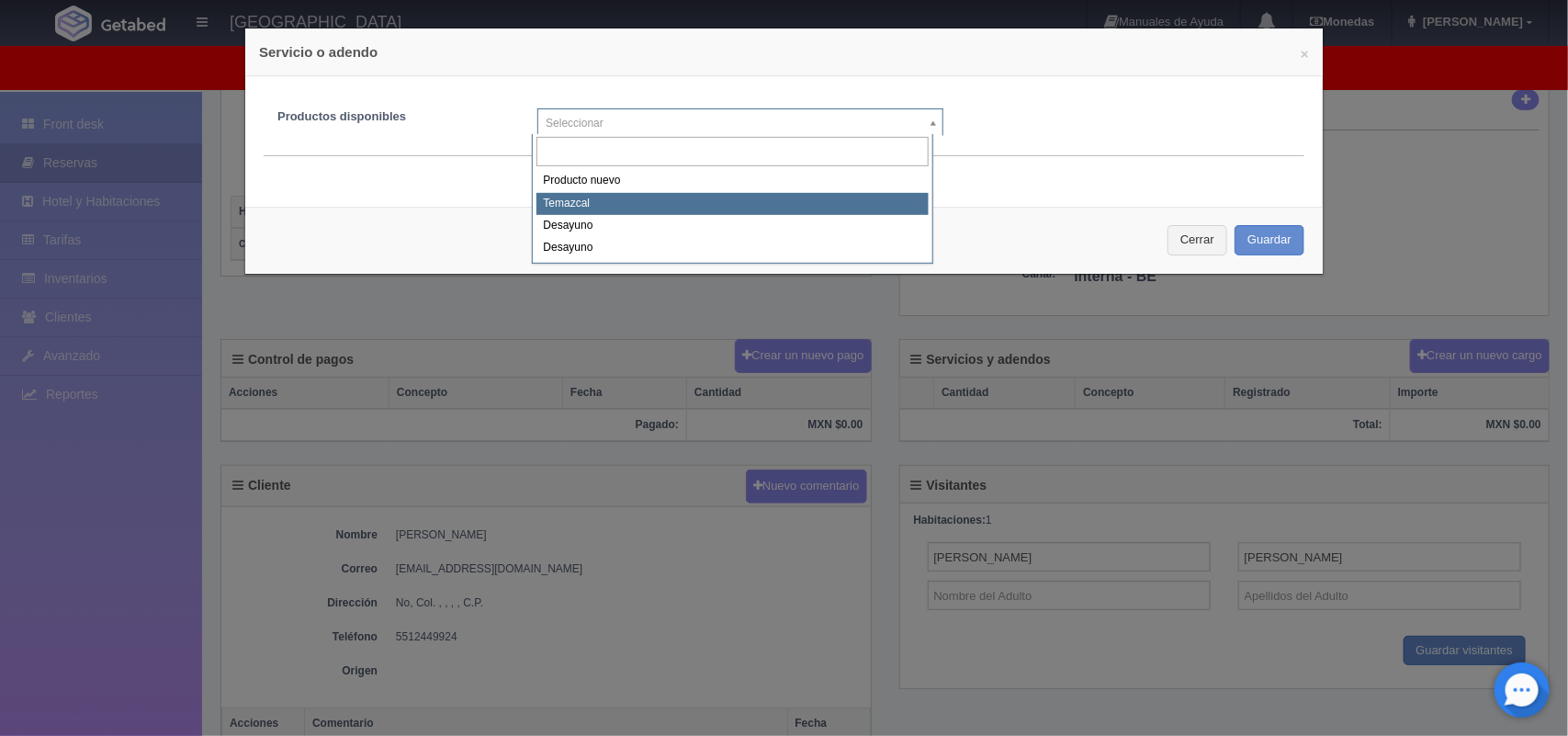
select select "680"
type input "Temazcal"
type input "1600.00"
type input "1"
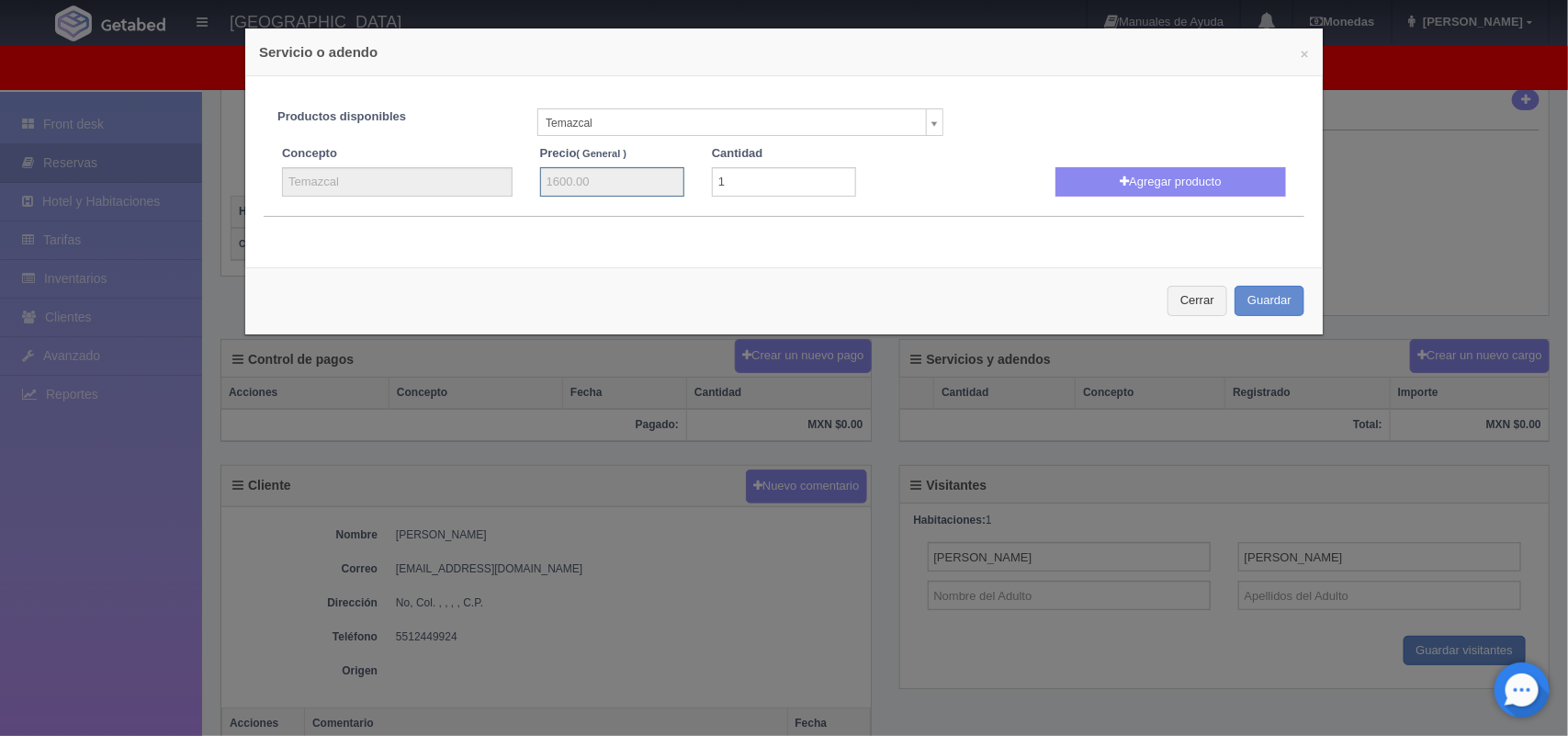
click at [600, 181] on input "1600.00" at bounding box center [612, 182] width 145 height 29
click at [775, 181] on input "1" at bounding box center [784, 182] width 145 height 29
click at [571, 193] on input "1600.00" at bounding box center [612, 182] width 145 height 29
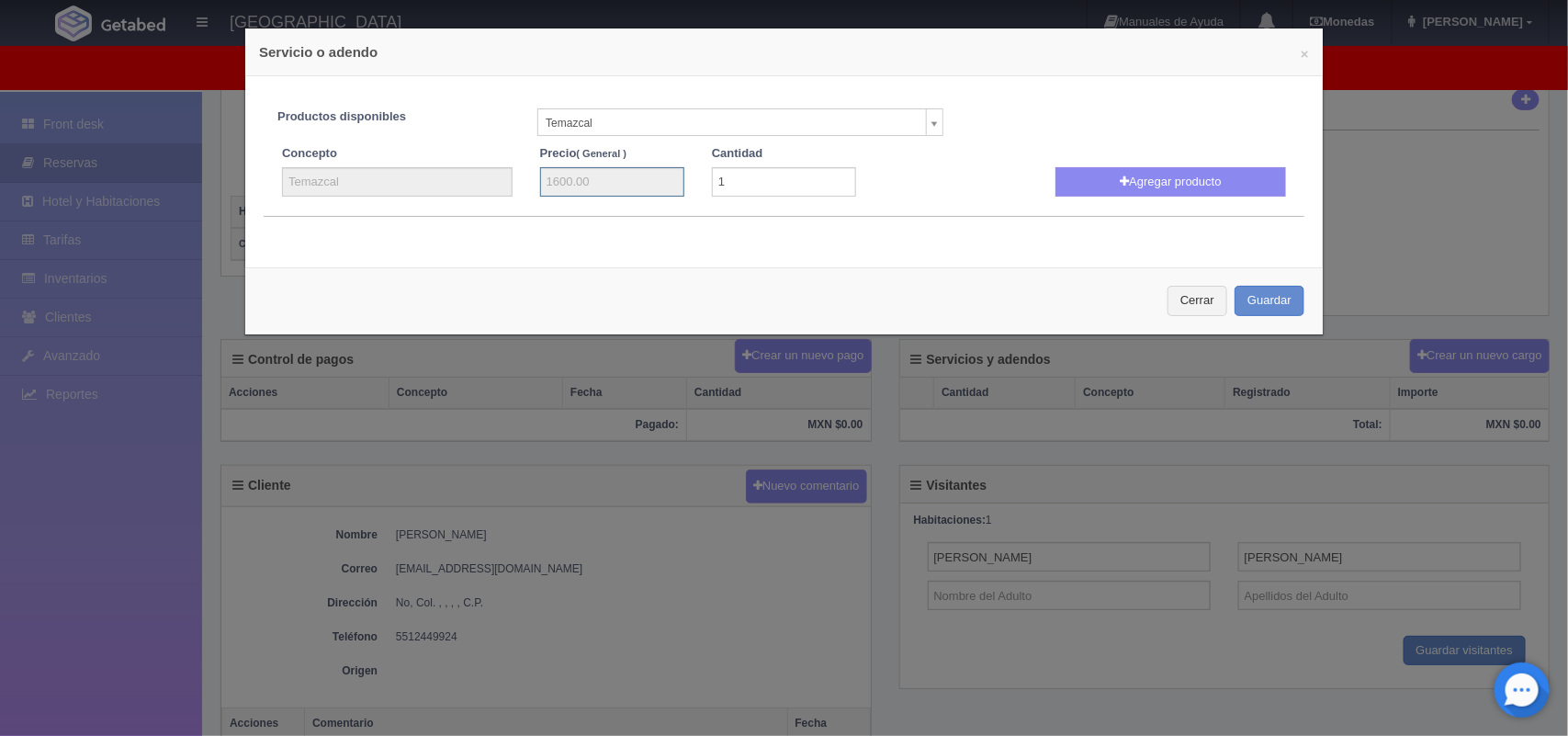
click at [571, 193] on input "1600.00" at bounding box center [612, 182] width 145 height 29
click at [568, 185] on input "1600.00" at bounding box center [612, 182] width 145 height 29
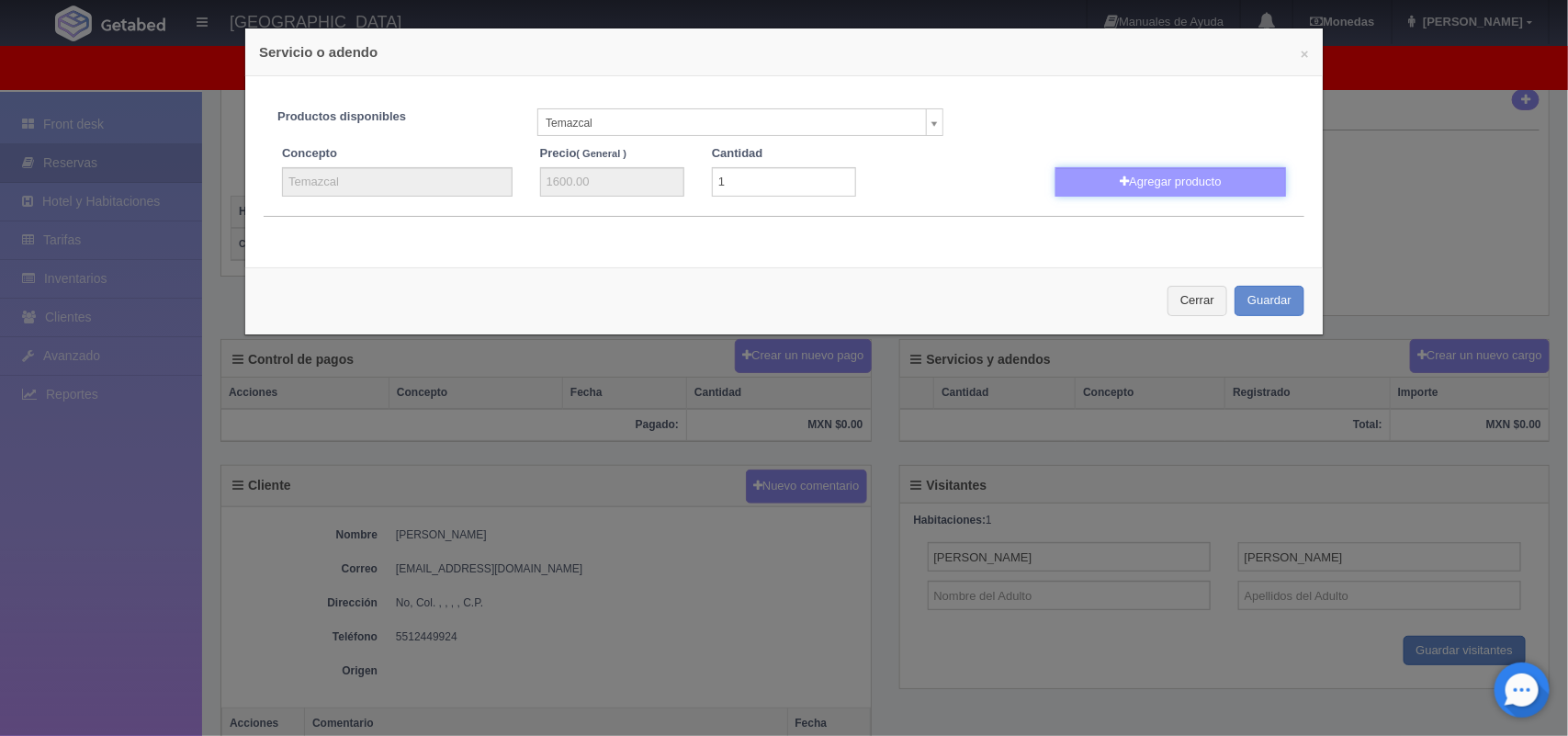
click at [1070, 177] on button "Agregar producto" at bounding box center [1170, 182] width 230 height 29
select select
type input "1"
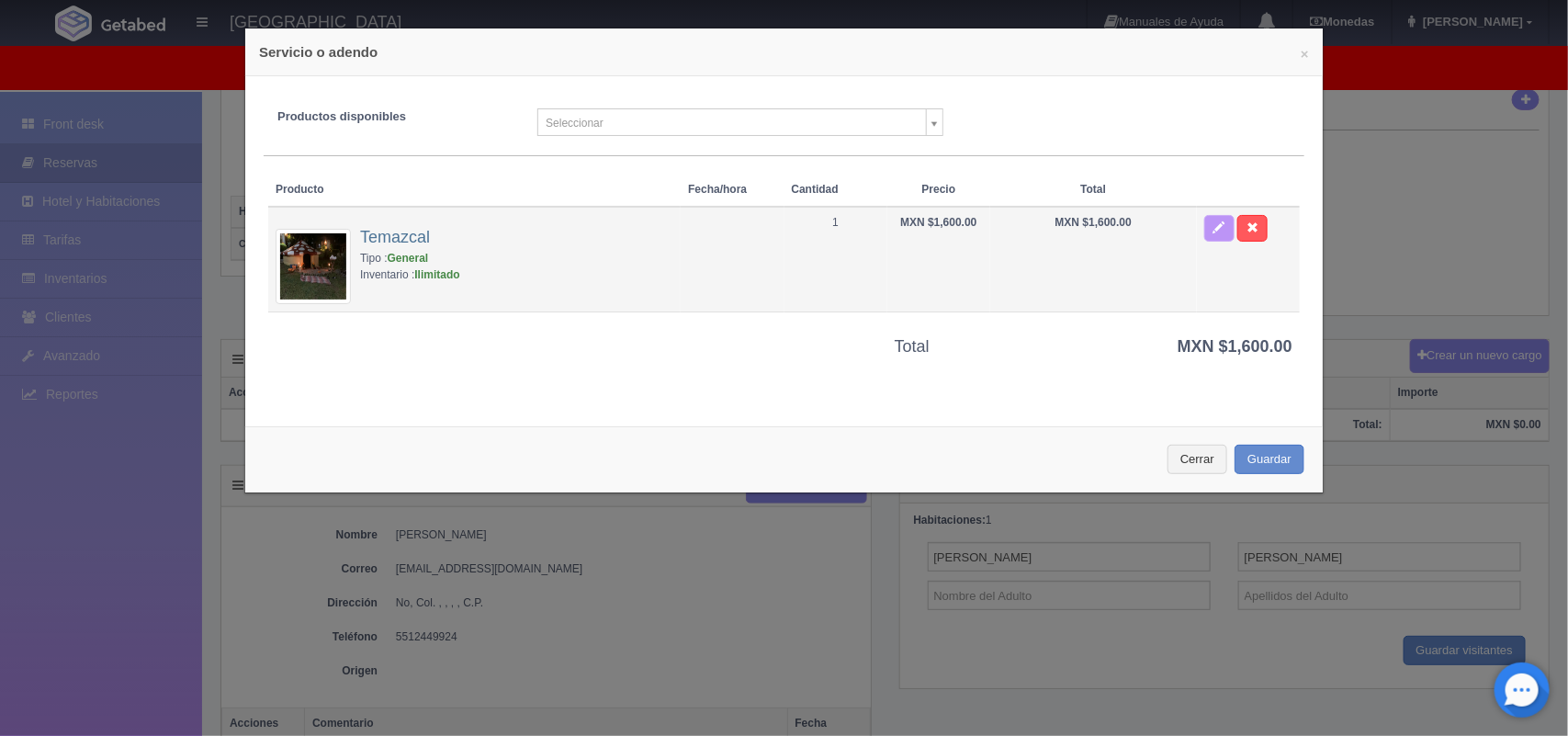
click at [1204, 228] on button "button" at bounding box center [1218, 228] width 30 height 27
select select "680"
type input "Temazcal"
type input "1600.00"
type input "1"
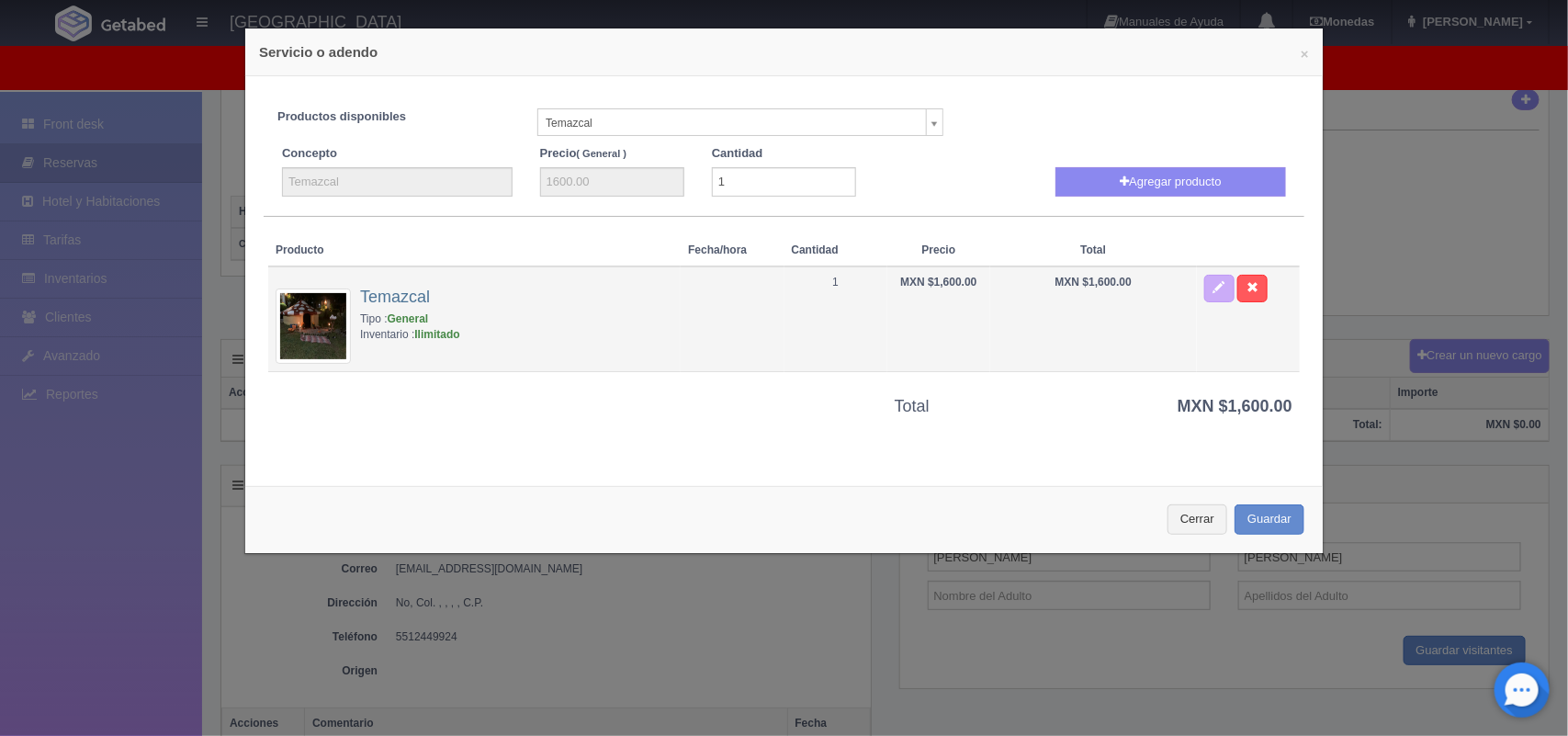
click at [1095, 281] on strong "MXN $1,600.00" at bounding box center [1093, 282] width 77 height 13
click at [1090, 283] on strong "MXN $1,600.00" at bounding box center [1093, 282] width 77 height 13
click at [1204, 294] on button "button" at bounding box center [1218, 288] width 30 height 27
type input "Temazcal"
type input "1600.00"
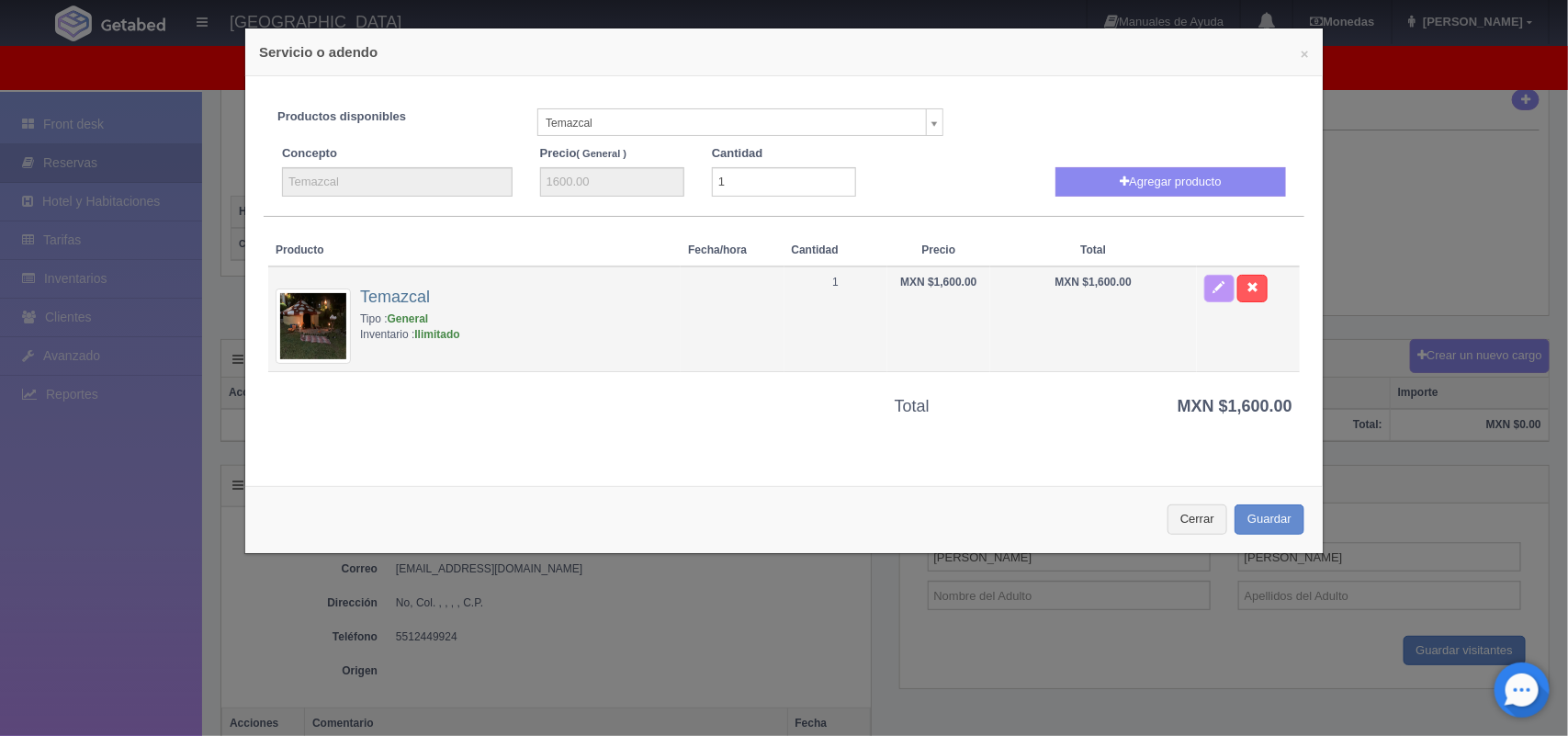
type input "1"
click at [1204, 294] on button "button" at bounding box center [1218, 288] width 30 height 27
type input "Temazcal"
type input "1600.00"
type input "1"
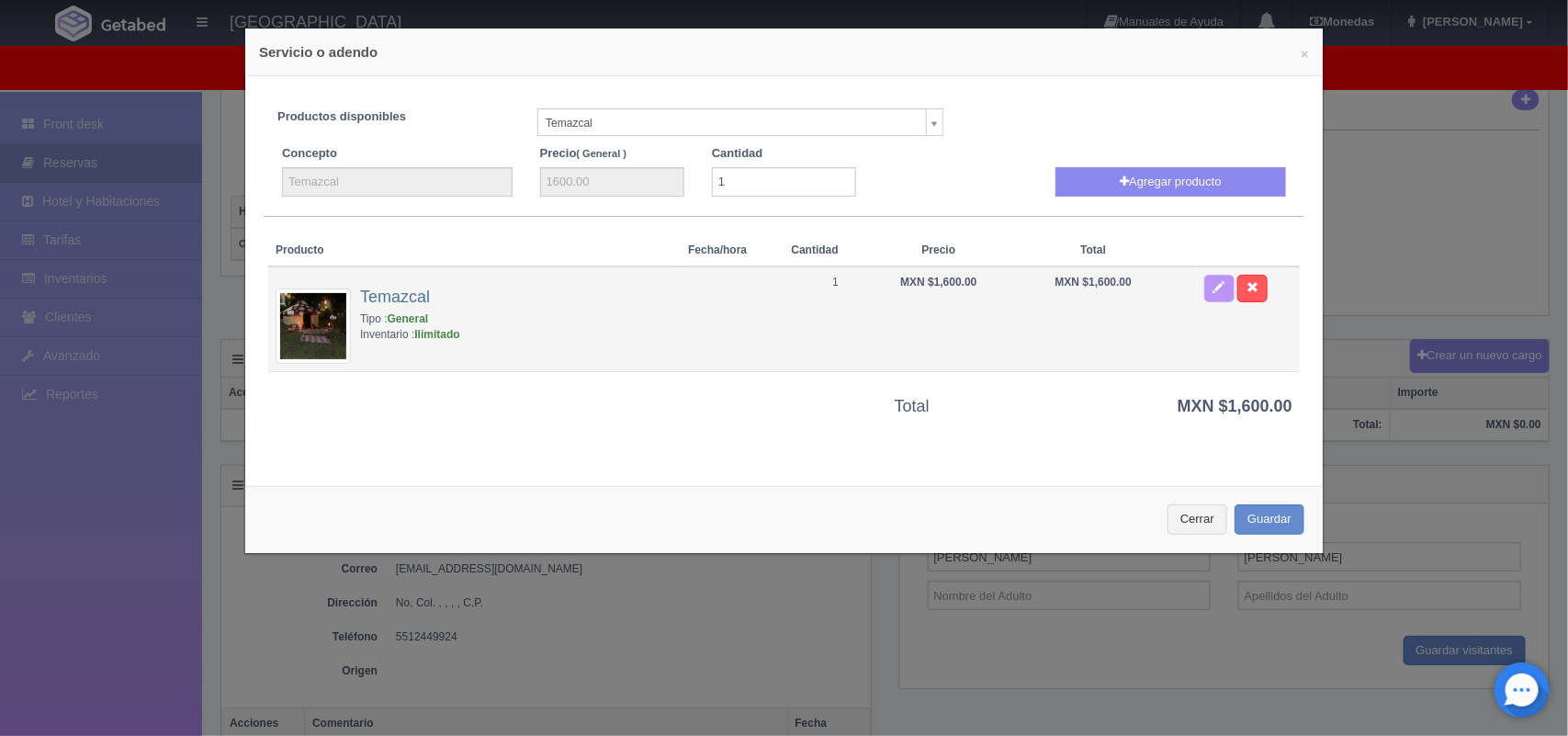
click at [1204, 294] on button "button" at bounding box center [1218, 288] width 30 height 27
type input "Temazcal"
type input "1600.00"
type input "1"
click at [1204, 294] on button "button" at bounding box center [1218, 288] width 30 height 27
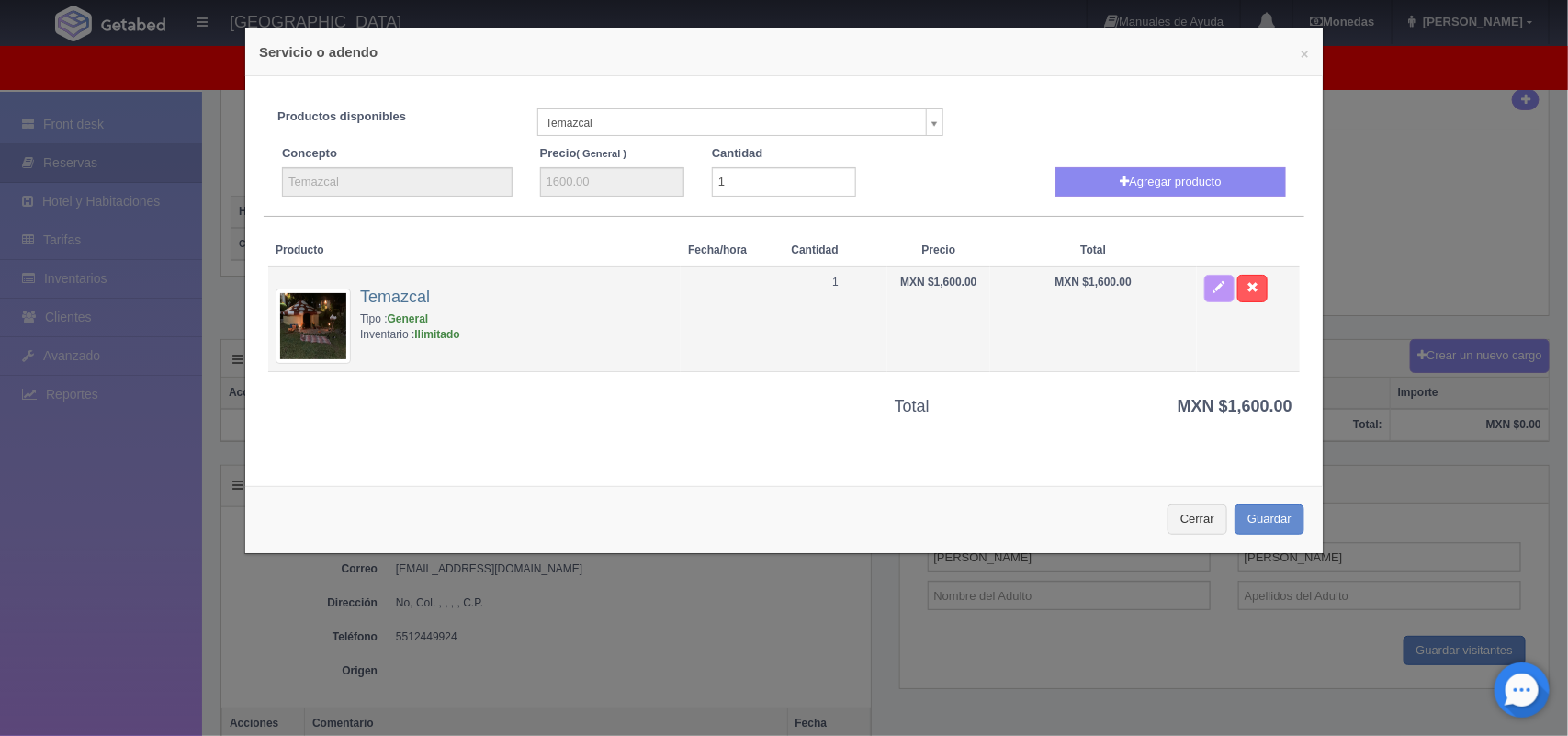
type input "Temazcal"
type input "1600.00"
type input "1"
click at [1204, 294] on button "button" at bounding box center [1218, 288] width 30 height 27
type input "Temazcal"
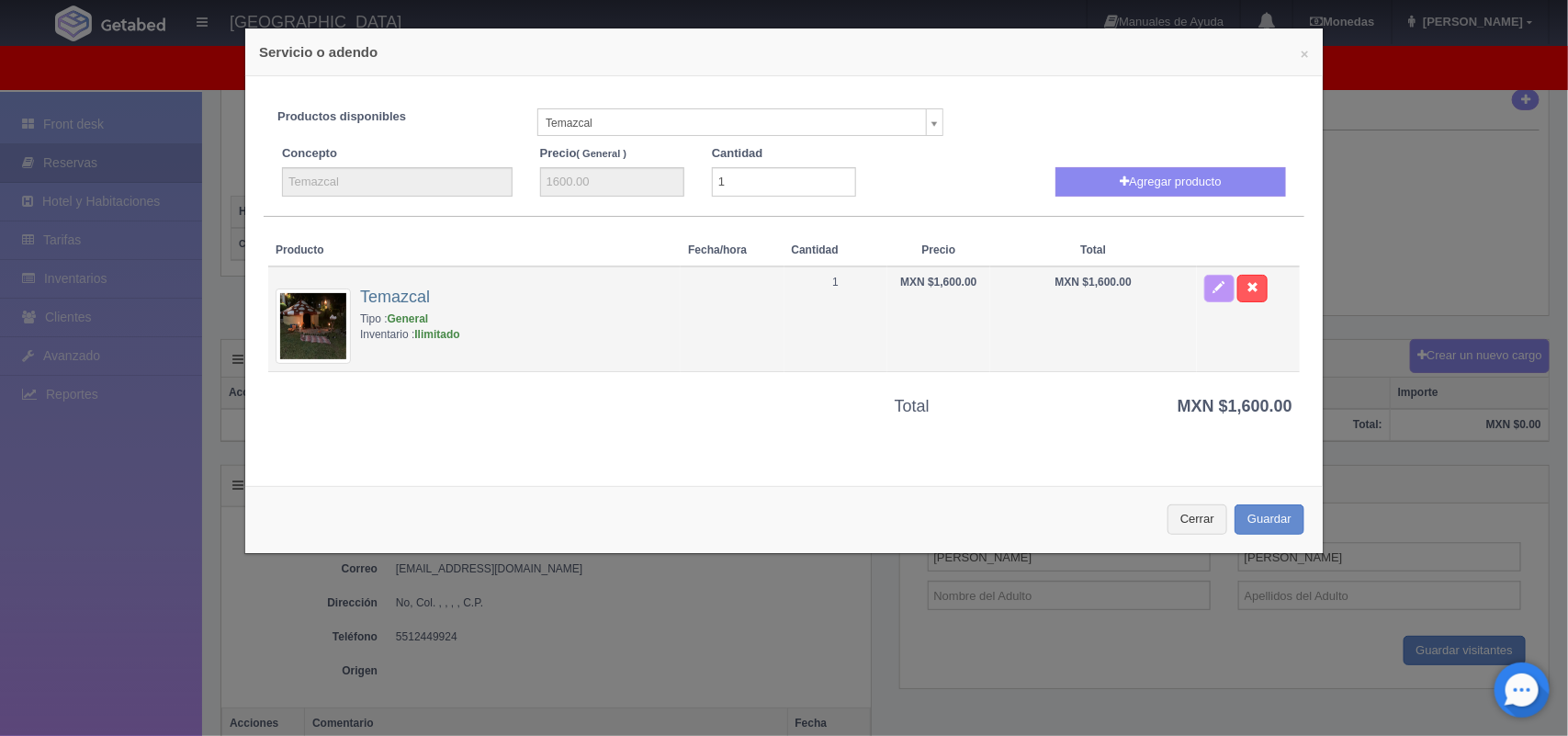
type input "1600.00"
type input "1"
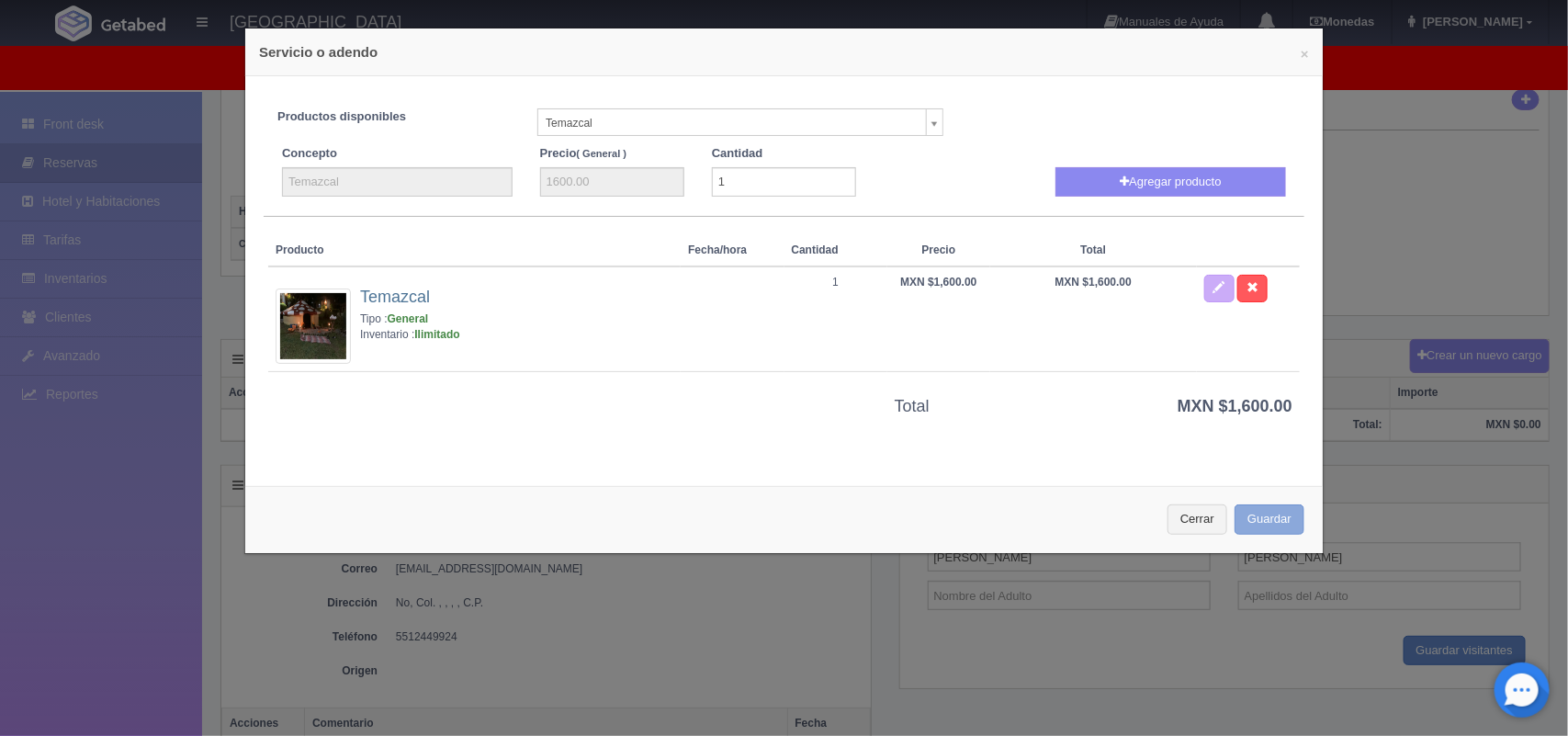
click at [1254, 521] on button "Guardar" at bounding box center [1270, 519] width 70 height 30
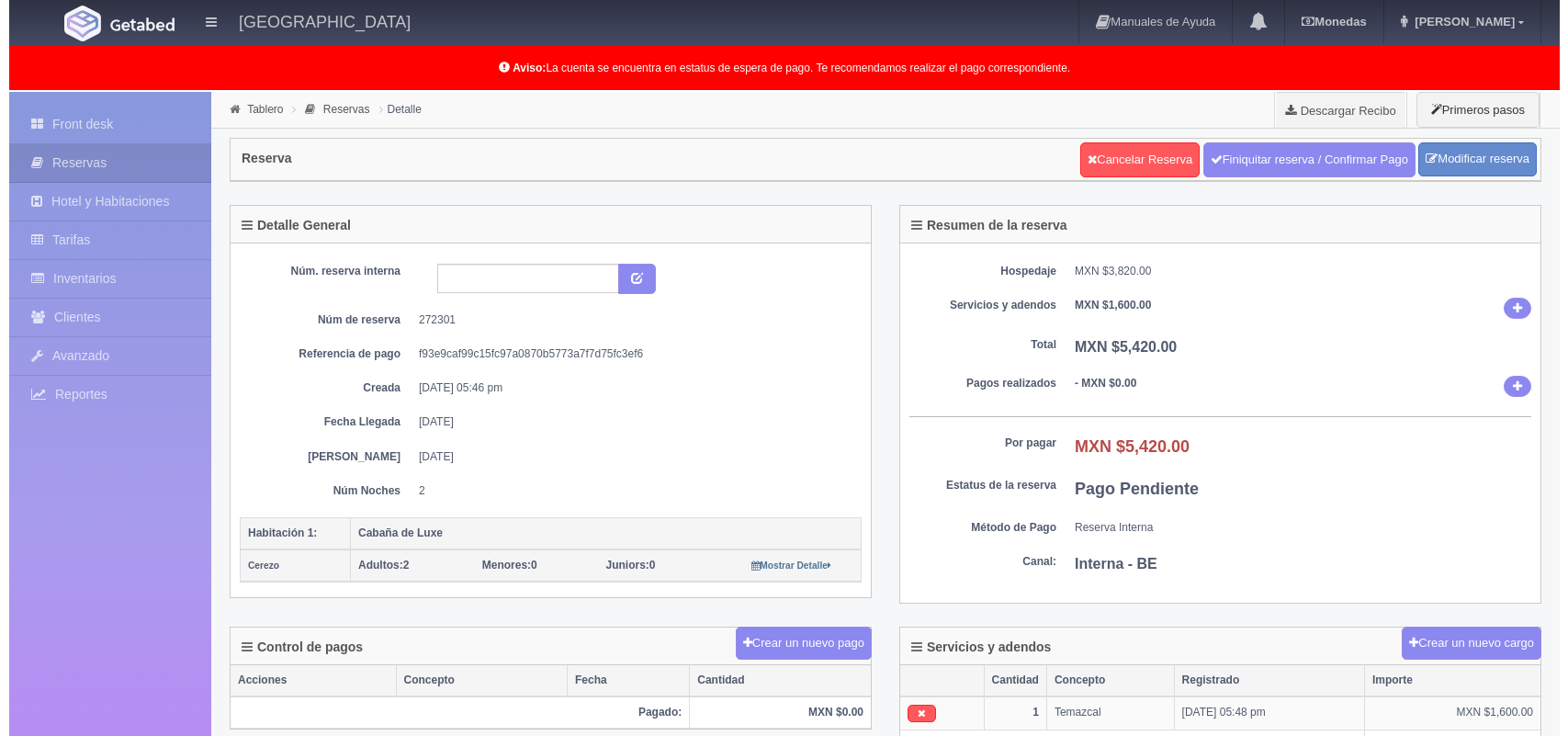
scroll to position [319, 0]
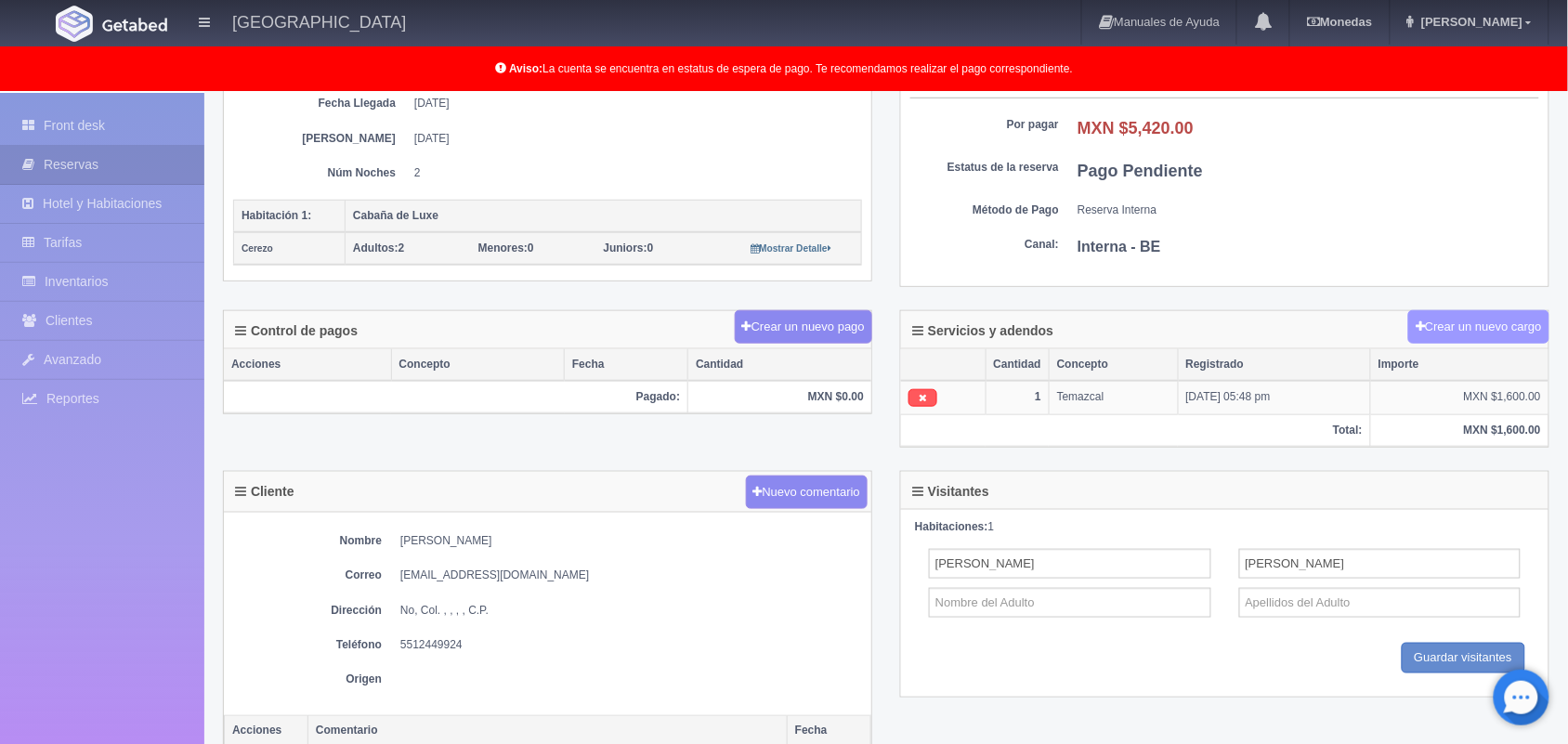
click at [1506, 335] on button "Crear un nuevo cargo" at bounding box center [1479, 327] width 141 height 34
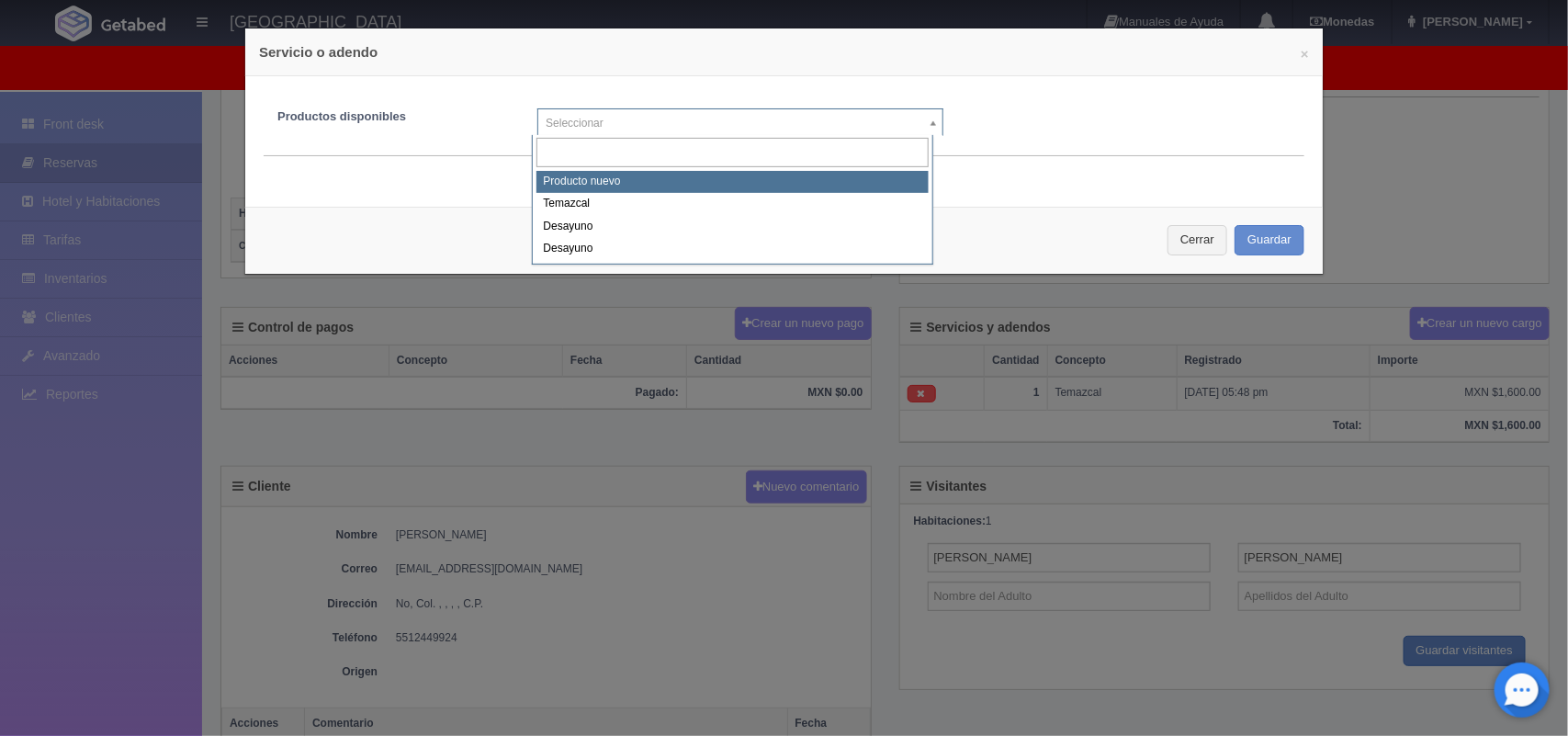
click at [918, 134] on body "[GEOGRAPHIC_DATA] Manuales de Ayuda Actualizaciones recientes [GEOGRAPHIC_DATA]…" at bounding box center [784, 385] width 1568 height 1225
select select "0"
type input "1"
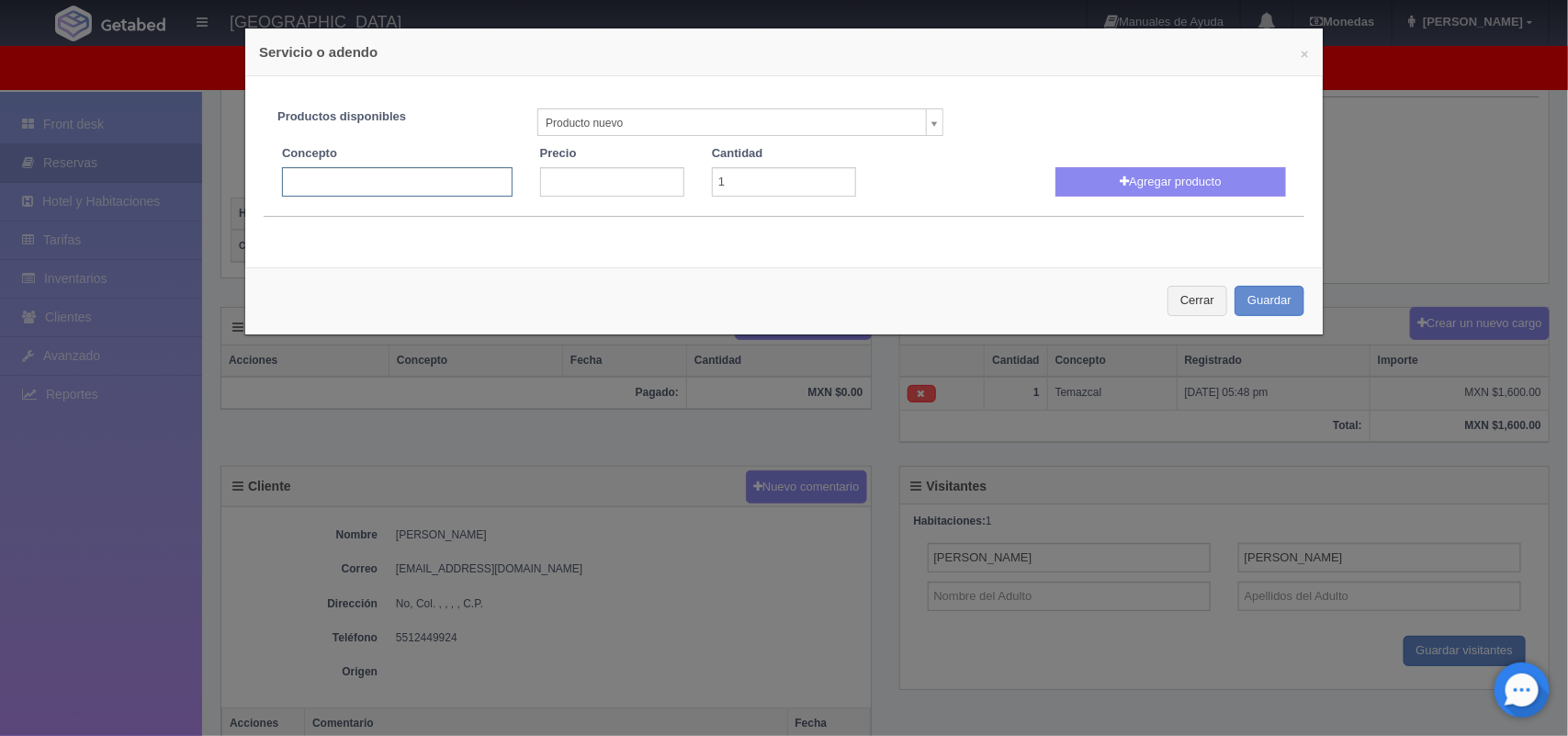
click at [390, 184] on input "text" at bounding box center [396, 182] width 230 height 29
type input "masaje en pareja"
click at [579, 180] on input "number" at bounding box center [612, 182] width 145 height 29
type input "1500.00"
click at [1173, 184] on button "Agregar producto" at bounding box center [1170, 182] width 230 height 29
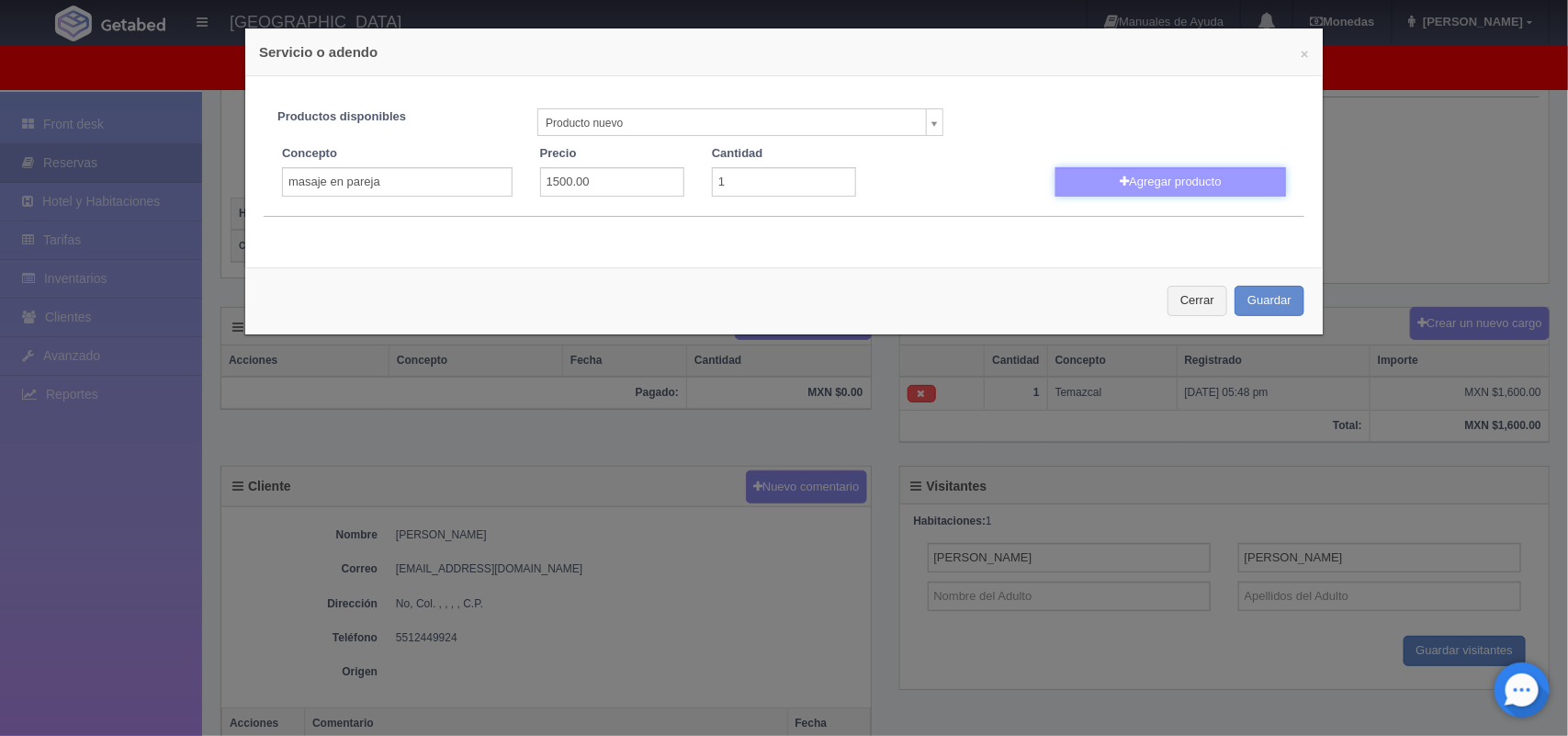
select select
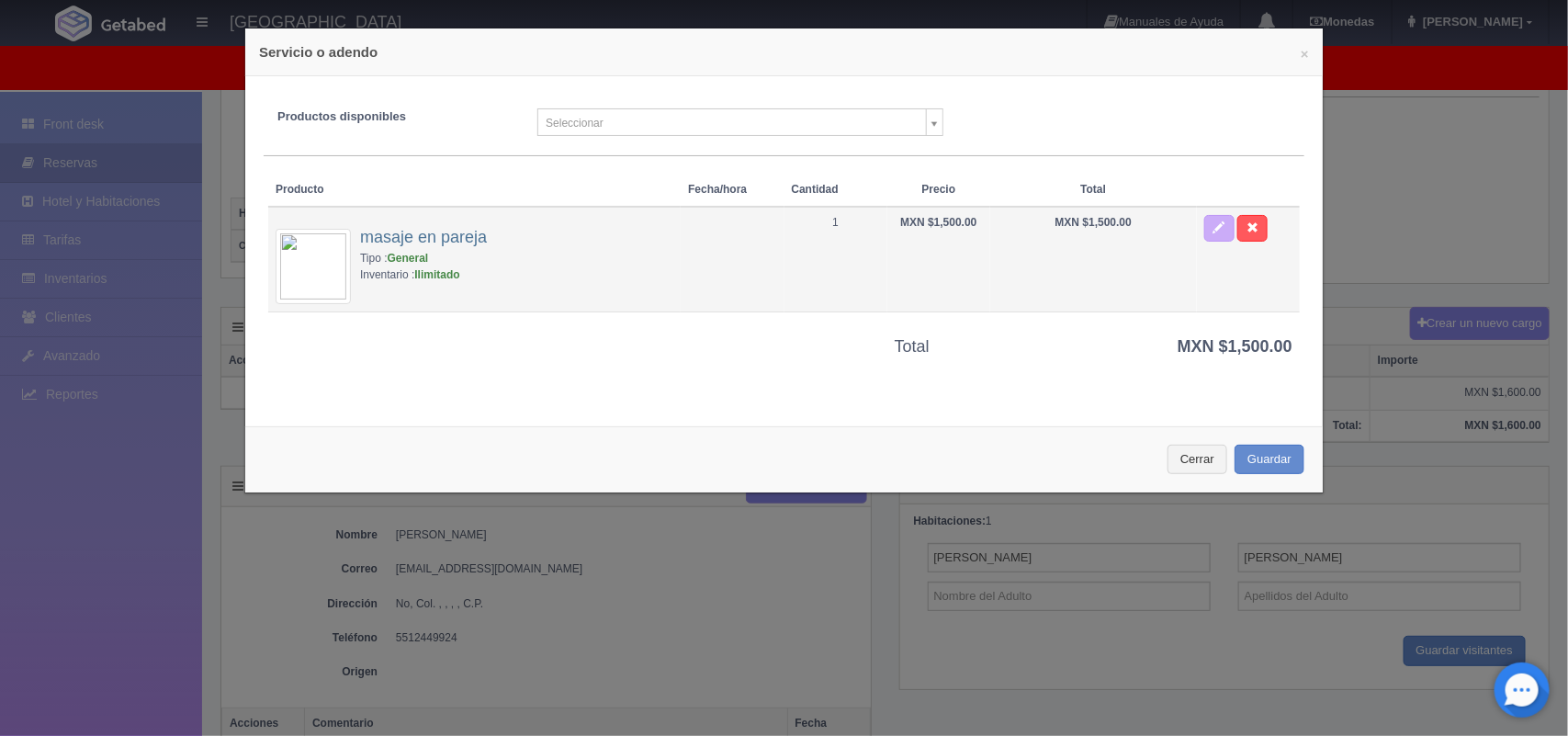
click at [854, 285] on td "1" at bounding box center [836, 259] width 103 height 106
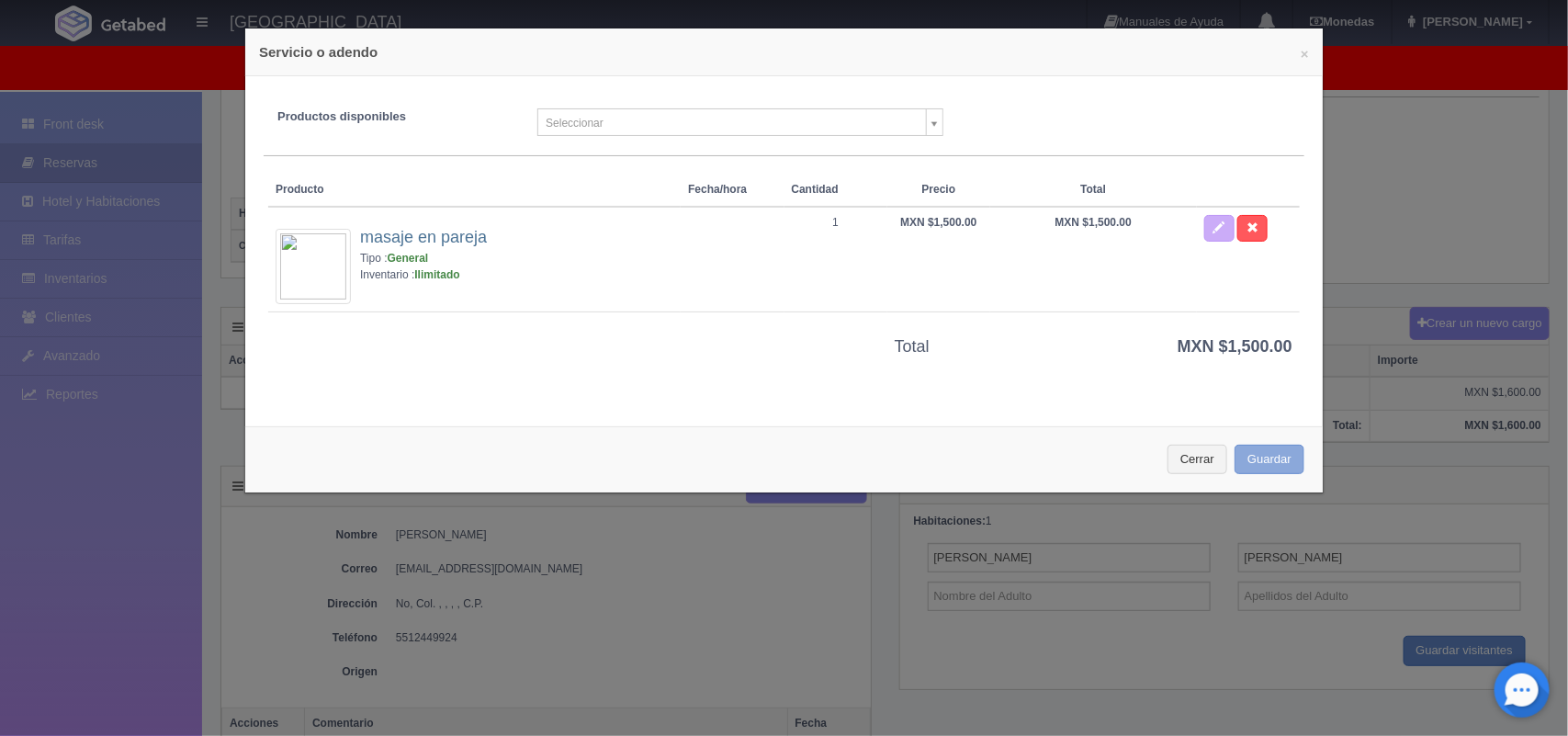
click at [1248, 454] on button "Guardar" at bounding box center [1270, 459] width 70 height 30
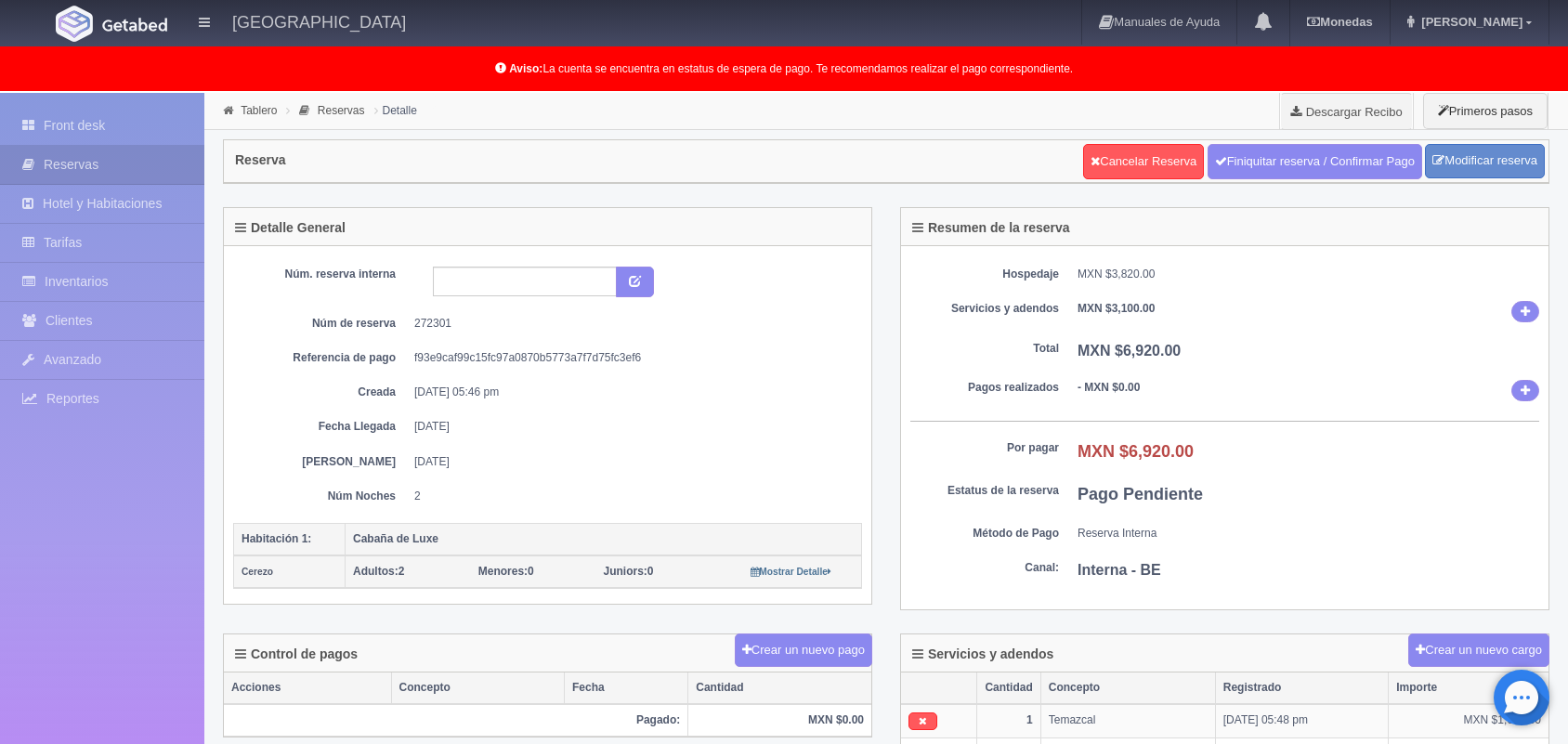
scroll to position [322, 0]
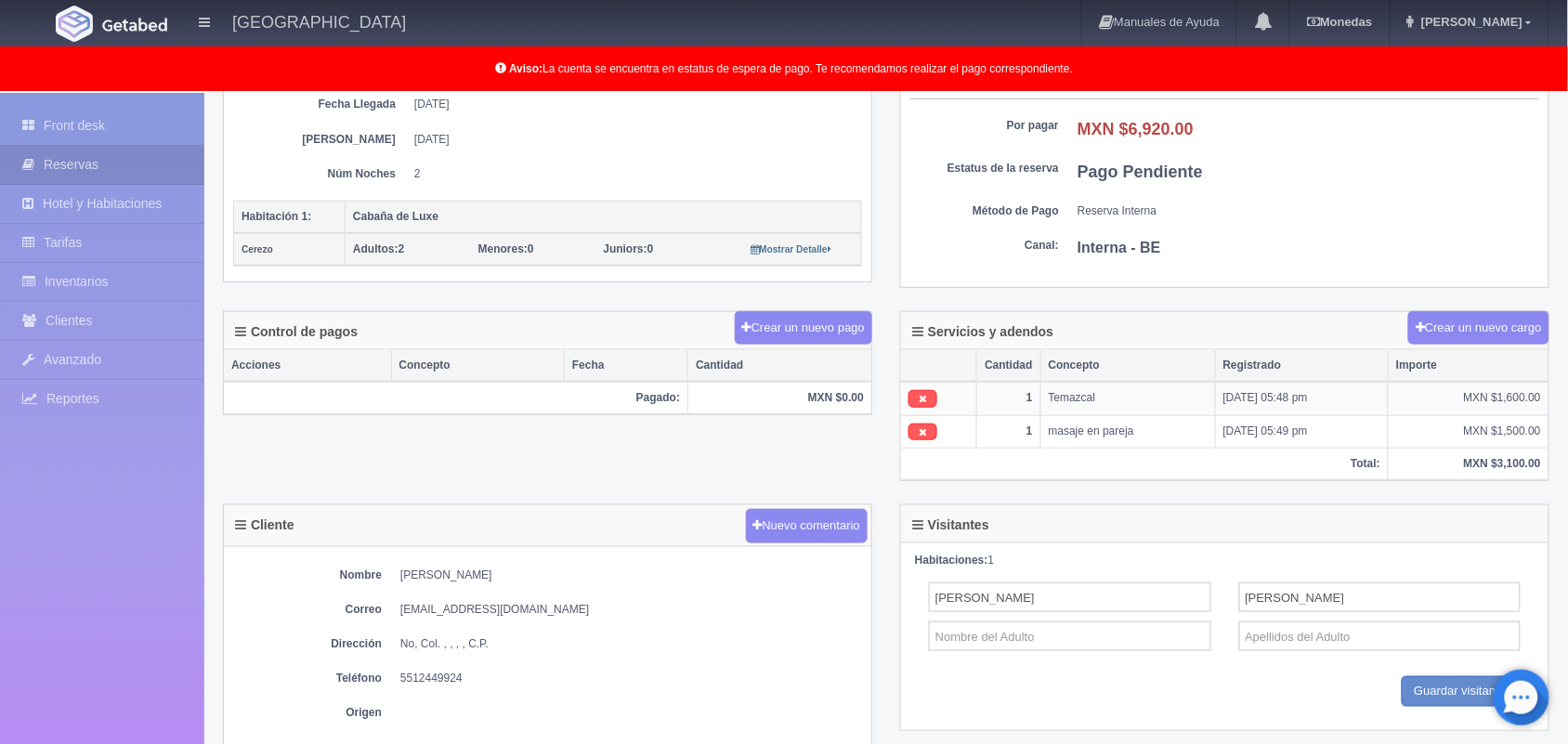
drag, startPoint x: 1414, startPoint y: 532, endPoint x: 1511, endPoint y: 675, distance: 172.8
click at [1511, 675] on body "[GEOGRAPHIC_DATA] Manuales de Ayuda Actualizaciones recientes [GEOGRAPHIC_DATA]…" at bounding box center [784, 406] width 1568 height 1272
click at [1492, 551] on div "Habitaciones: 1 [PERSON_NAME] Guardar Guardar visitantes" at bounding box center [1224, 636] width 647 height 186
click at [1512, 401] on td "MXN $1,600.00" at bounding box center [1468, 399] width 160 height 33
click at [916, 406] on link at bounding box center [922, 399] width 28 height 18
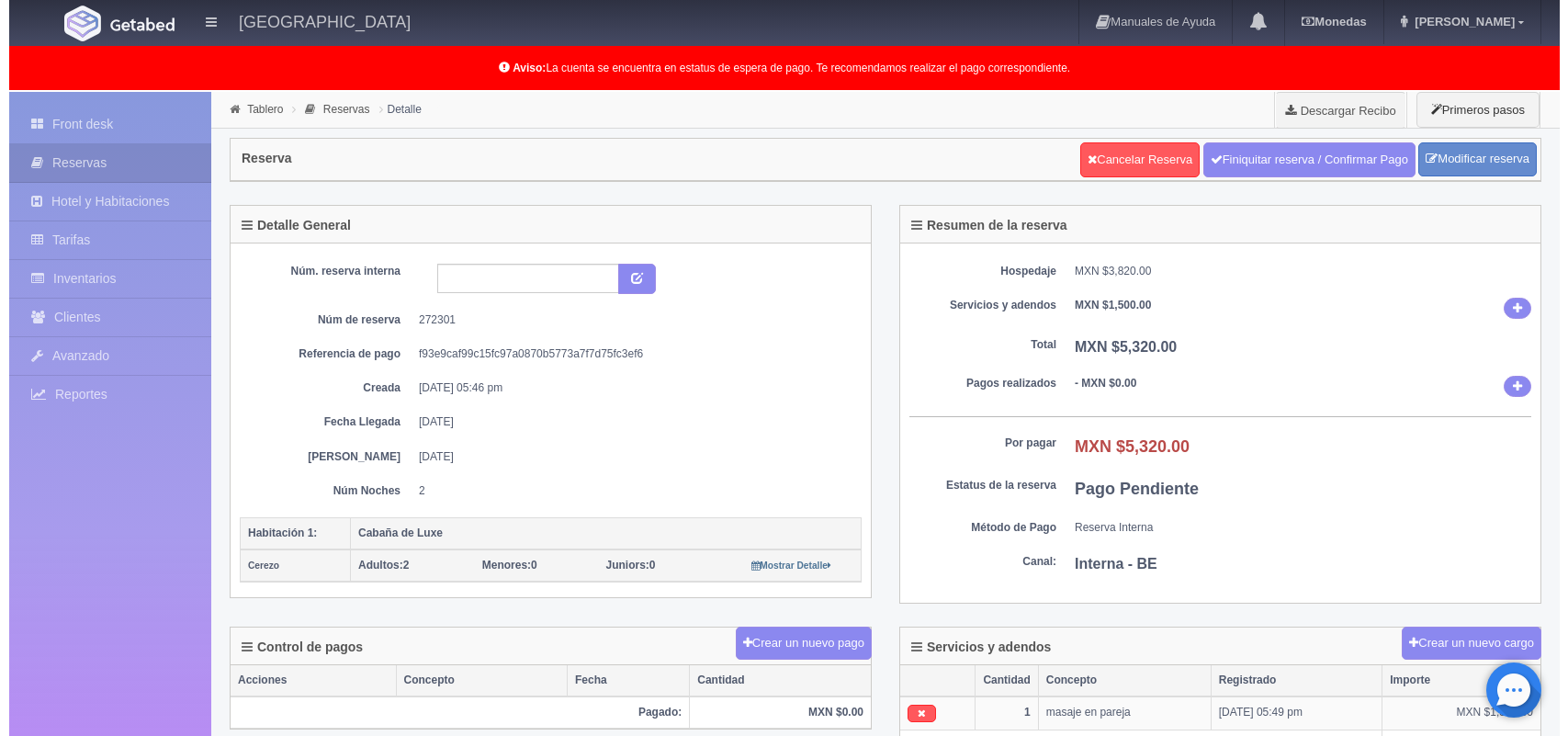
scroll to position [318, 0]
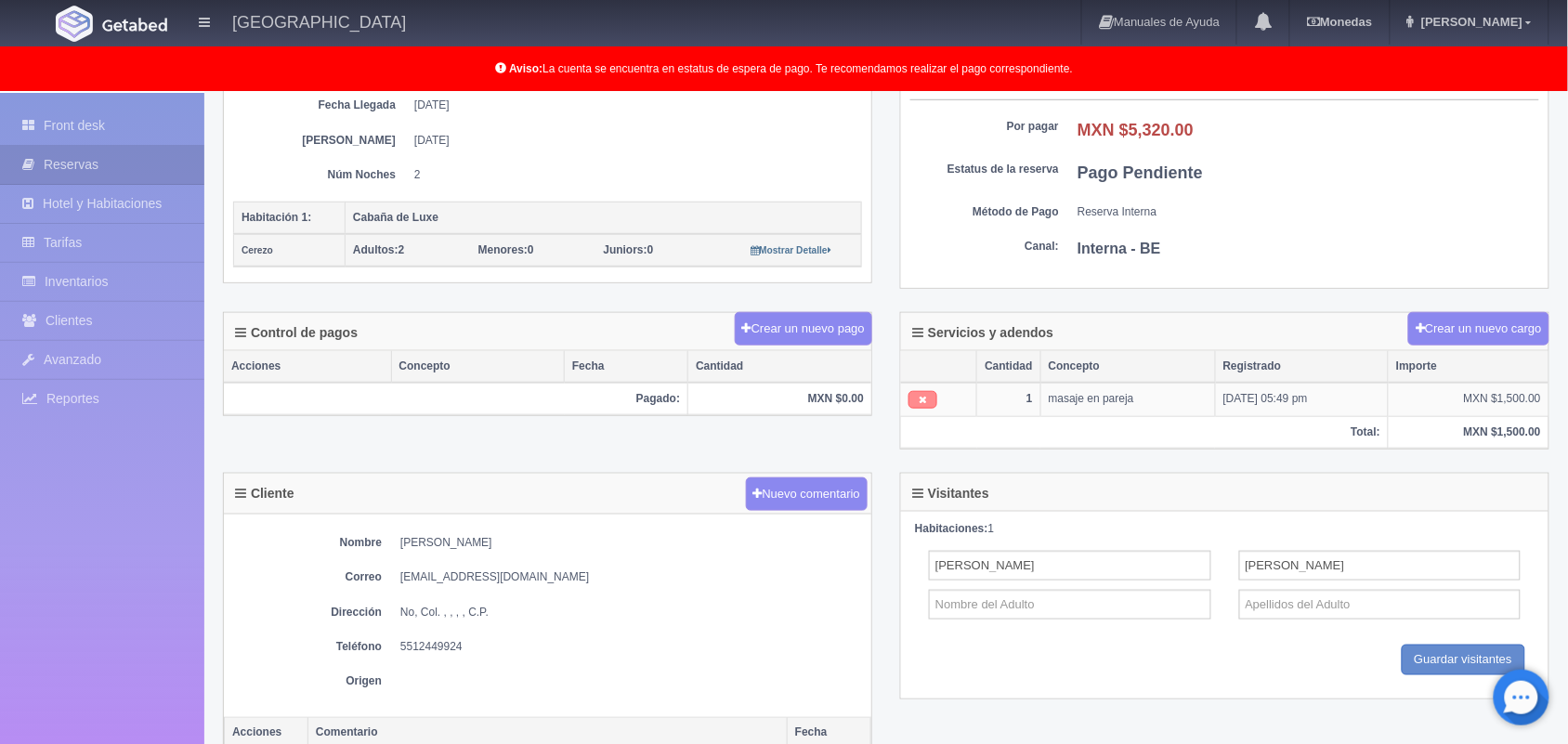
click at [922, 405] on icon at bounding box center [923, 399] width 9 height 10
click at [1463, 341] on button "Crear un nuevo cargo" at bounding box center [1479, 329] width 141 height 34
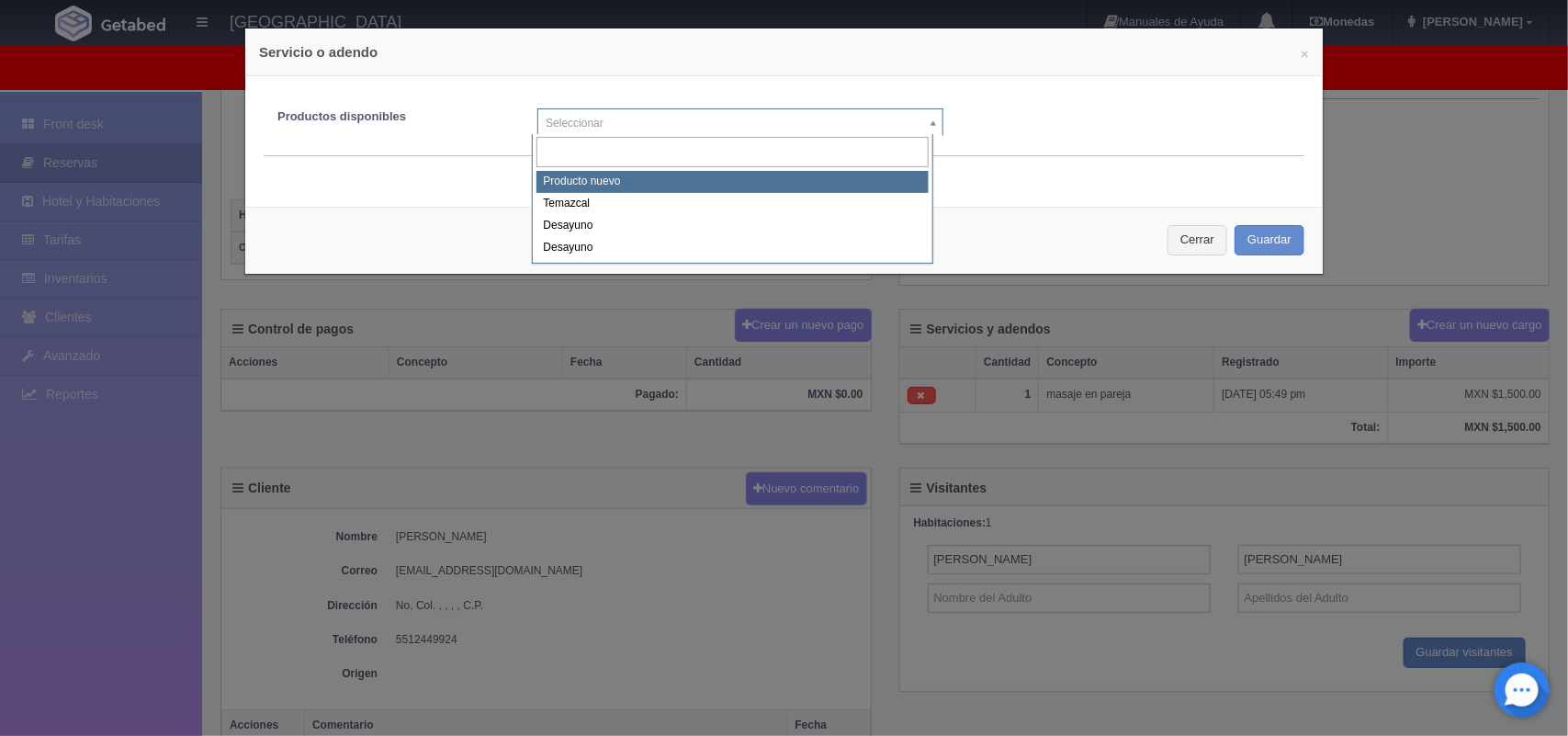
click at [740, 131] on body "[GEOGRAPHIC_DATA] Manuales de Ayuda Actualizaciones recientes [GEOGRAPHIC_DATA]…" at bounding box center [784, 386] width 1568 height 1225
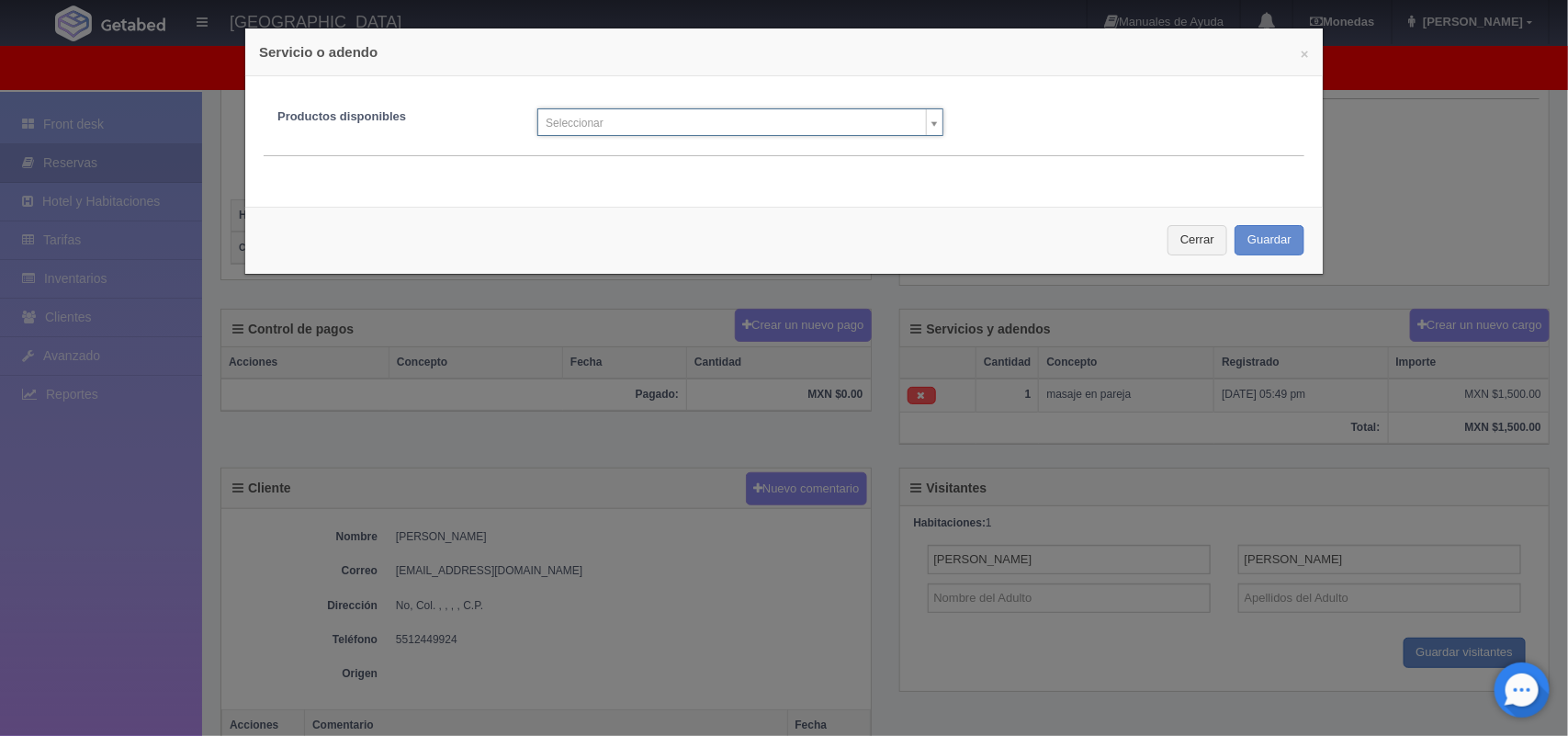
click at [740, 131] on body "[GEOGRAPHIC_DATA] Manuales de Ayuda Actualizaciones recientes [GEOGRAPHIC_DATA]…" at bounding box center [784, 386] width 1568 height 1225
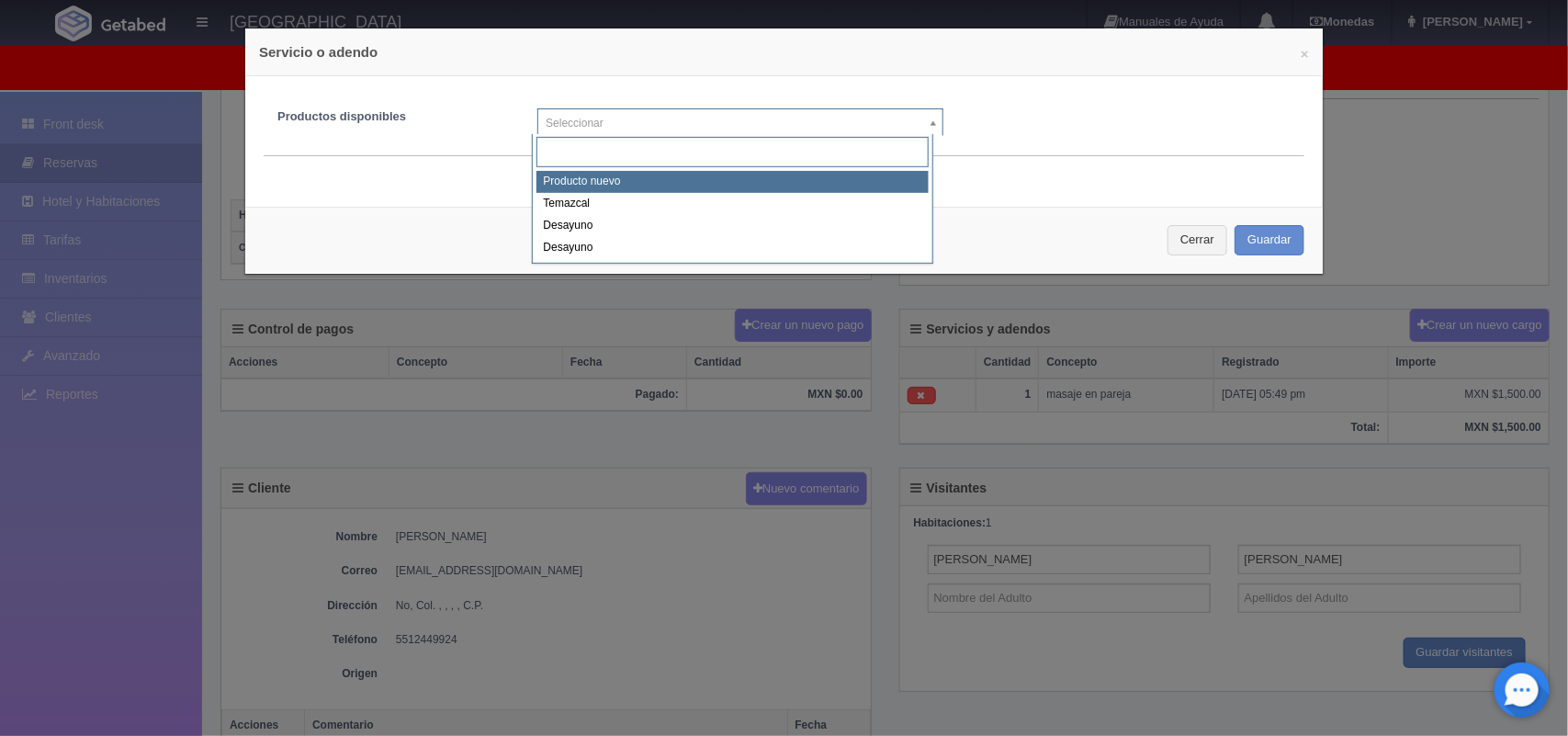
click at [740, 131] on body "[GEOGRAPHIC_DATA] Manuales de Ayuda Actualizaciones recientes [GEOGRAPHIC_DATA]…" at bounding box center [784, 386] width 1568 height 1225
select select "0"
type input "1"
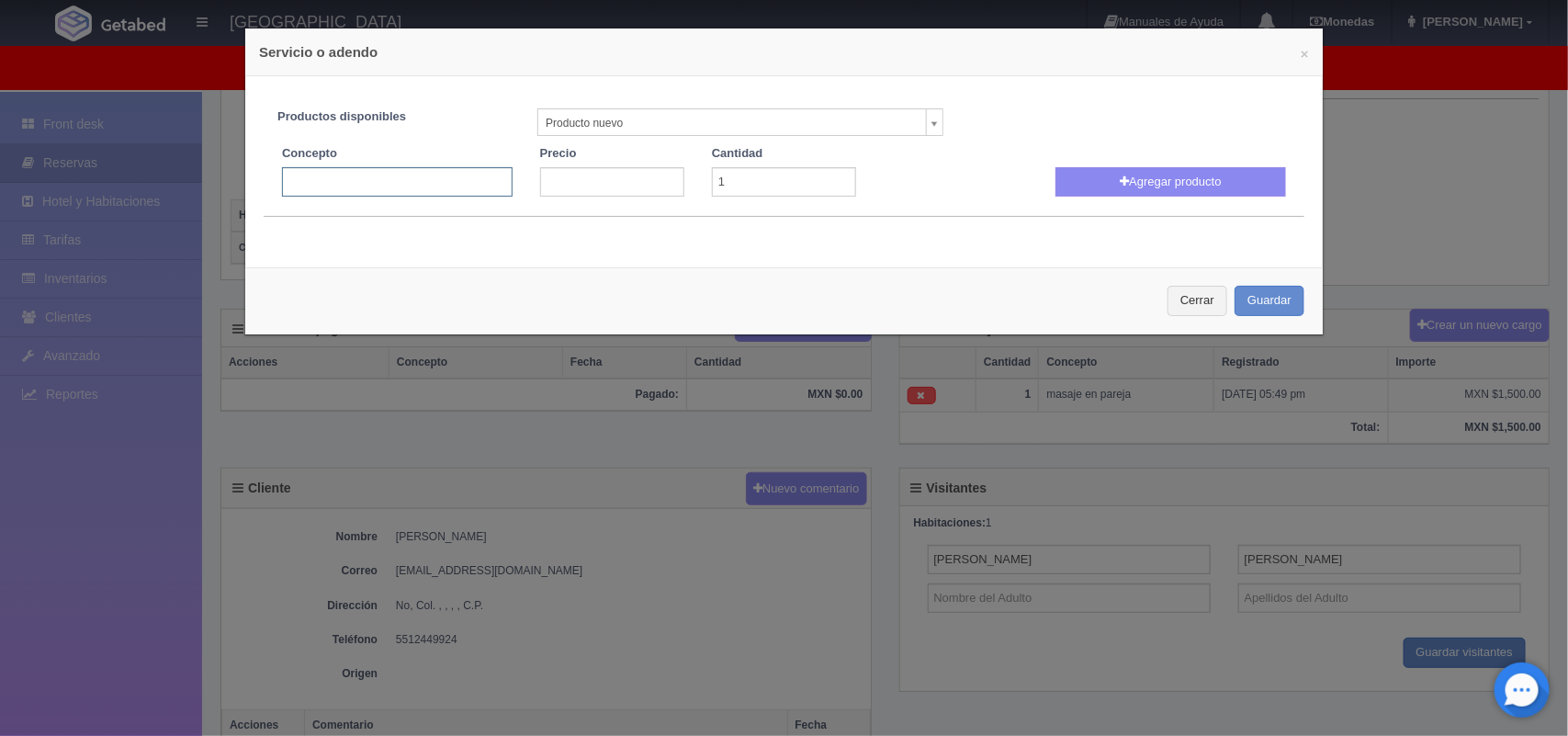
click at [442, 171] on input "text" at bounding box center [396, 182] width 230 height 29
type input "Temazcal"
click at [593, 176] on input "number" at bounding box center [612, 182] width 145 height 29
type input "1500.00"
click at [1135, 184] on button "Agregar producto" at bounding box center [1170, 182] width 230 height 29
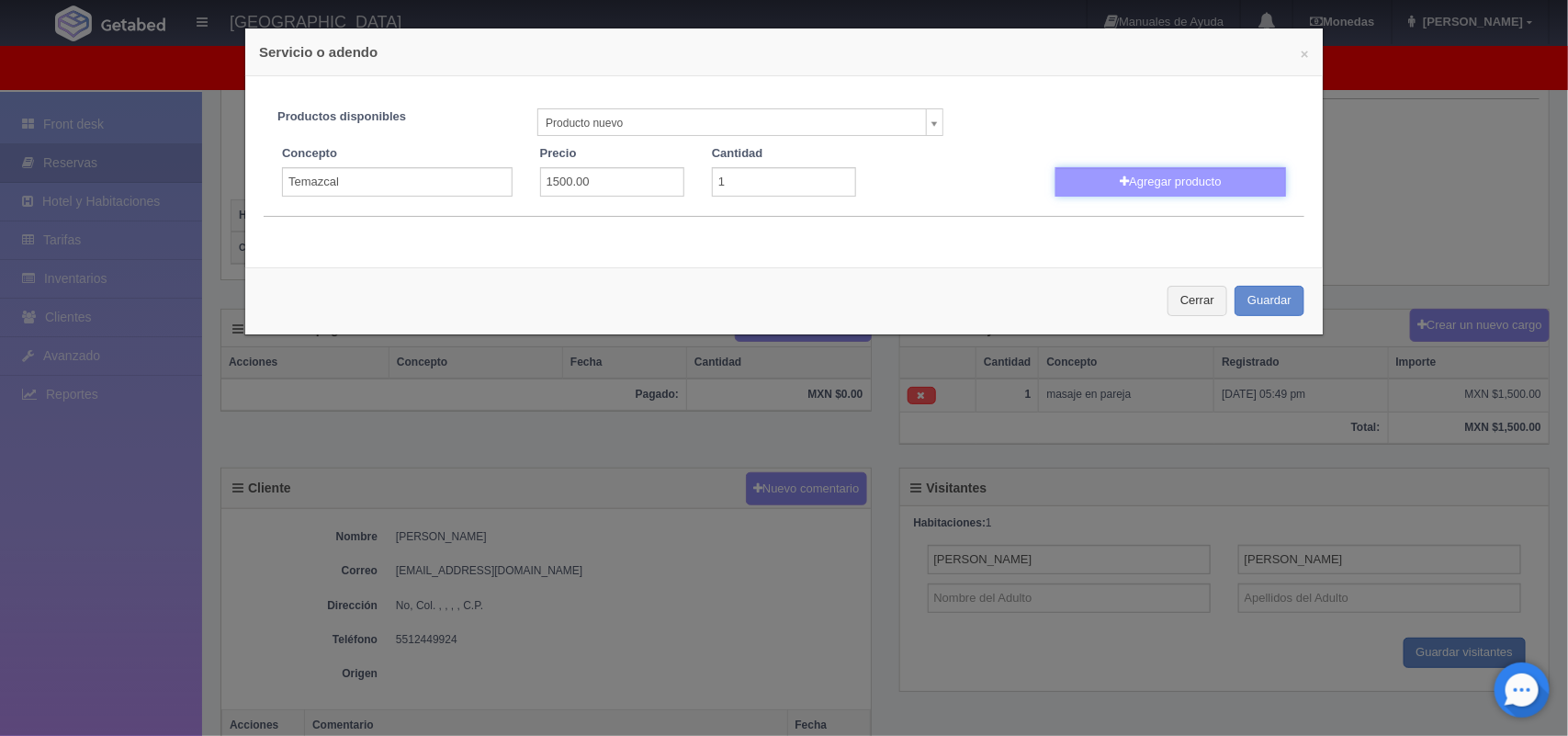
select select
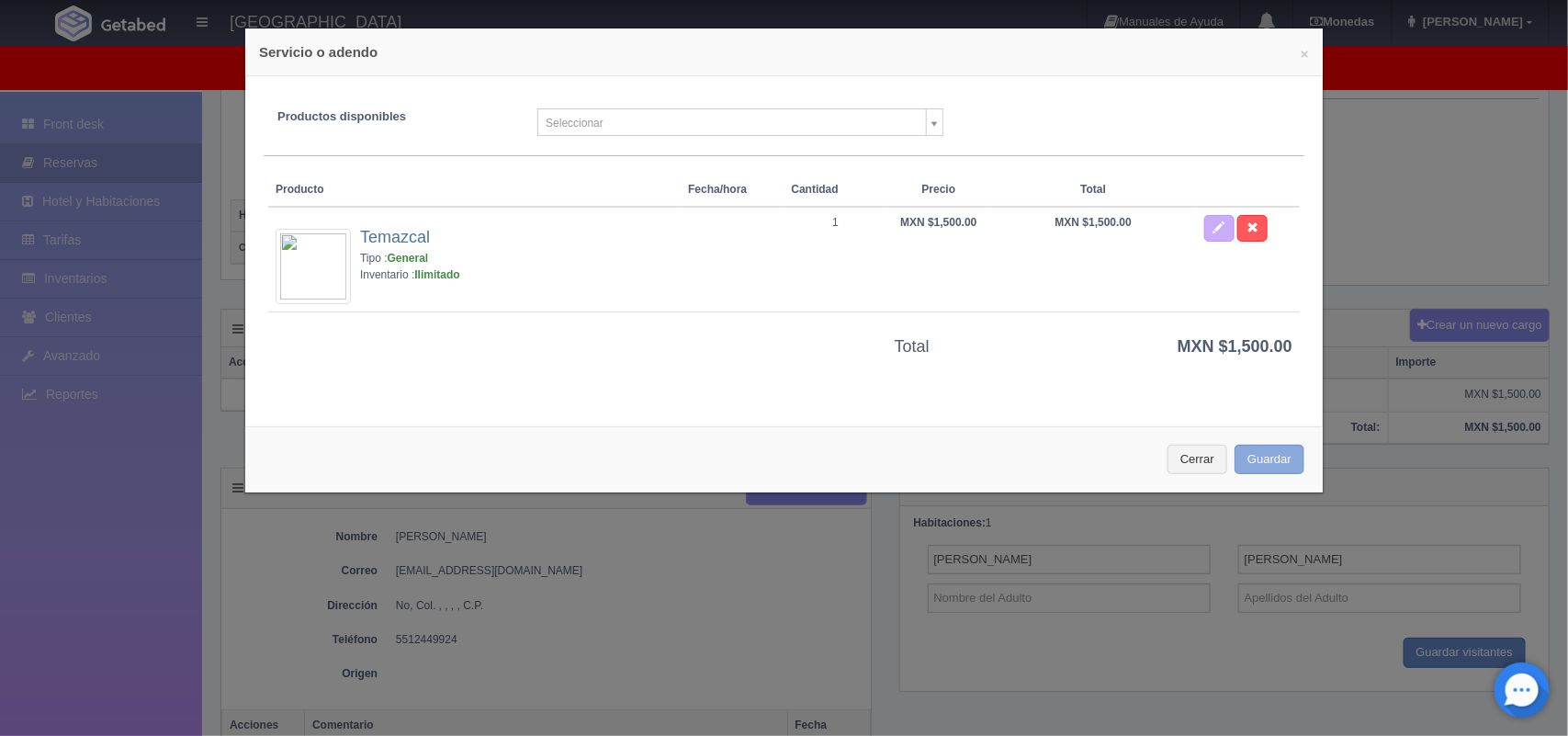
click at [1253, 454] on button "Guardar" at bounding box center [1270, 459] width 70 height 30
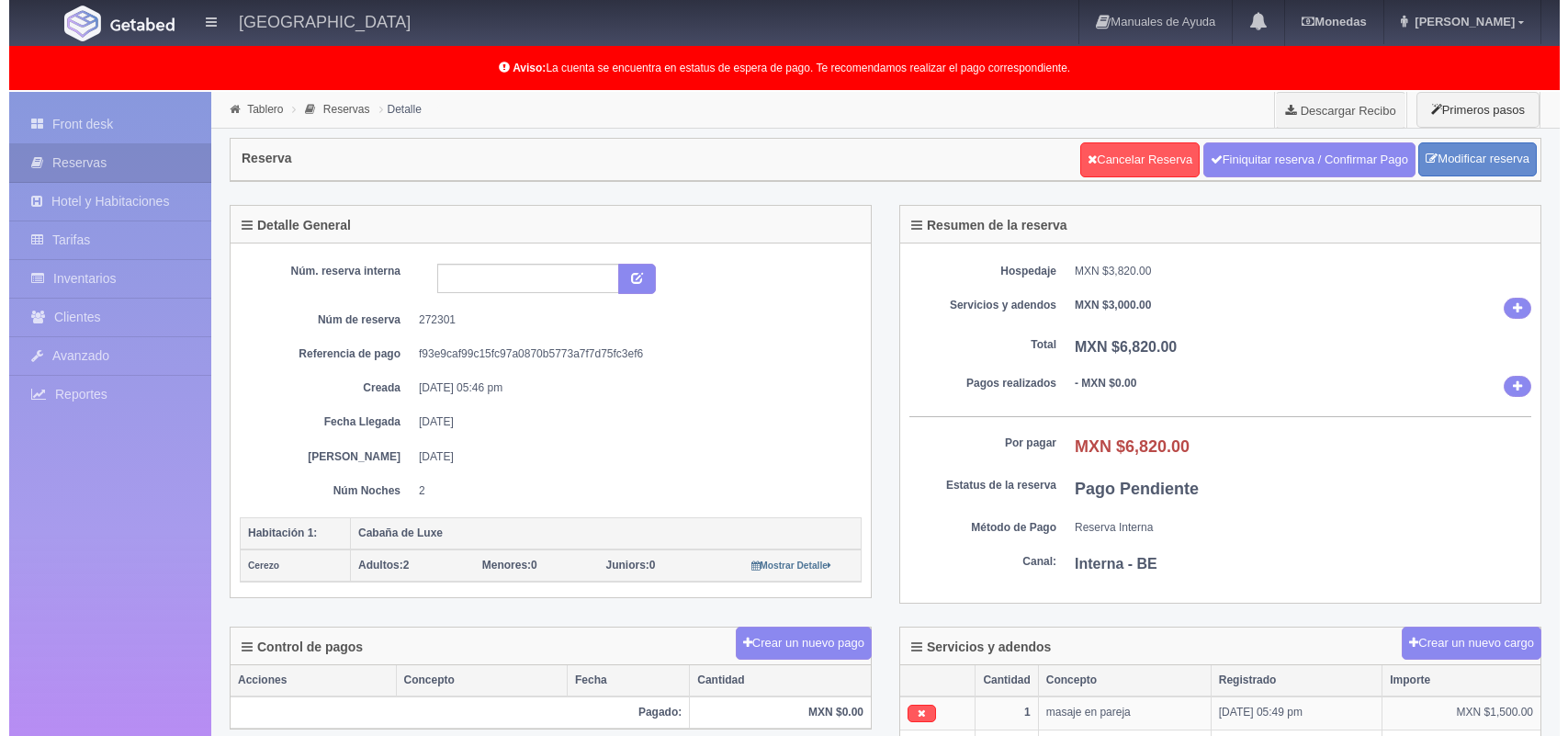
scroll to position [317, 0]
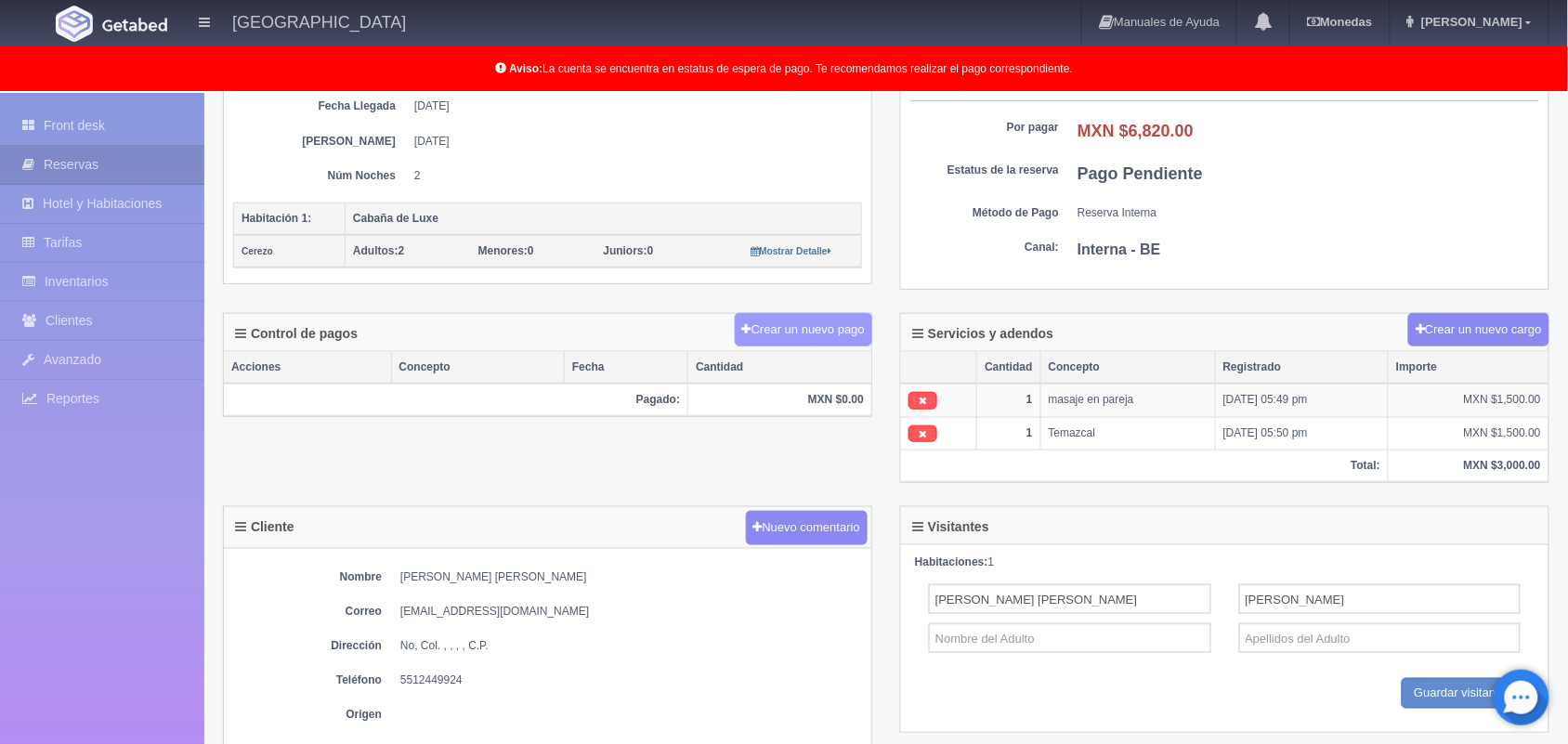
click at [786, 340] on button "Crear un nuevo pago" at bounding box center [803, 330] width 137 height 34
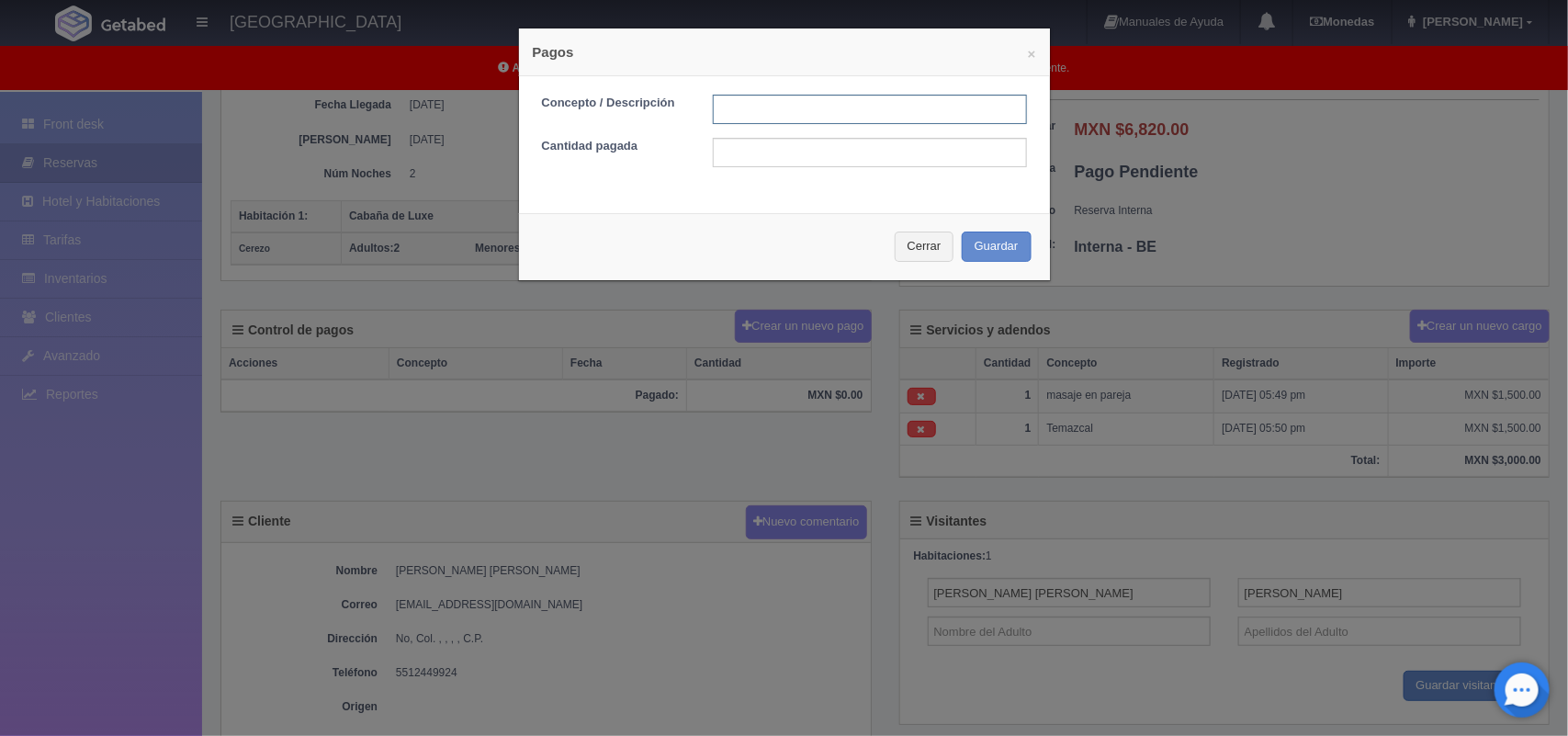
click at [802, 109] on input "text" at bounding box center [870, 109] width 315 height 29
type input "Pago transferencia"
click at [785, 154] on input "text" at bounding box center [870, 152] width 315 height 29
type input "3500.00"
click at [981, 241] on button "Guardar" at bounding box center [997, 246] width 70 height 30
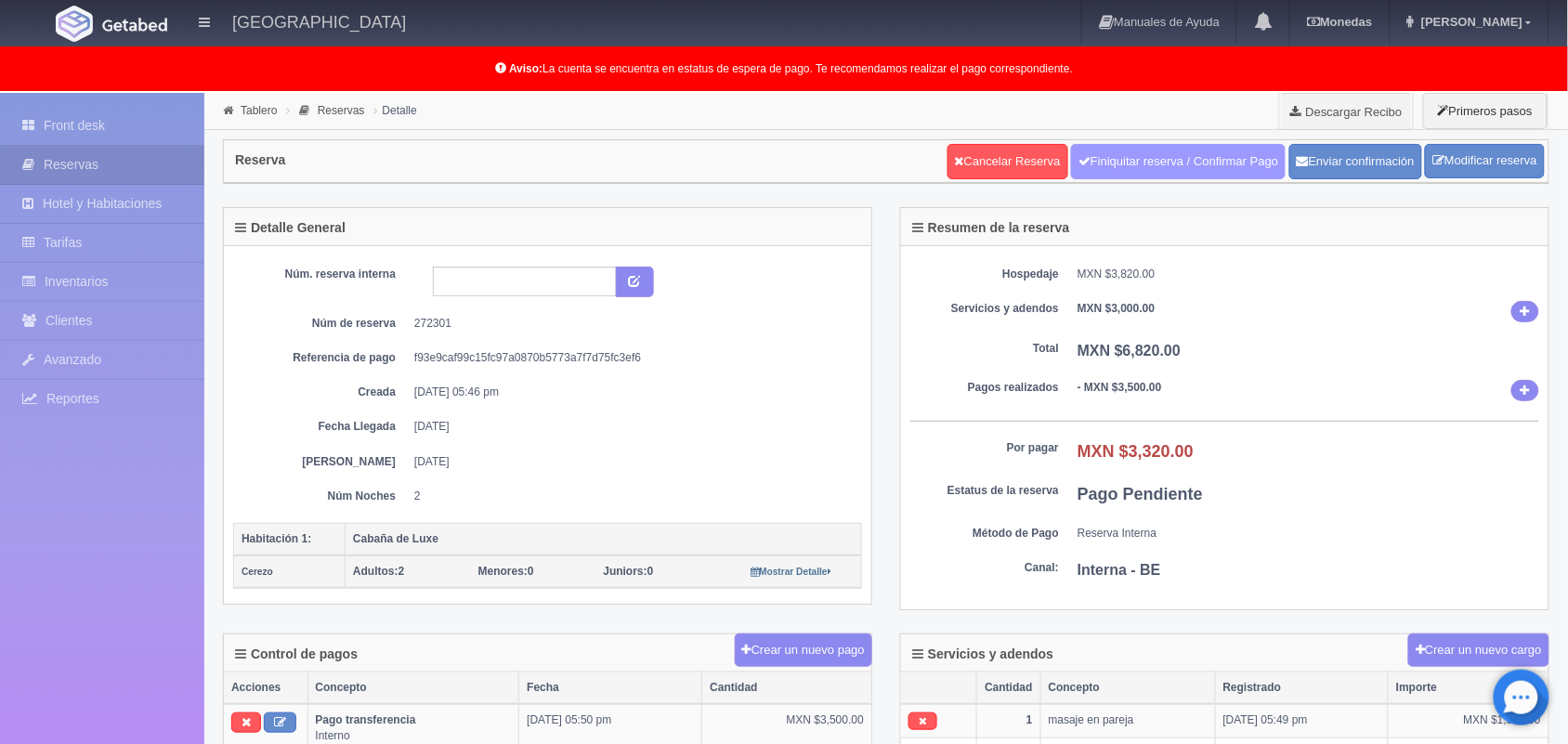
click at [1208, 165] on link "Finiquitar reserva / Confirmar Pago" at bounding box center [1178, 162] width 215 height 35
click at [1325, 167] on button "Enviar confirmación" at bounding box center [1355, 162] width 133 height 35
click at [1484, 541] on dd "Reserva Interna" at bounding box center [1309, 534] width 461 height 16
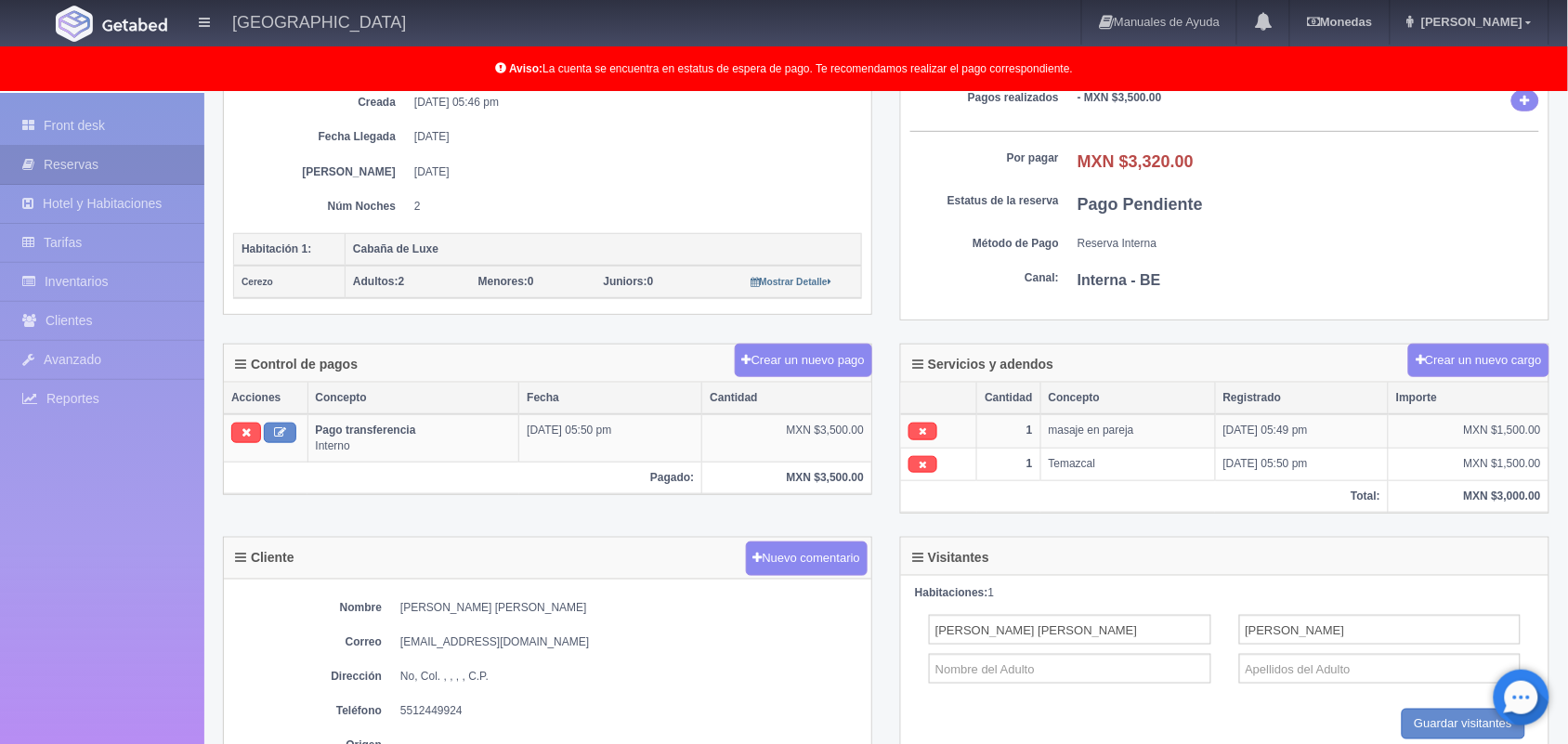
scroll to position [336, 0]
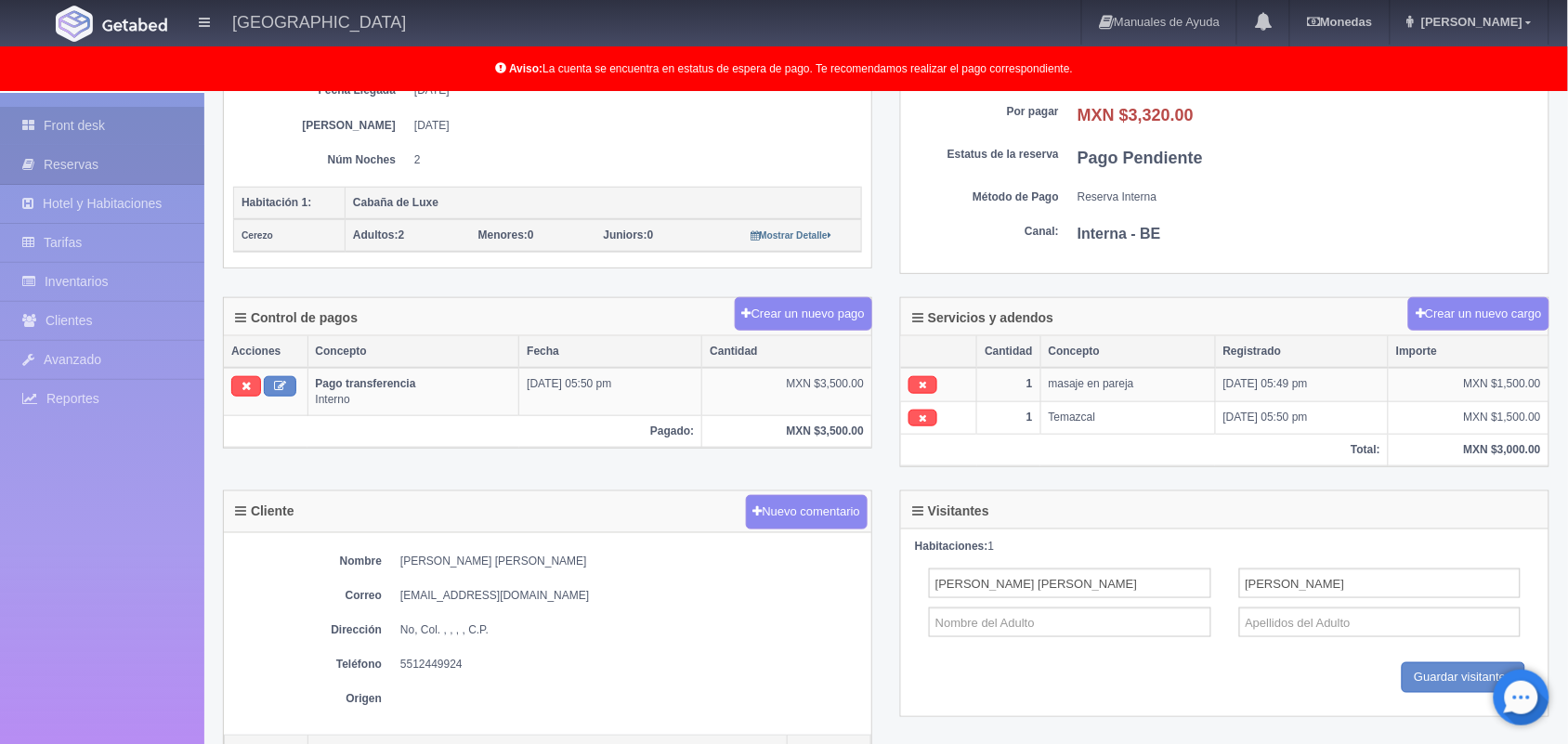
click at [48, 112] on link "Front desk" at bounding box center [102, 126] width 204 height 38
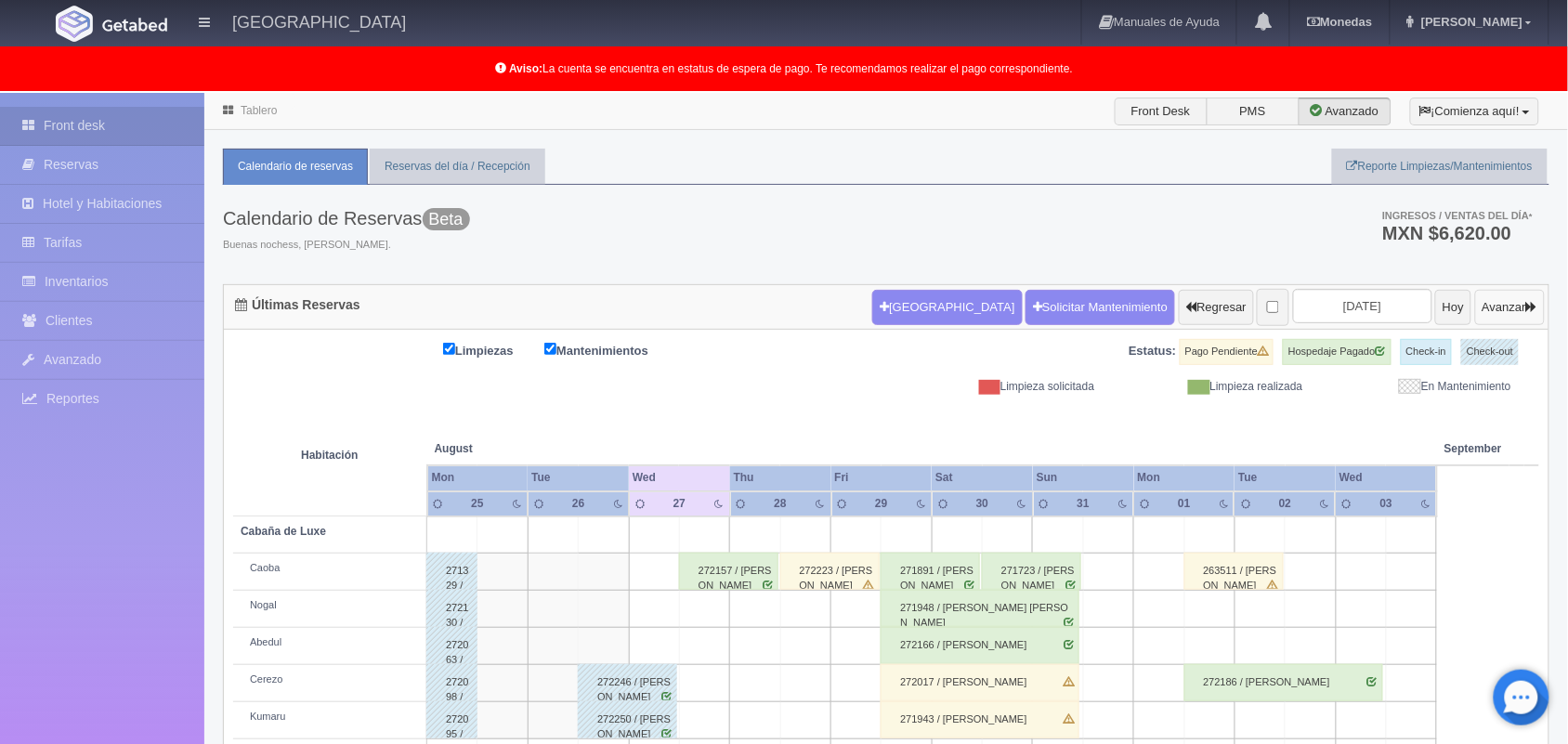
click at [1508, 304] on button "Avanzar" at bounding box center [1509, 307] width 70 height 35
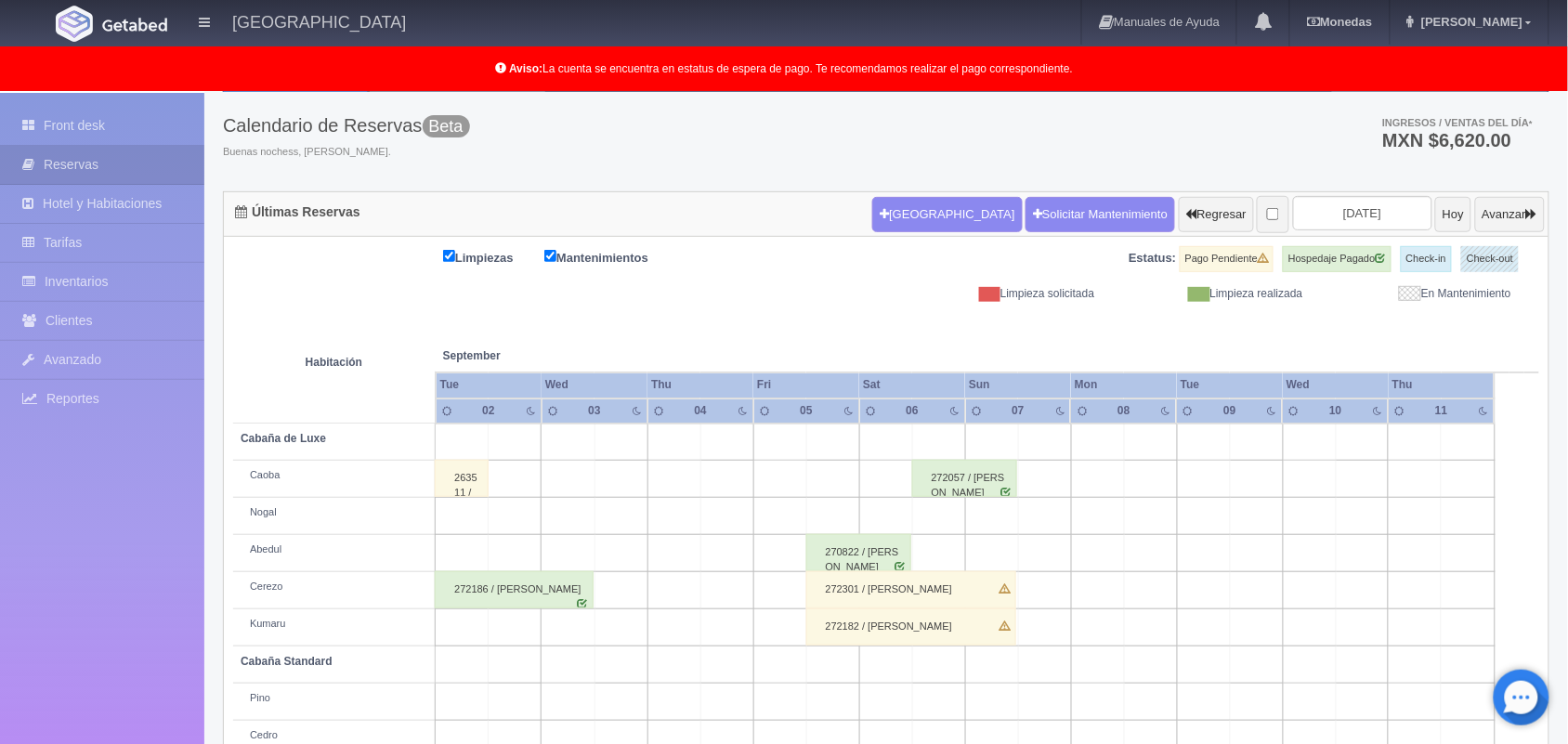
scroll to position [139, 0]
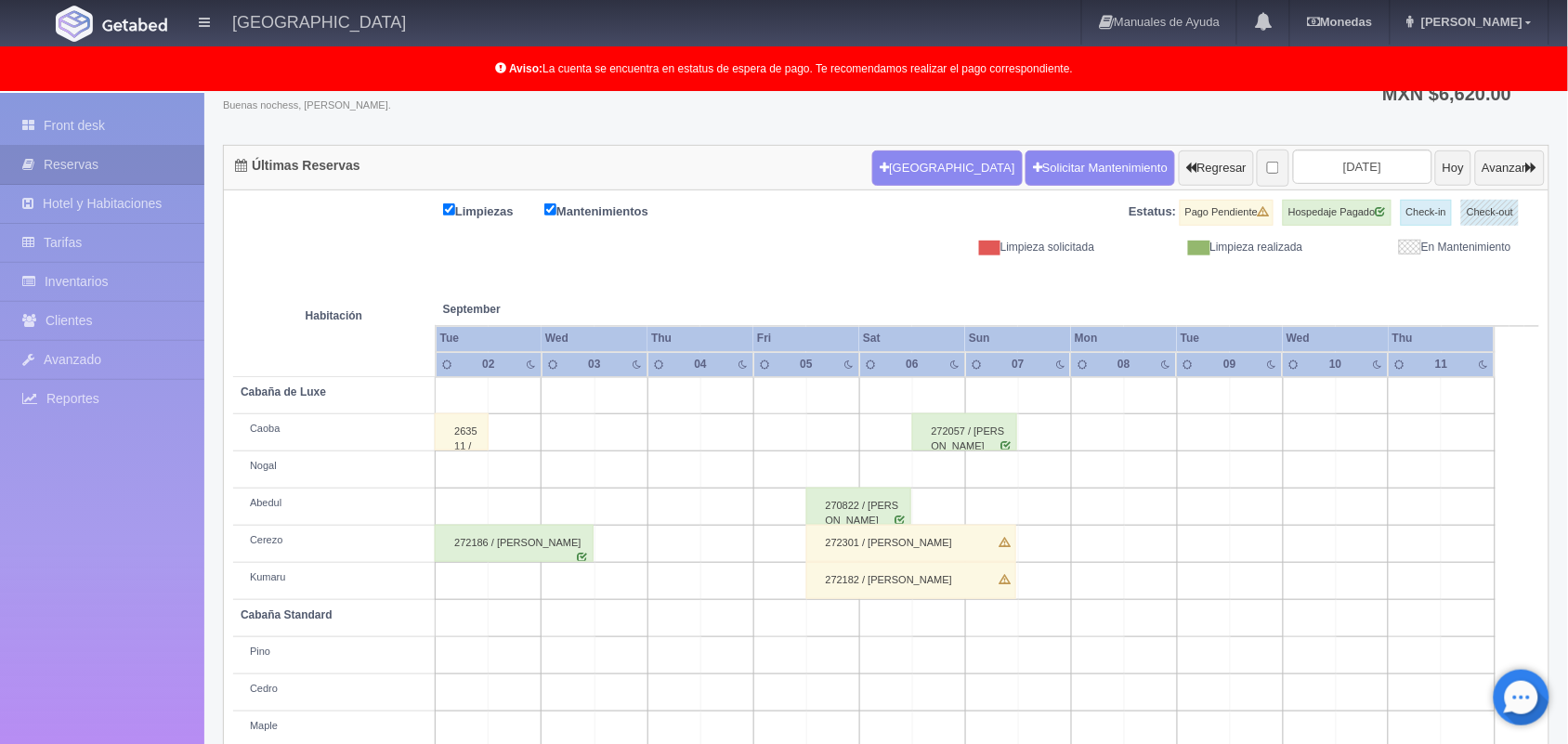
click at [878, 549] on div "272301 / [PERSON_NAME]" at bounding box center [911, 544] width 210 height 37
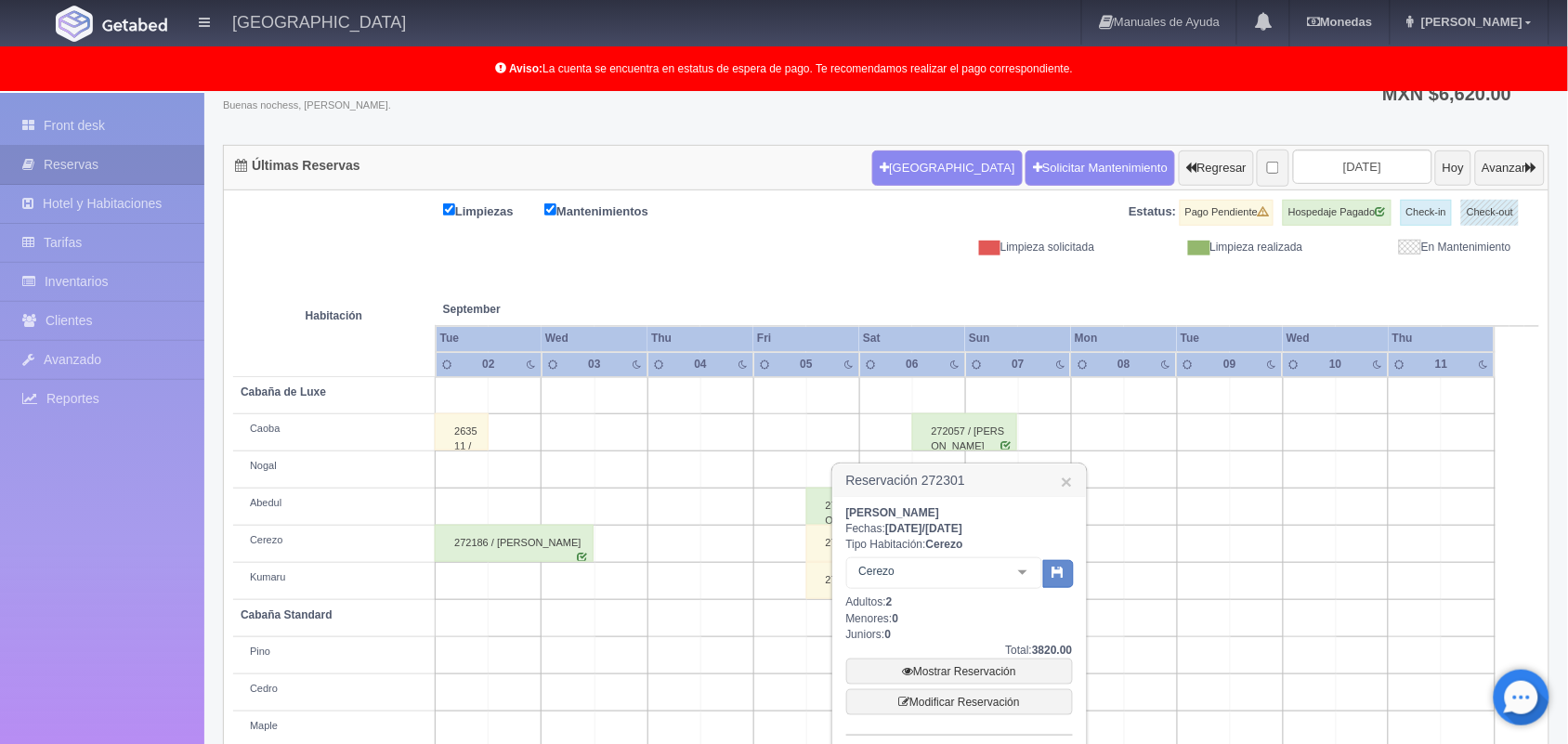
click at [1241, 668] on td at bounding box center [1257, 656] width 53 height 37
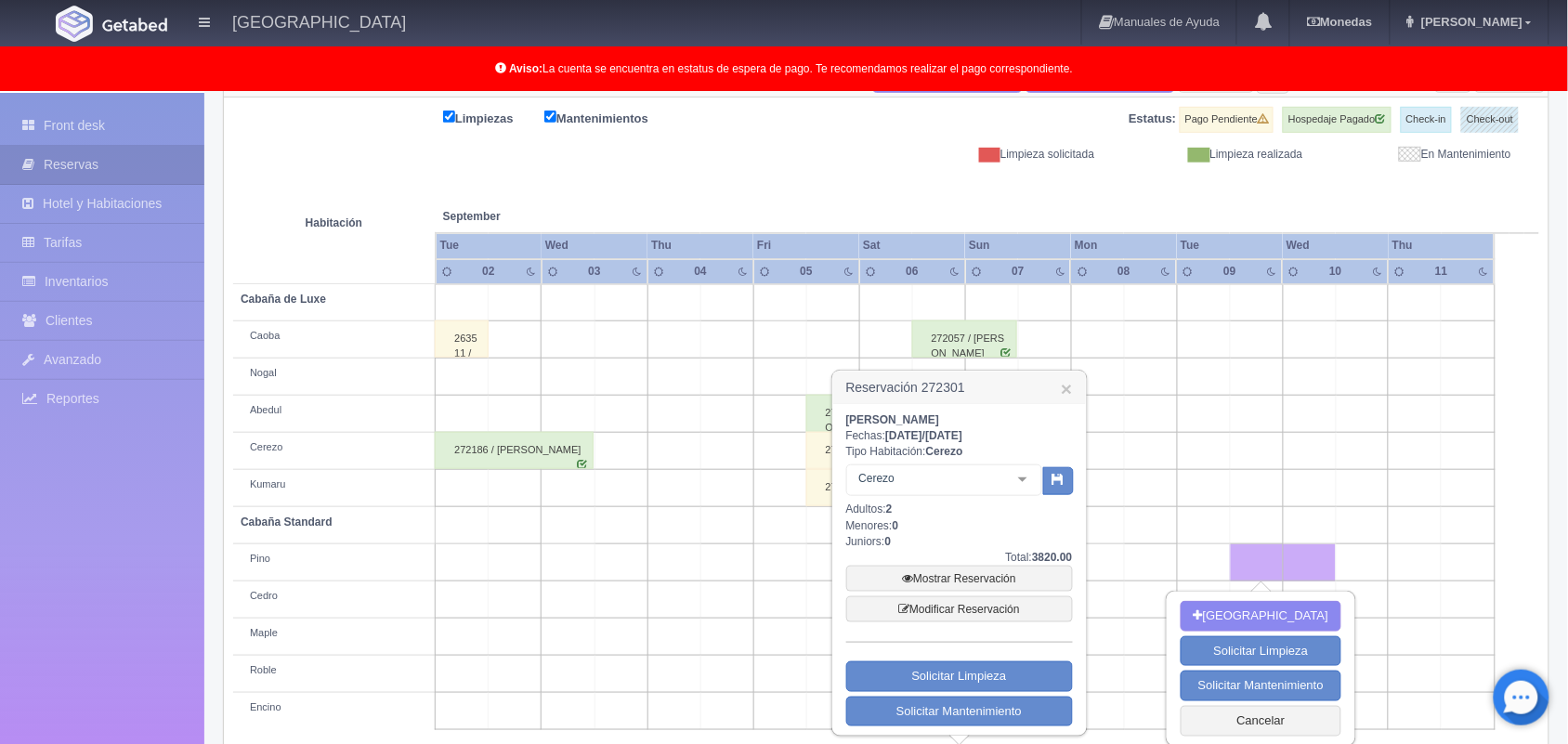
scroll to position [258, 0]
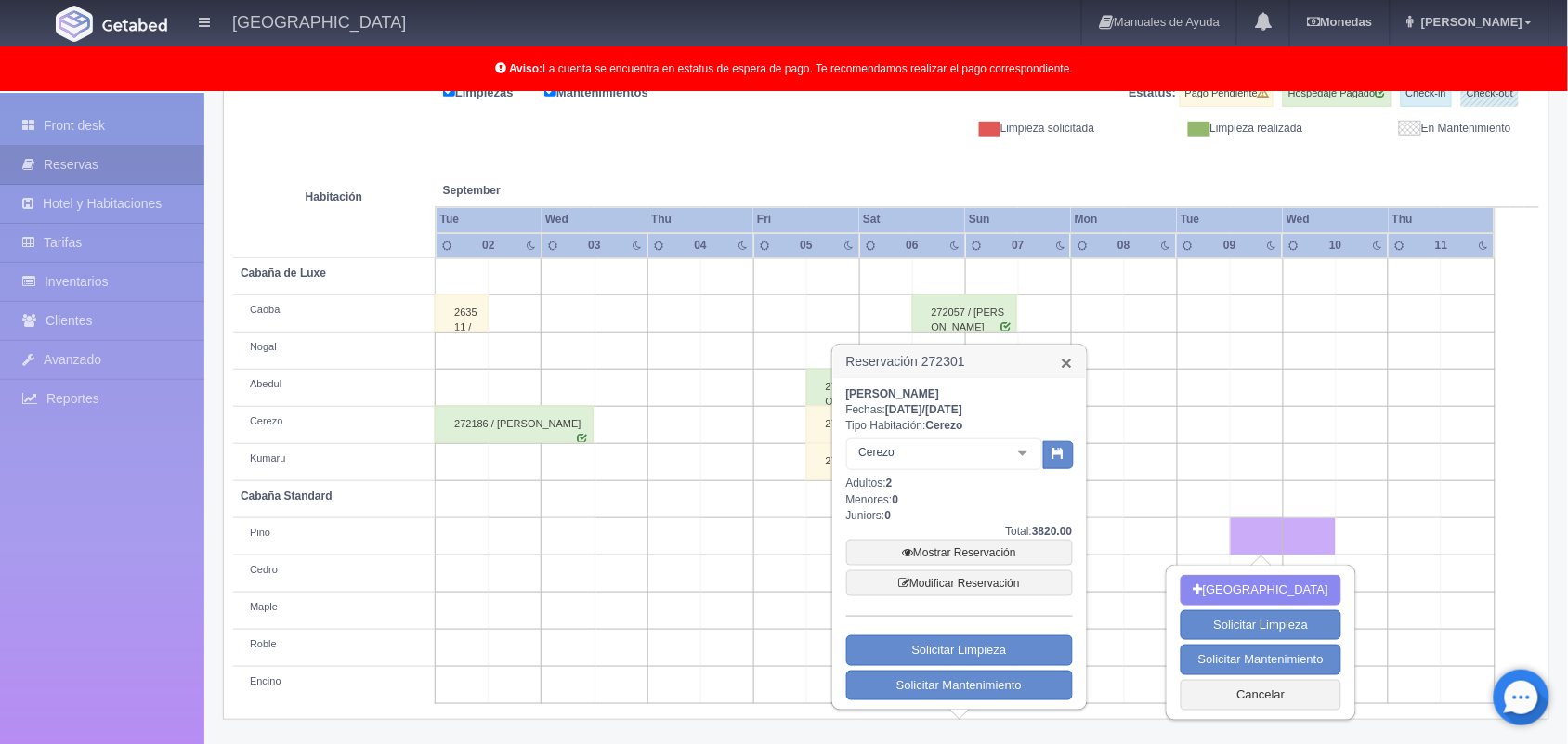
click at [1066, 362] on link "×" at bounding box center [1065, 363] width 11 height 20
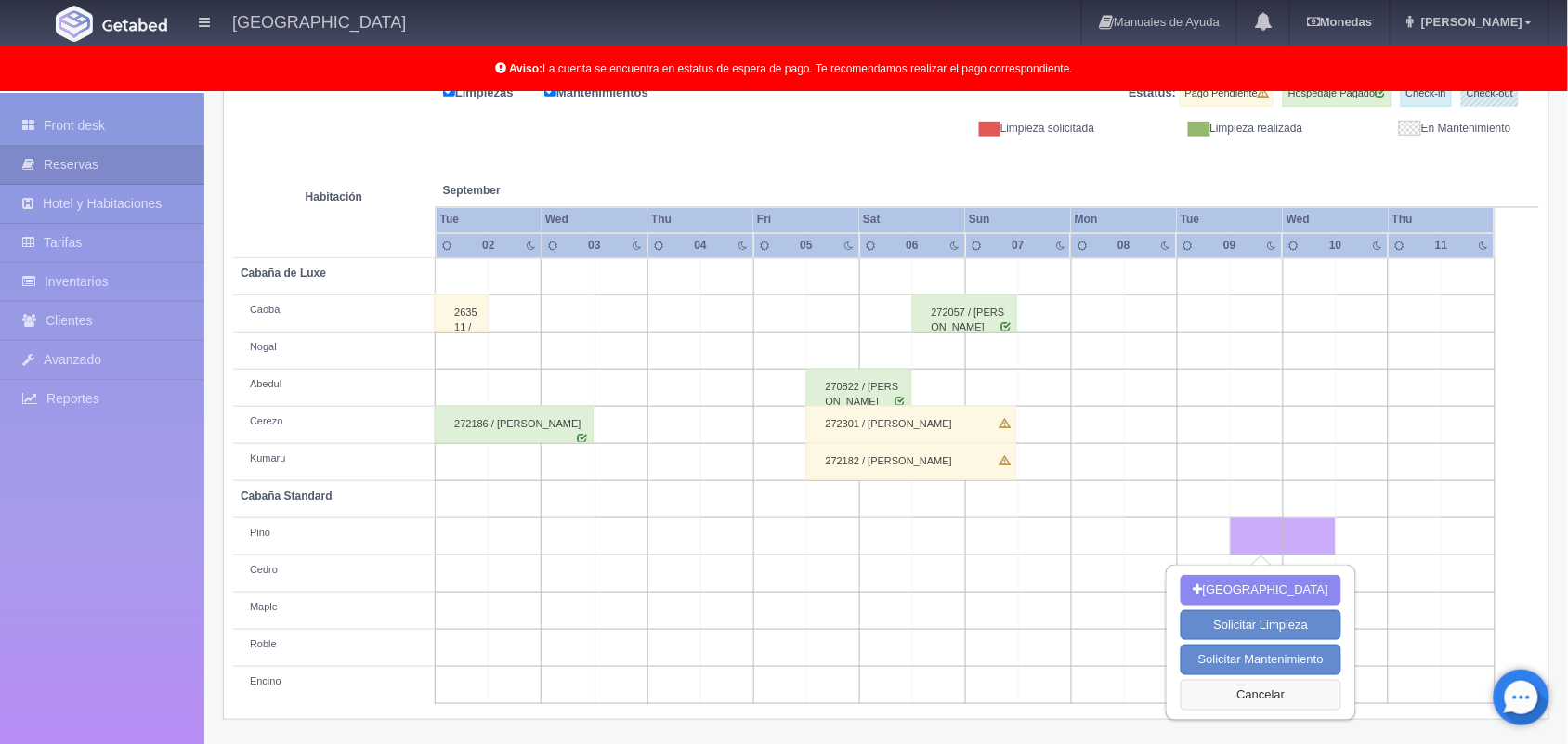
click at [1245, 693] on button "Cancelar" at bounding box center [1262, 695] width 161 height 30
